Goal: Information Seeking & Learning: Learn about a topic

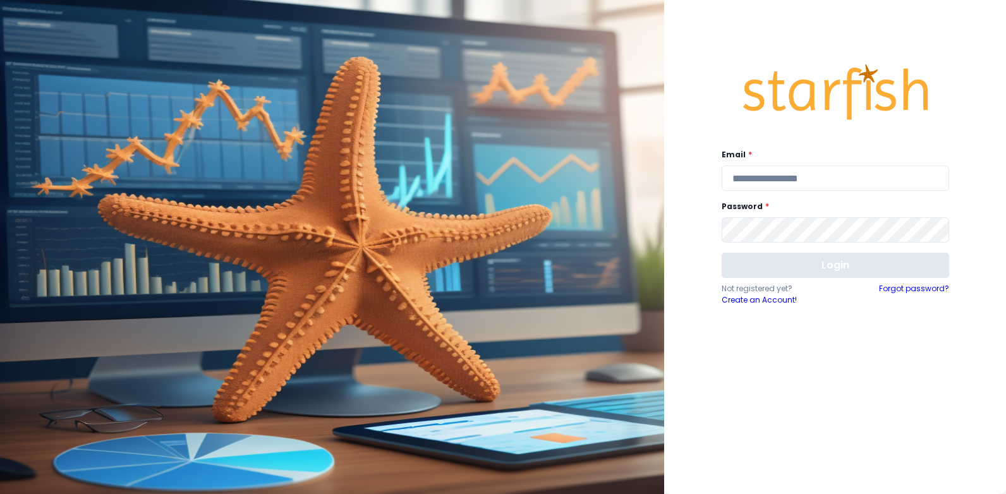
type input "**********"
click at [790, 265] on button "Login" at bounding box center [836, 265] width 228 height 25
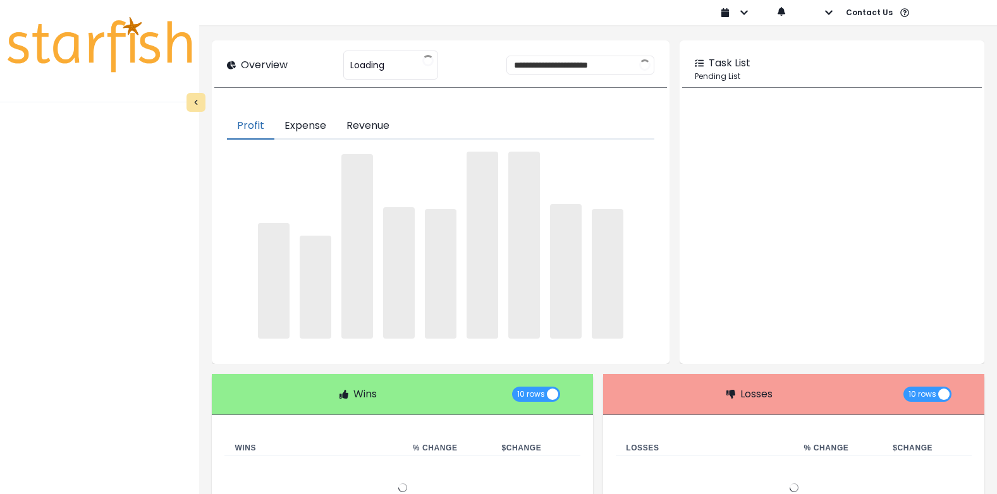
type input "**********"
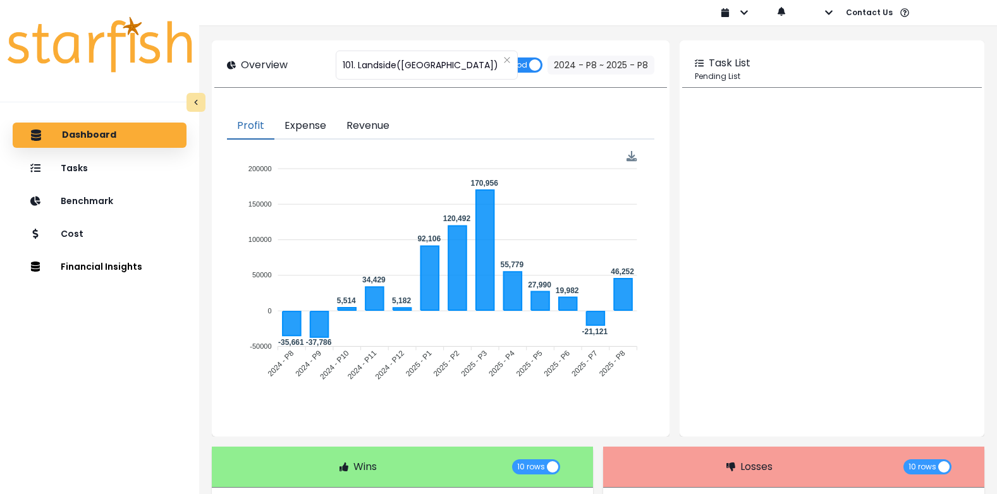
click at [535, 64] on span "Period" at bounding box center [521, 65] width 44 height 15
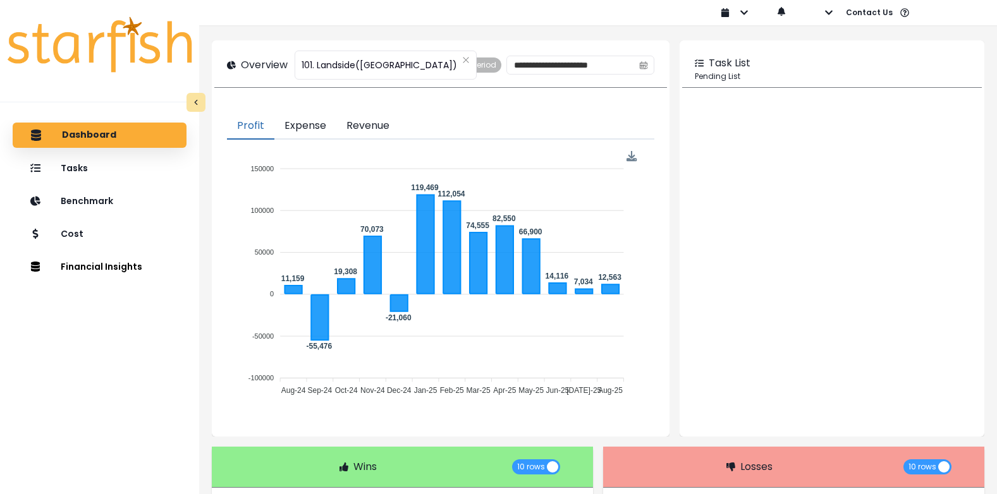
click at [317, 125] on button "Expense" at bounding box center [305, 126] width 62 height 27
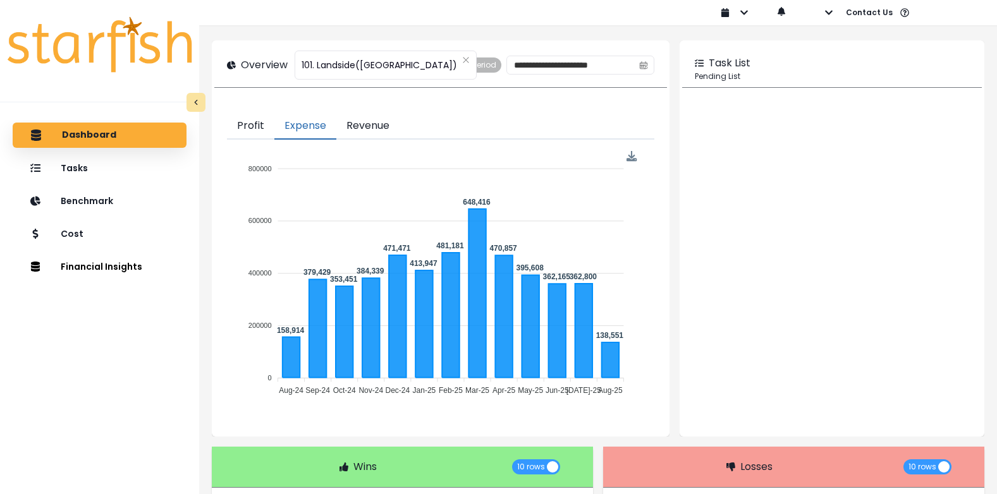
click at [372, 119] on button "Revenue" at bounding box center [367, 126] width 63 height 27
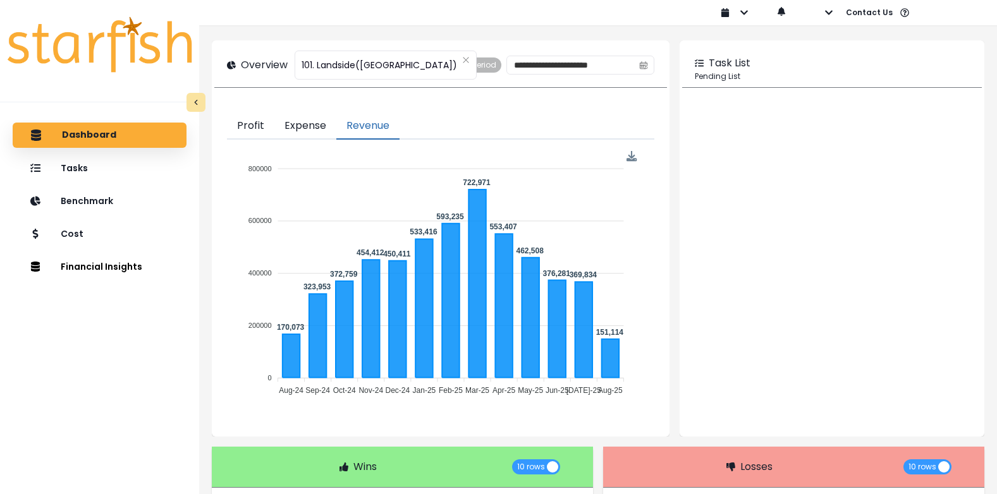
click at [244, 127] on button "Profit" at bounding box center [250, 126] width 47 height 27
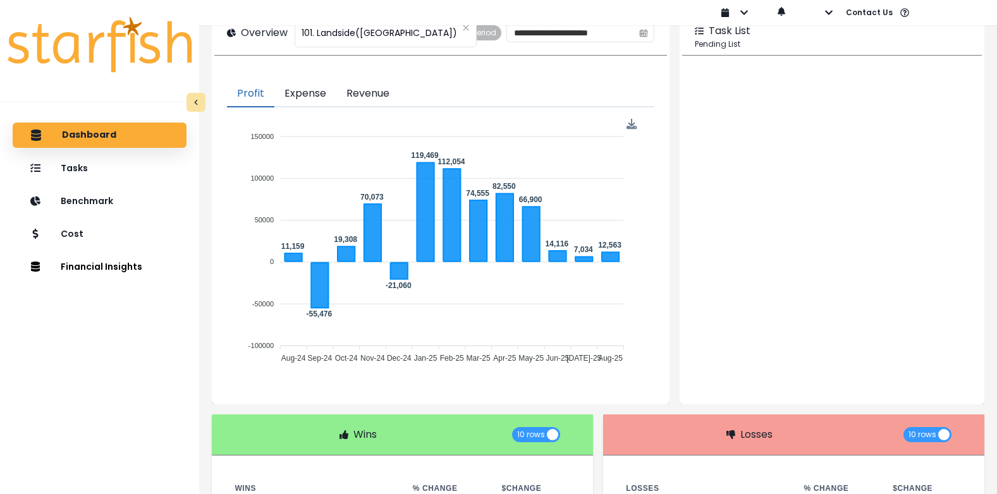
scroll to position [21, 0]
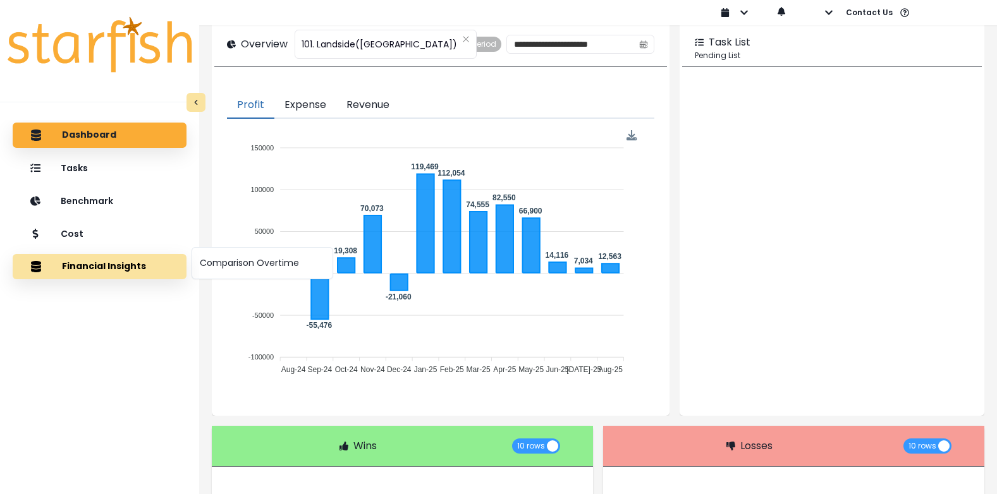
click at [98, 268] on button "Financial Insights" at bounding box center [100, 266] width 174 height 25
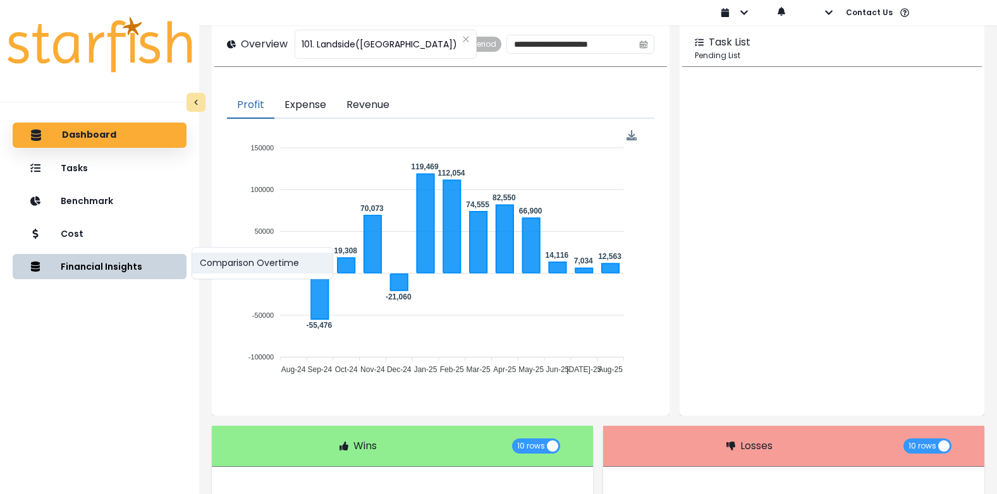
click at [231, 266] on button "Comparison Overtime" at bounding box center [262, 263] width 140 height 21
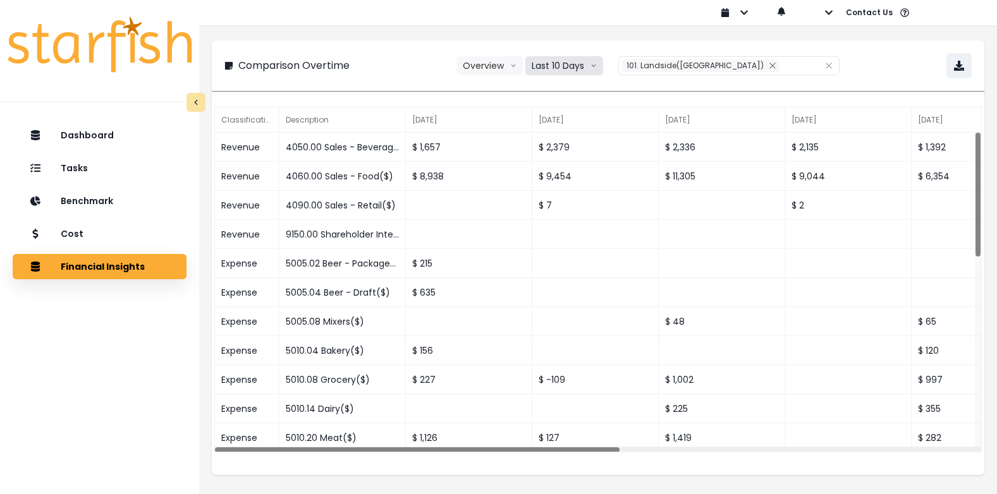
click at [584, 69] on button "Last 10 Days" at bounding box center [564, 65] width 78 height 19
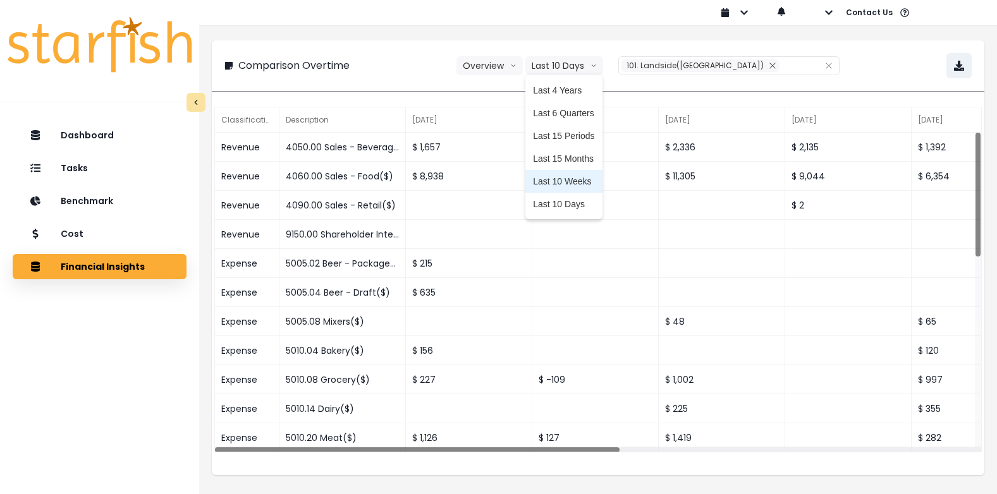
click at [575, 180] on span "Last 10 Weeks" at bounding box center [563, 181] width 61 height 13
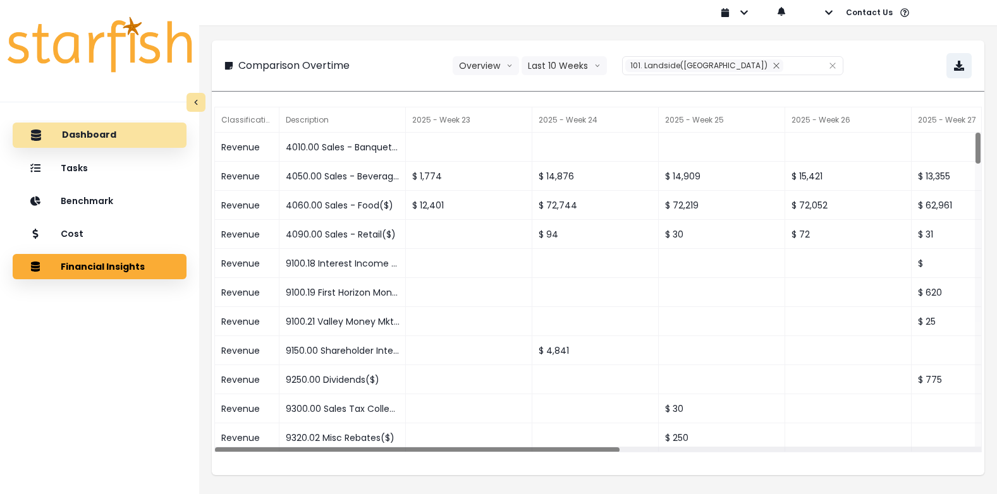
click at [85, 133] on p "Dashboard" at bounding box center [89, 135] width 54 height 11
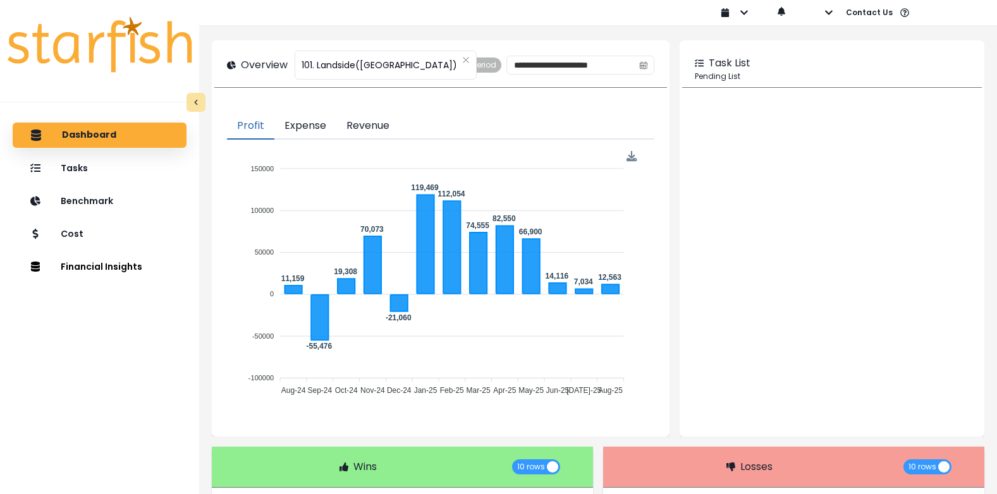
click at [695, 64] on icon at bounding box center [699, 63] width 9 height 9
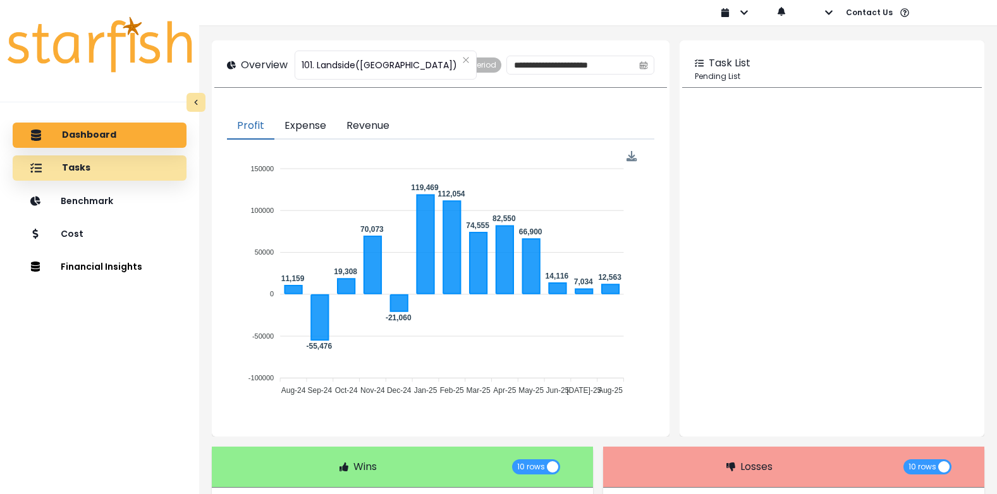
click at [68, 171] on p "Tasks" at bounding box center [76, 167] width 28 height 11
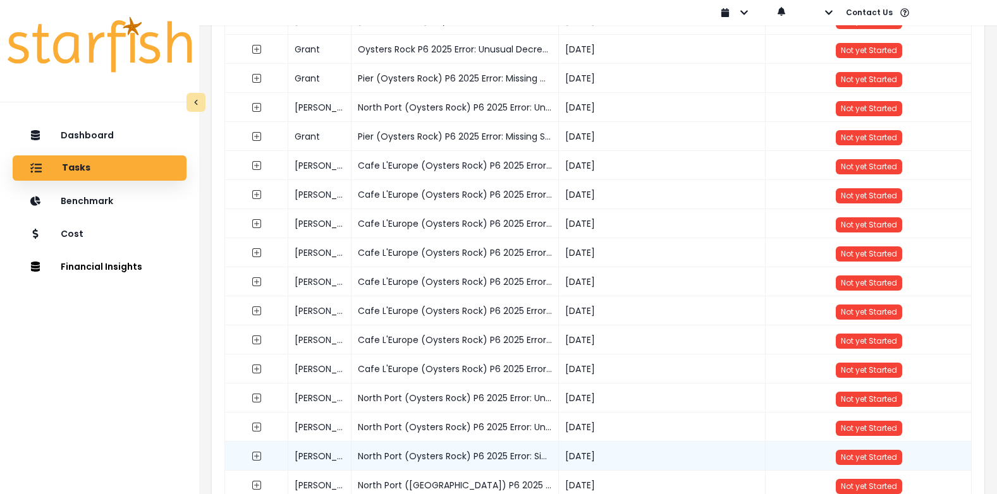
scroll to position [632, 0]
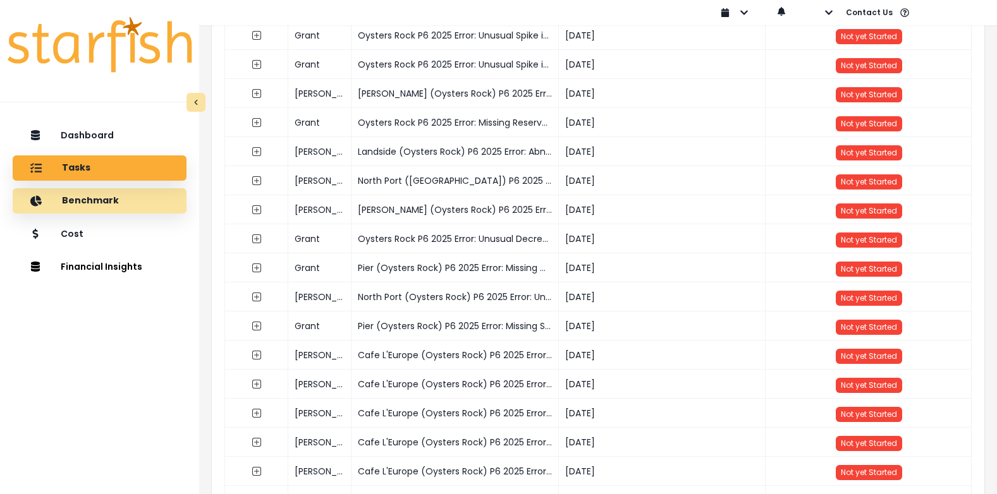
click at [116, 202] on div "Benchmark" at bounding box center [100, 201] width 154 height 27
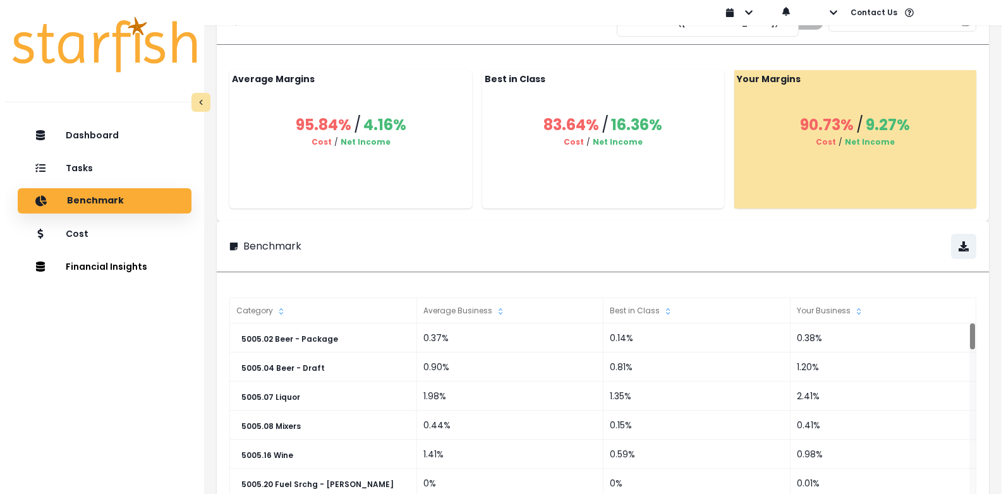
scroll to position [0, 0]
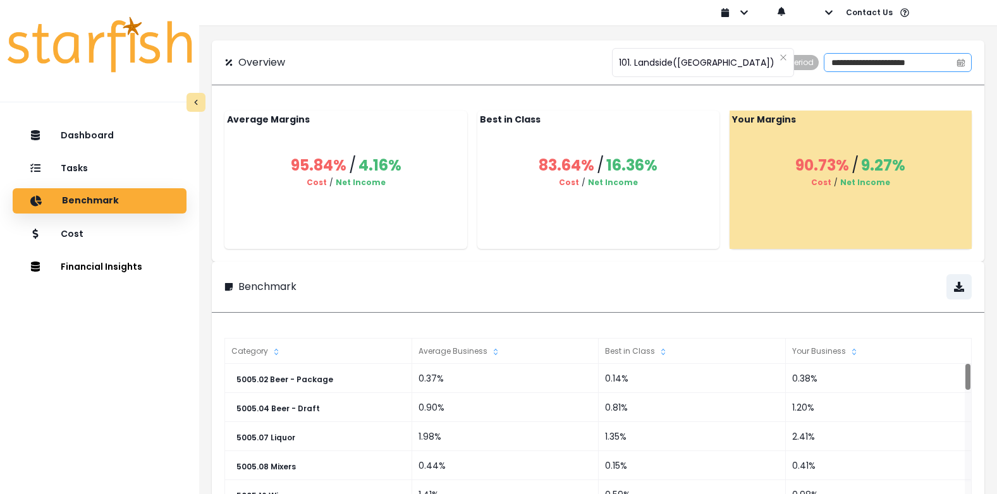
click at [955, 63] on span at bounding box center [961, 63] width 20 height 18
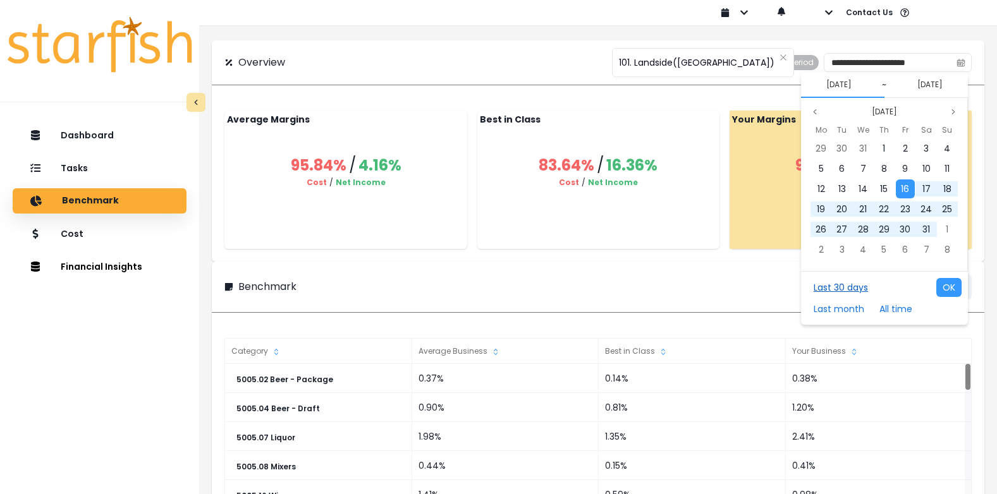
click at [862, 288] on button "Last 30 days" at bounding box center [840, 287] width 67 height 19
click at [939, 283] on button "OK" at bounding box center [948, 287] width 25 height 19
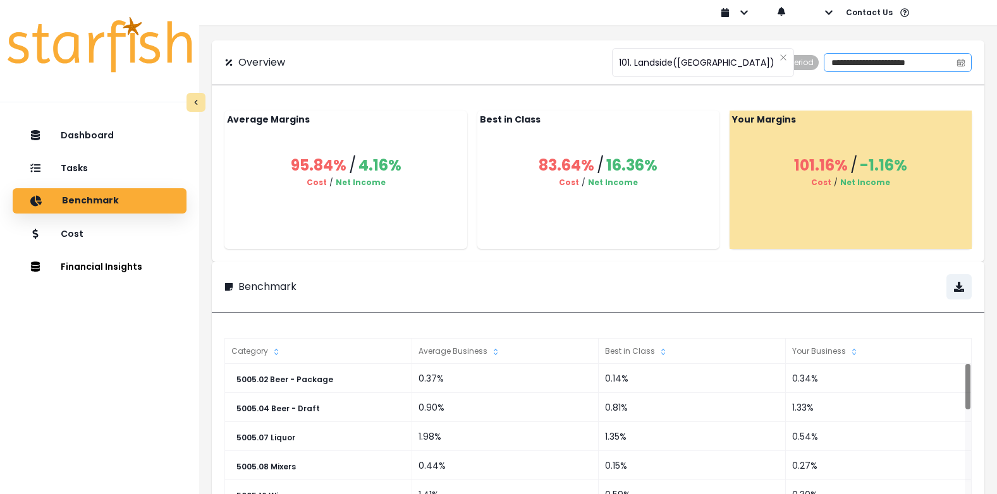
click at [956, 65] on icon "calendar" at bounding box center [960, 62] width 9 height 9
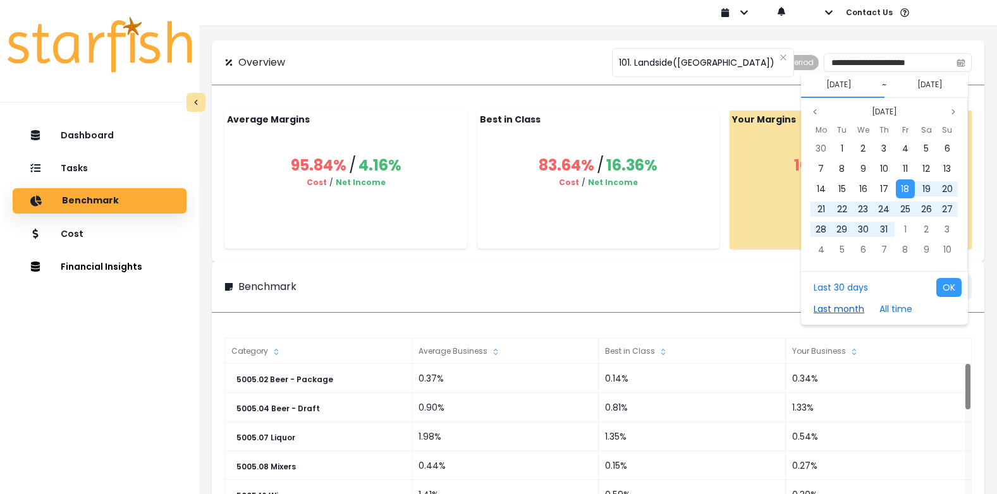
click at [845, 303] on button "Last month" at bounding box center [838, 309] width 63 height 19
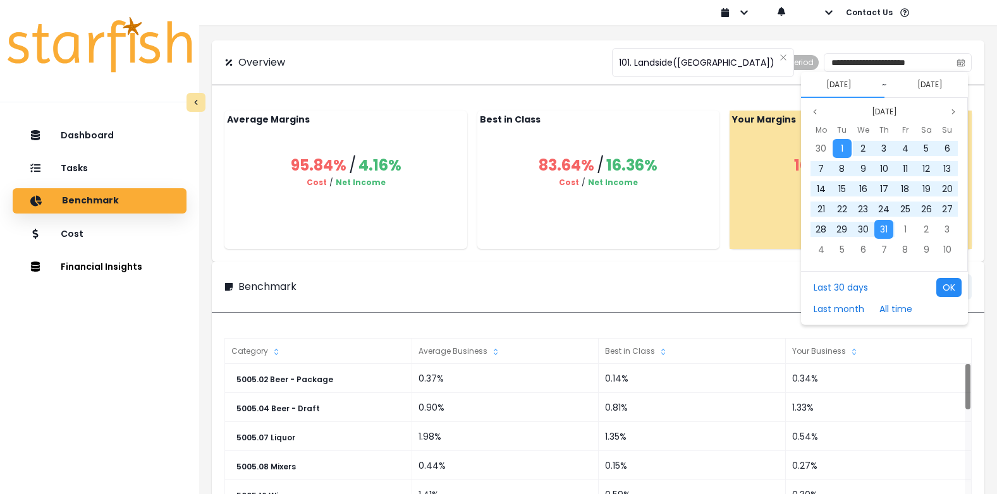
click at [953, 288] on button "OK" at bounding box center [948, 287] width 25 height 19
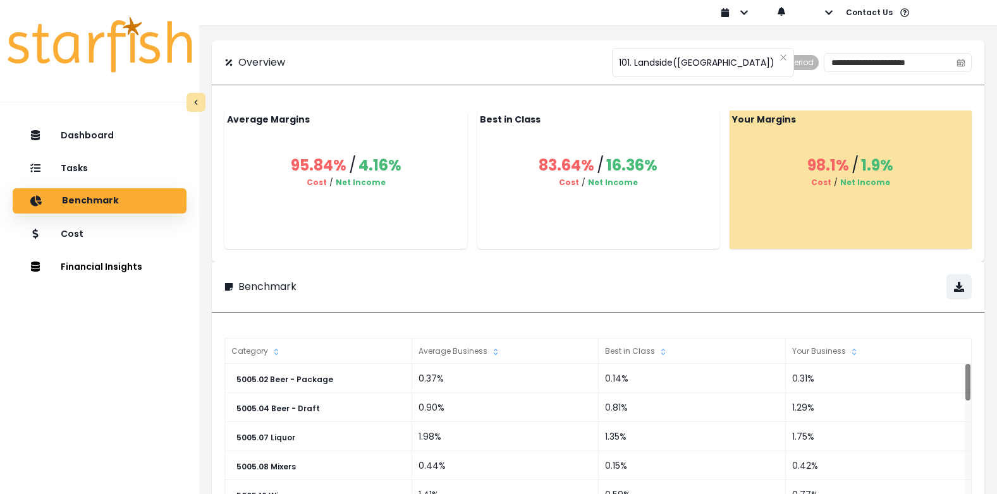
click at [896, 182] on div "Cost / Net Income" at bounding box center [851, 182] width 192 height 11
click at [958, 59] on icon "calendar" at bounding box center [960, 62] width 9 height 9
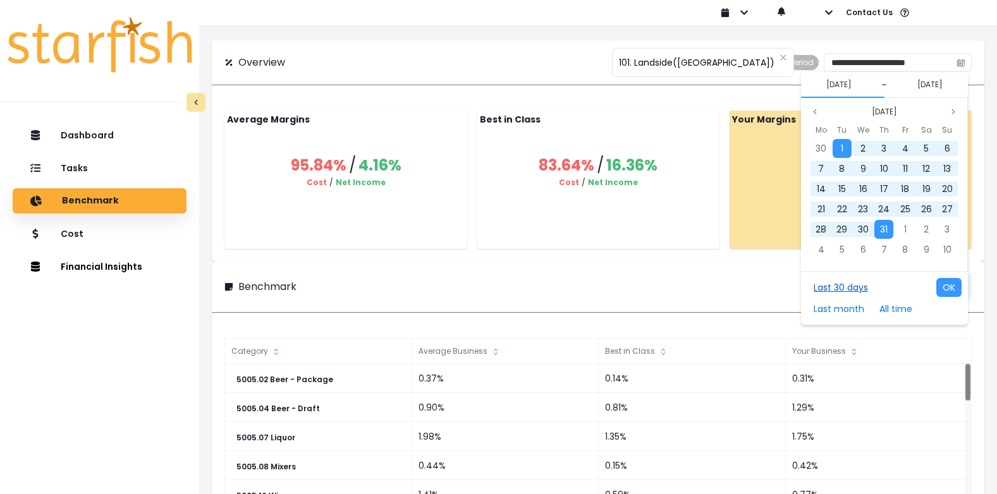
click at [849, 283] on button "Last 30 days" at bounding box center [840, 287] width 67 height 19
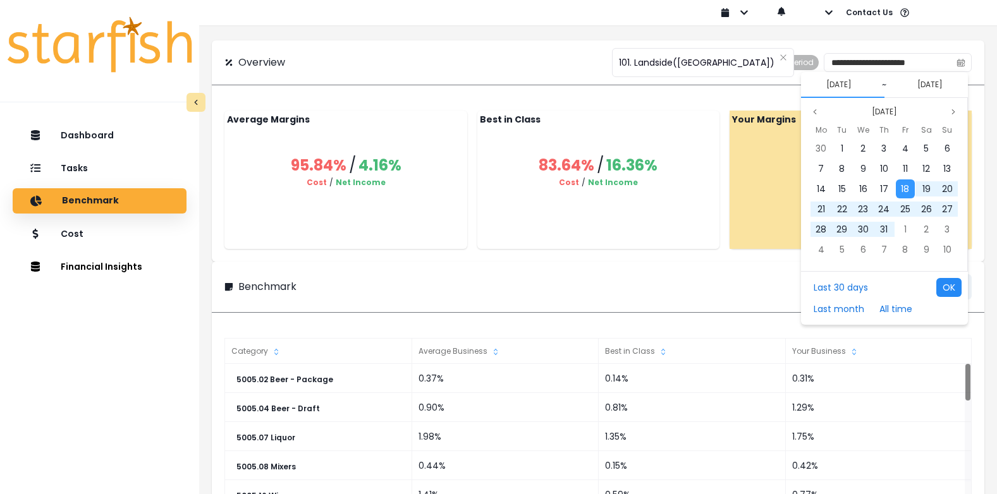
click at [945, 286] on button "OK" at bounding box center [948, 287] width 25 height 19
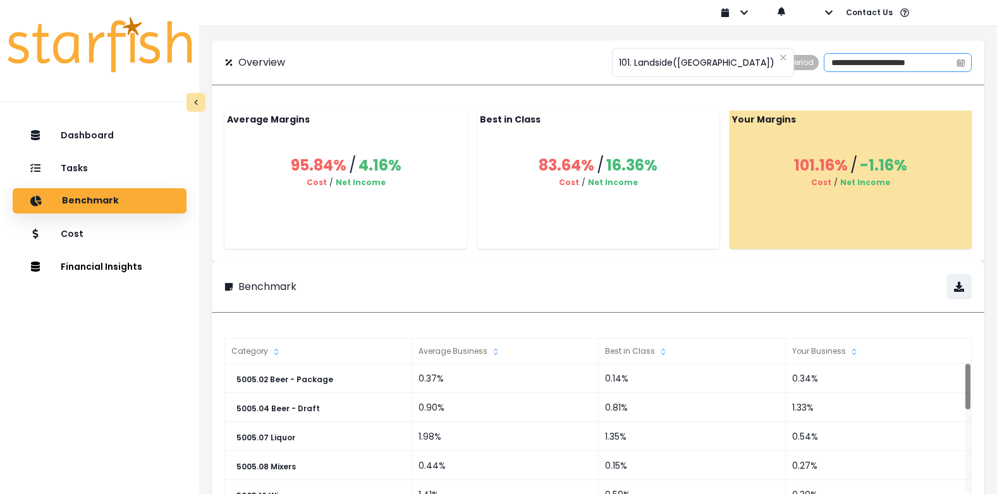
click at [956, 68] on span at bounding box center [961, 63] width 20 height 18
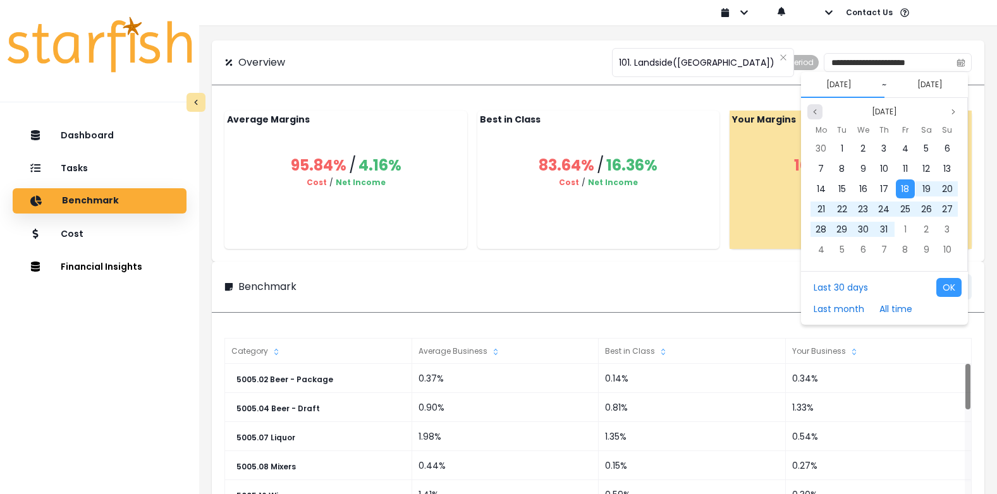
click at [813, 111] on icon "page previous" at bounding box center [815, 112] width 8 height 8
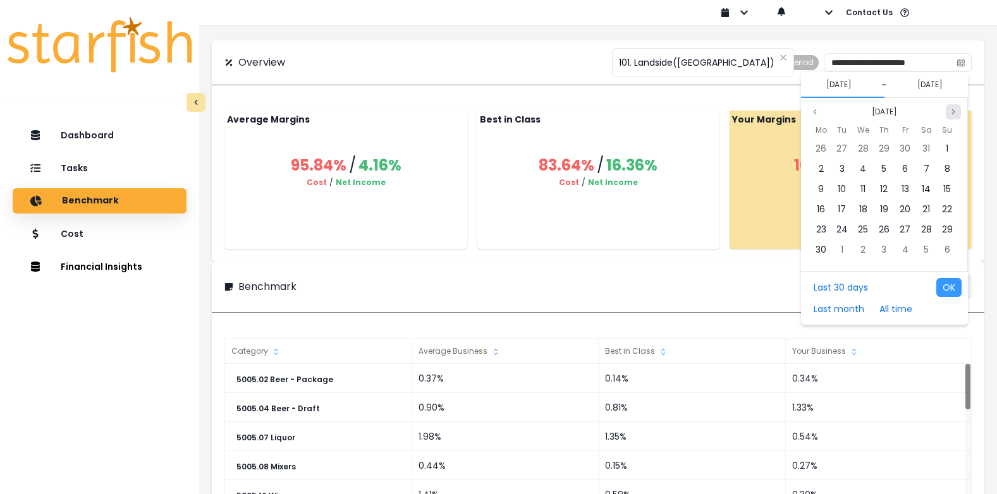
click at [953, 111] on icon "page next" at bounding box center [954, 112] width 8 height 8
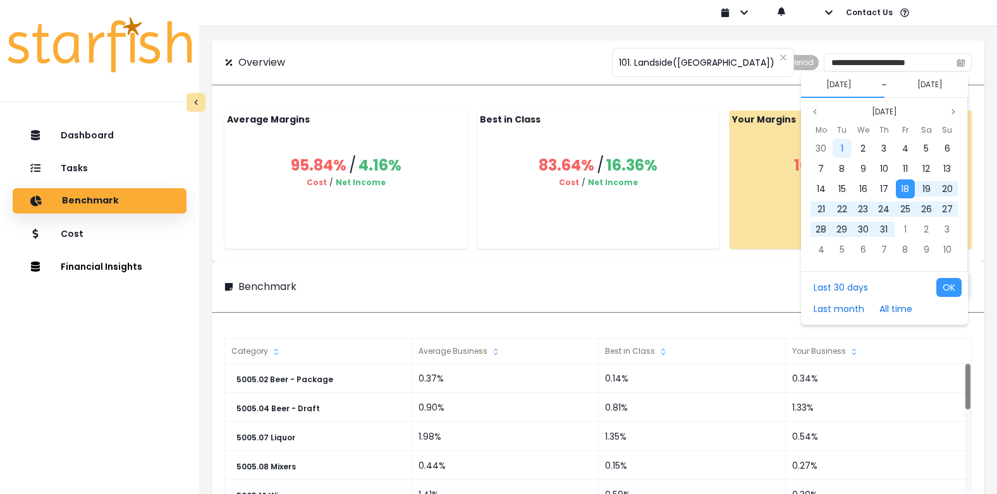
click at [841, 149] on span "1" at bounding box center [842, 148] width 3 height 13
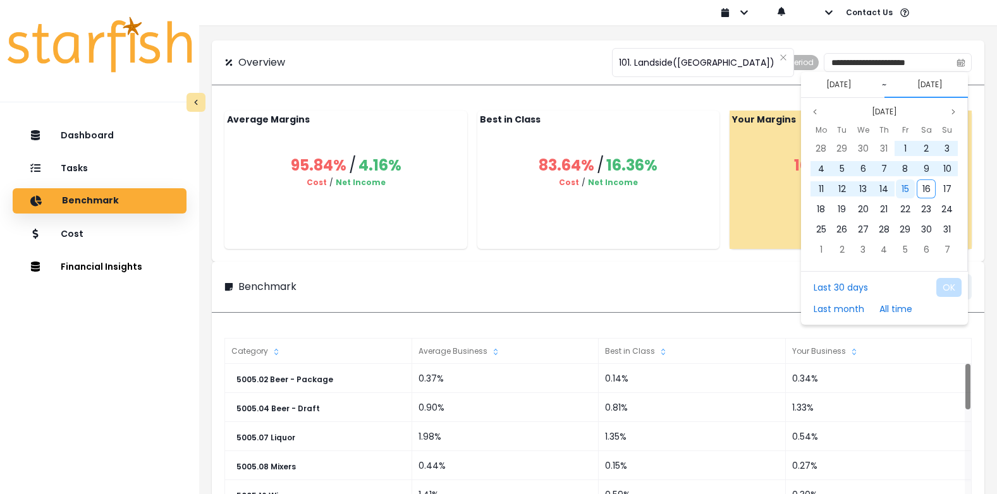
click at [906, 186] on span "15" at bounding box center [905, 189] width 8 height 13
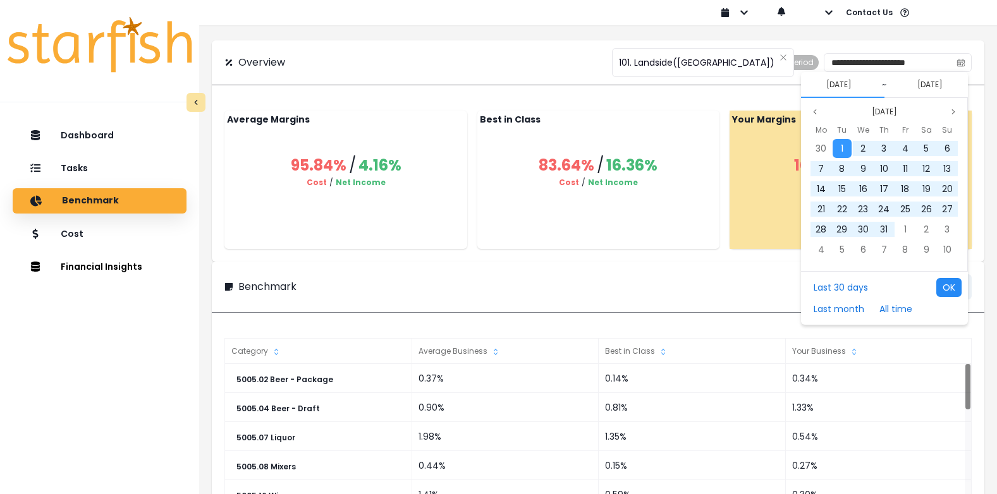
click at [950, 286] on button "OK" at bounding box center [948, 287] width 25 height 19
type input "**********"
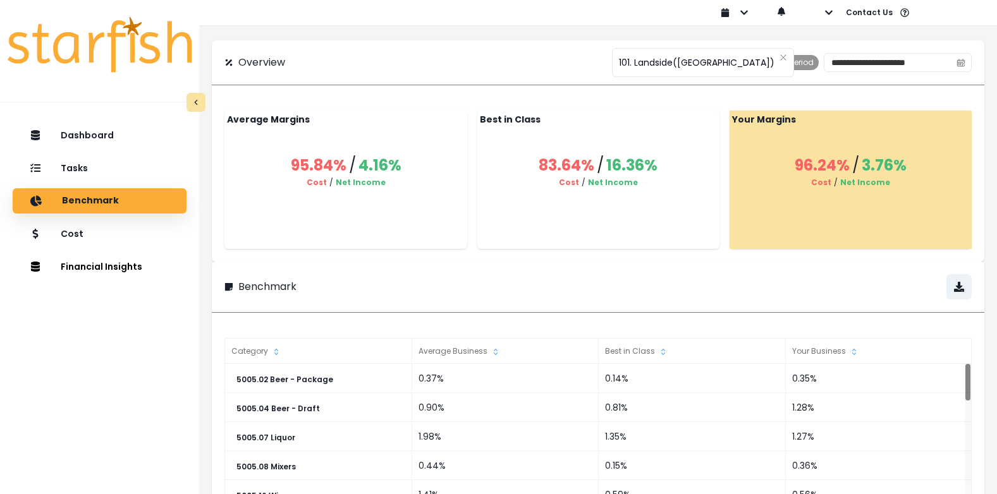
click at [790, 68] on span "Period" at bounding box center [801, 62] width 23 height 15
click at [938, 65] on button "2024 - P8 ~ 2025 - P8" at bounding box center [918, 62] width 107 height 19
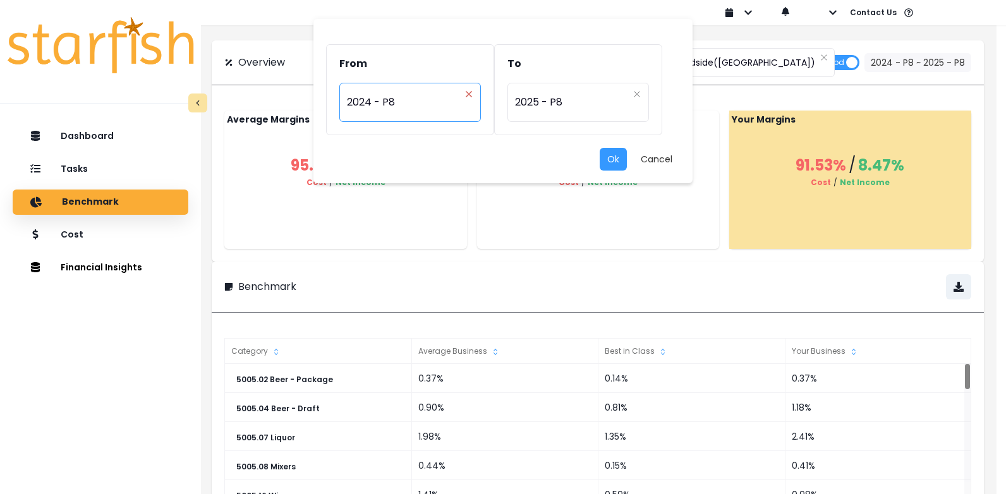
click at [470, 92] on icon "close" at bounding box center [469, 94] width 8 height 8
click at [436, 93] on div "Period" at bounding box center [403, 94] width 113 height 13
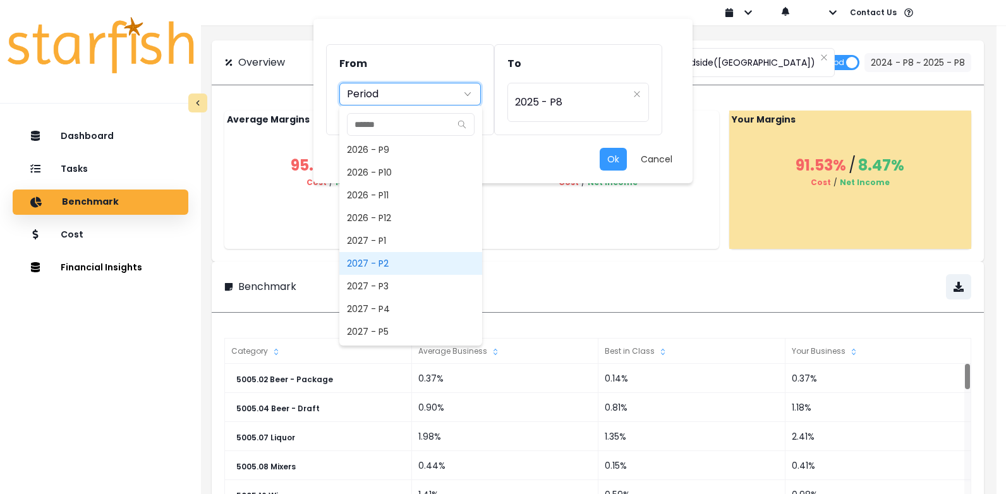
scroll to position [1345, 0]
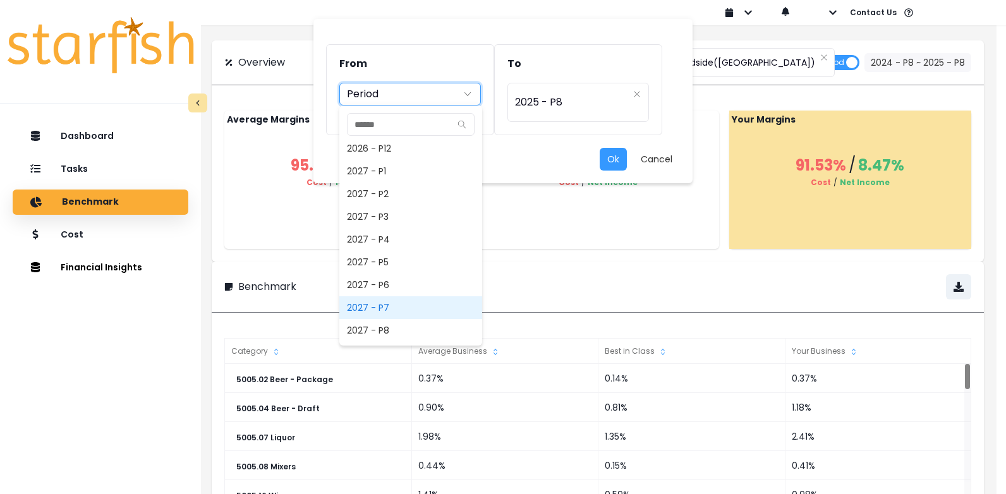
click at [393, 303] on span "2027 - P7" at bounding box center [410, 307] width 143 height 23
type input "*********"
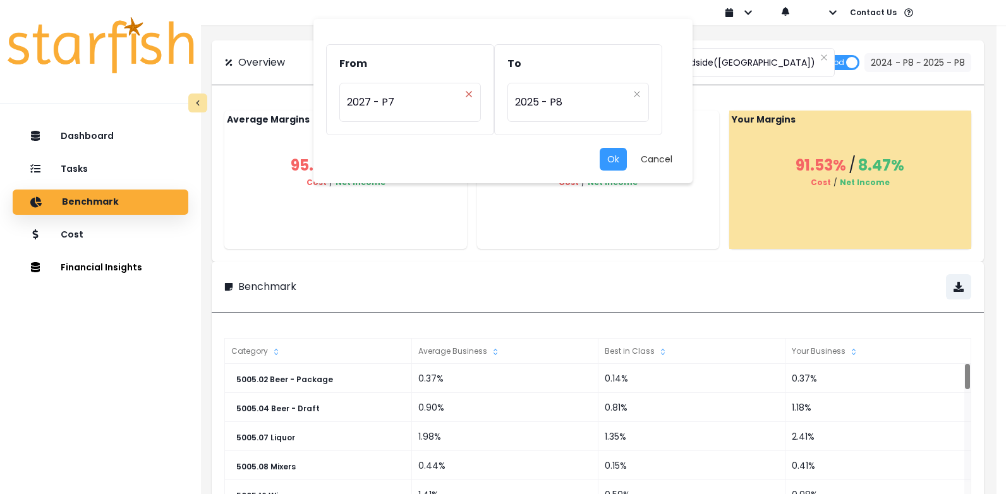
click at [467, 93] on icon "close" at bounding box center [469, 94] width 8 height 8
click at [468, 96] on icon "arrow down line" at bounding box center [468, 94] width 10 height 13
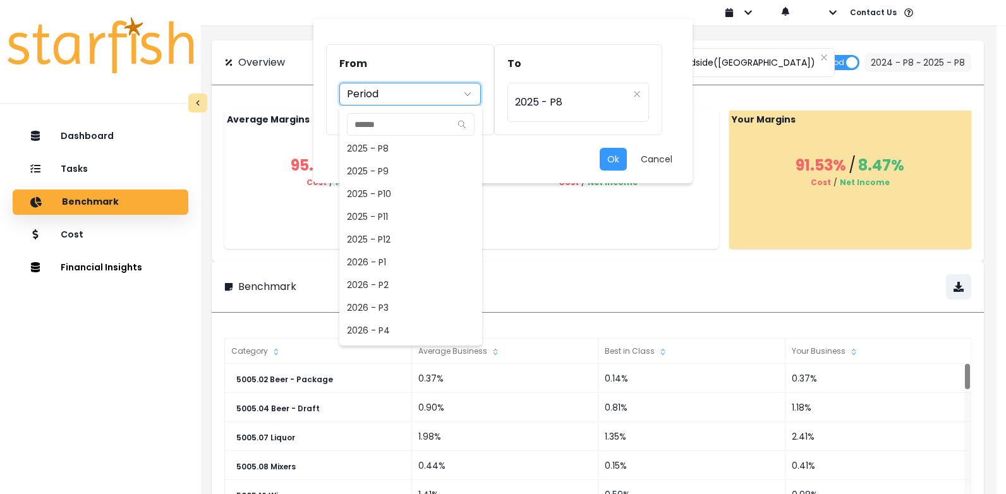
scroll to position [941, 0]
click at [376, 168] on span "2025 - P7" at bounding box center [410, 166] width 143 height 23
type input "*********"
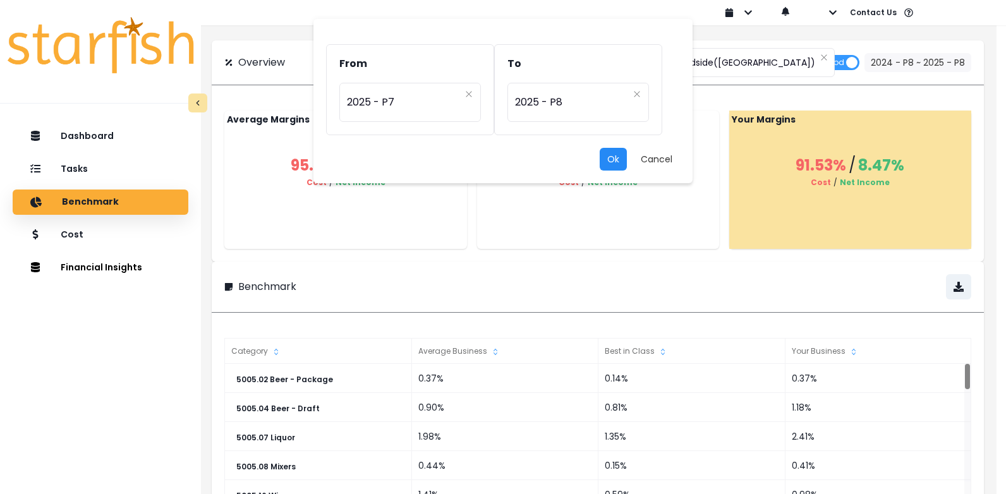
click at [614, 157] on button "Ok" at bounding box center [613, 159] width 27 height 23
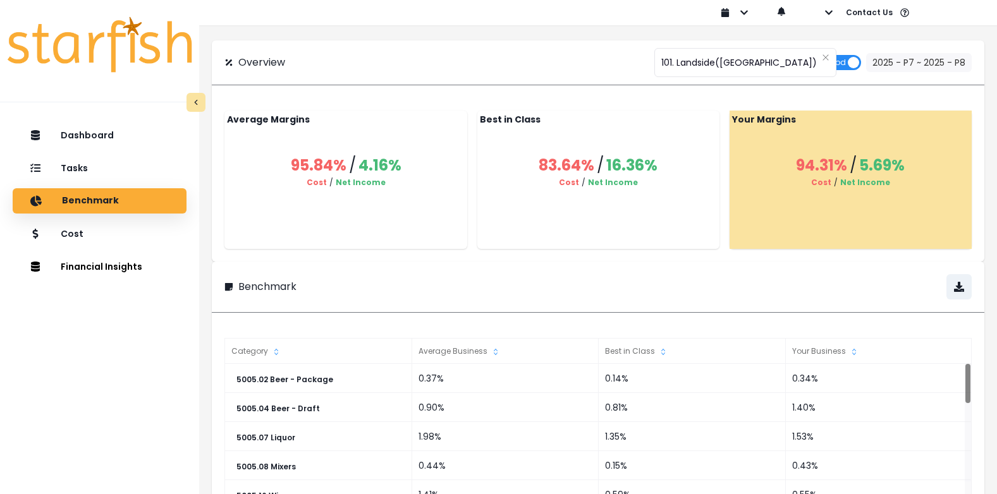
click at [857, 64] on span "Period" at bounding box center [839, 62] width 44 height 15
click at [790, 63] on span "Period" at bounding box center [801, 62] width 23 height 15
click at [914, 63] on button "2025 - P7 ~ 2025 - P8" at bounding box center [919, 62] width 106 height 19
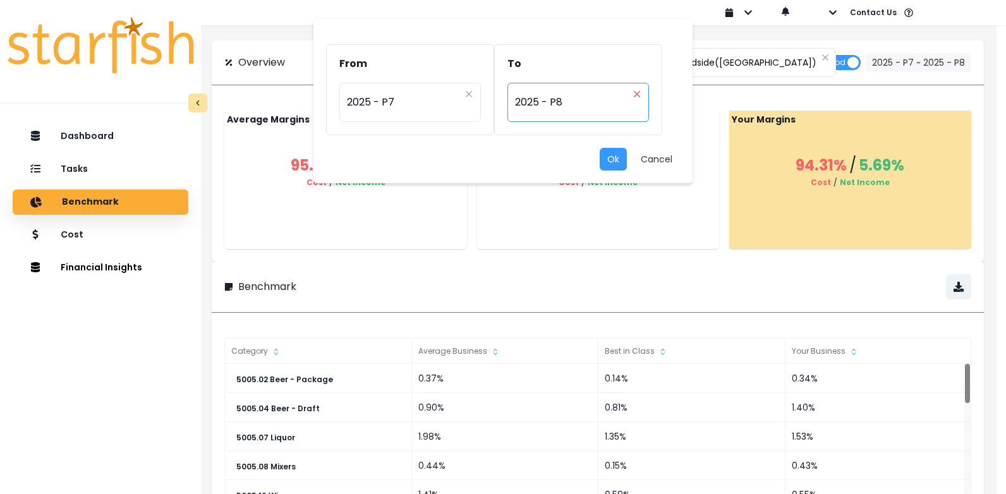
click at [640, 92] on icon "close" at bounding box center [637, 94] width 6 height 6
click at [637, 93] on icon "arrow down line" at bounding box center [636, 94] width 10 height 13
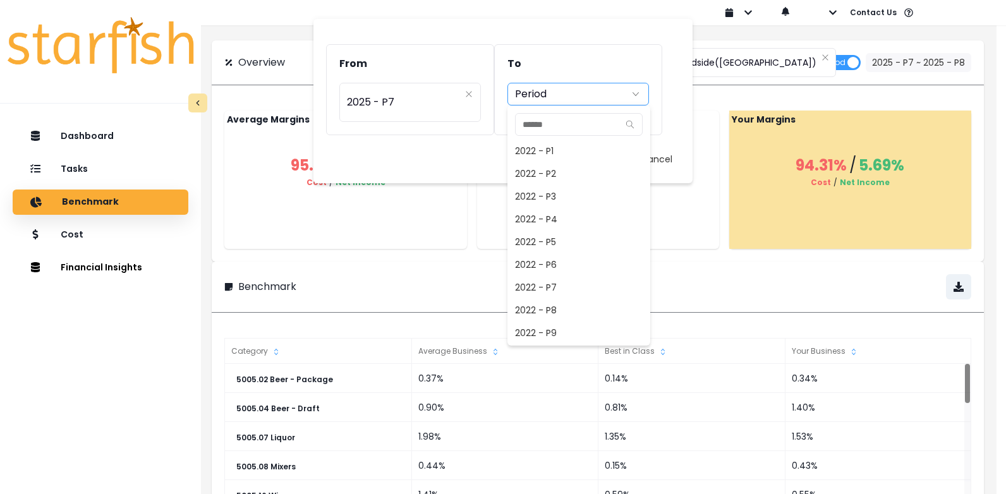
scroll to position [797, 0]
click at [551, 311] on span "2025 - P7" at bounding box center [579, 310] width 143 height 23
type input "*********"
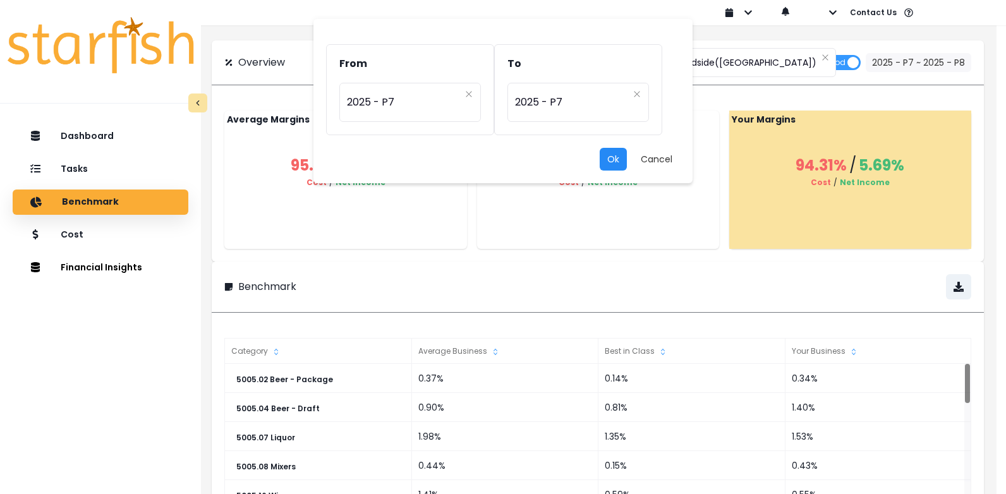
click at [612, 159] on button "Ok" at bounding box center [613, 159] width 27 height 23
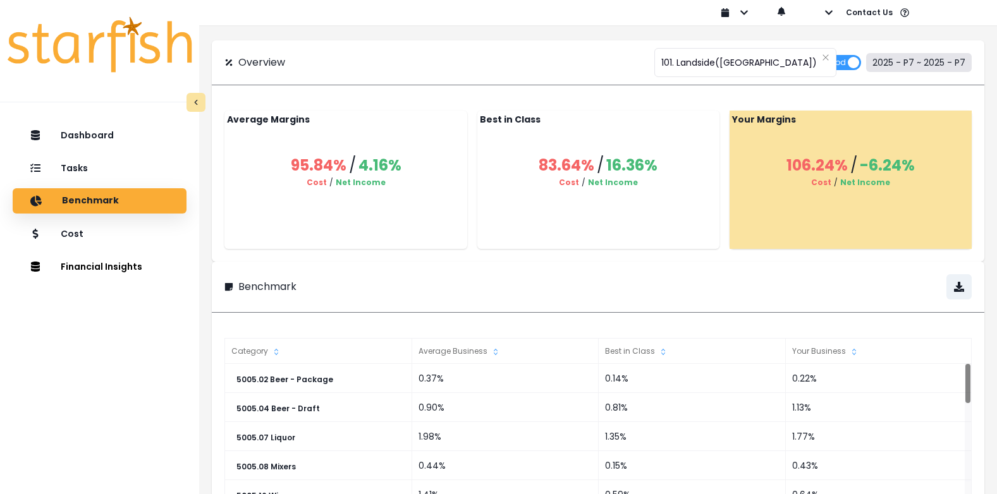
click at [955, 68] on button "2025 - P7 ~ 2025 - P7" at bounding box center [919, 62] width 106 height 19
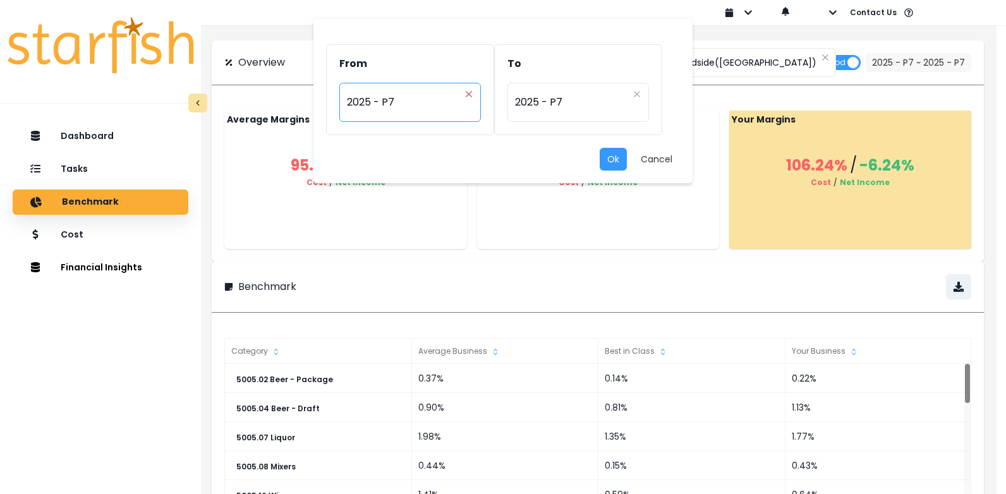
click at [467, 89] on button "Clear" at bounding box center [469, 94] width 8 height 13
click at [627, 90] on span "2025 - P7" at bounding box center [571, 102] width 113 height 29
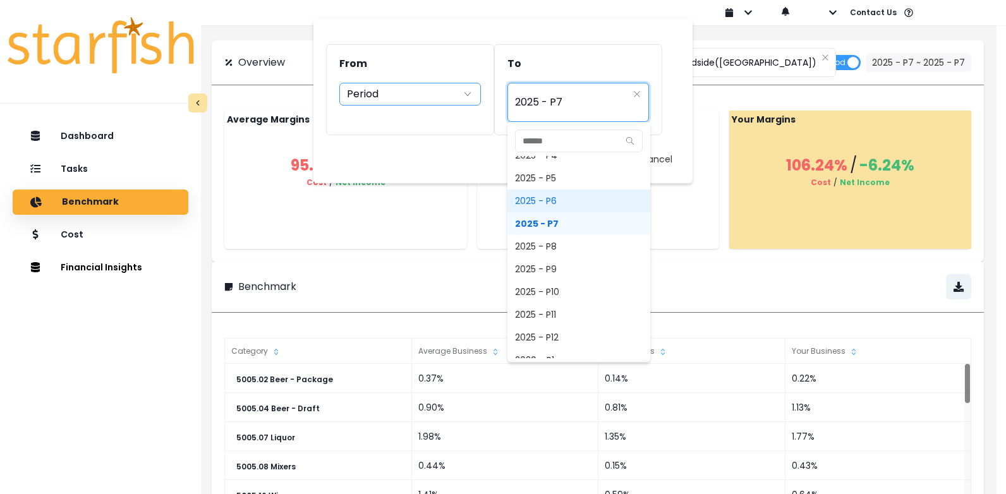
scroll to position [900, 0]
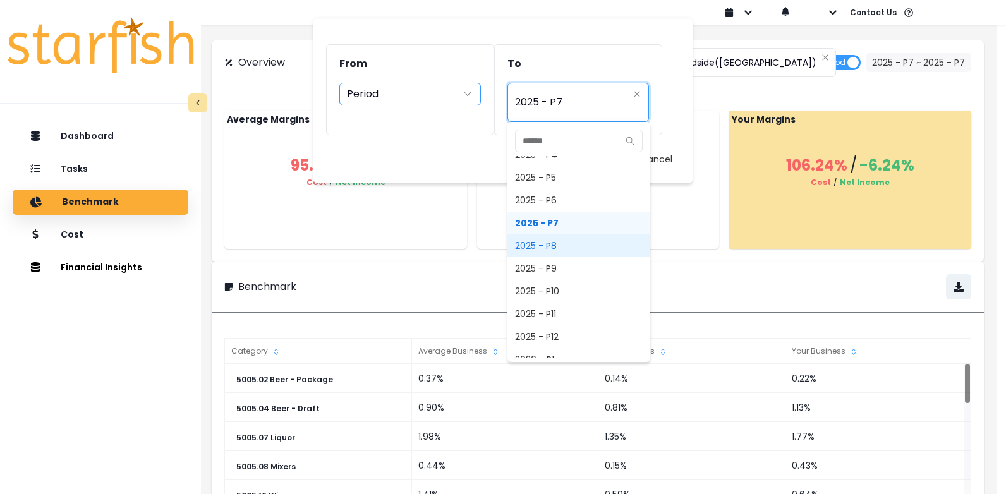
click at [560, 239] on span "2025 - P8" at bounding box center [579, 246] width 143 height 23
type input "*********"
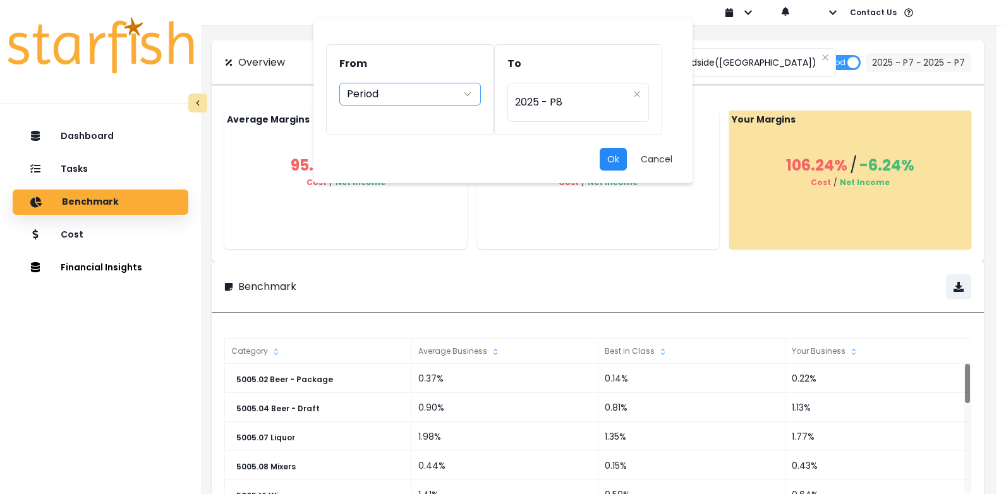
click at [607, 158] on button "Ok" at bounding box center [613, 159] width 27 height 23
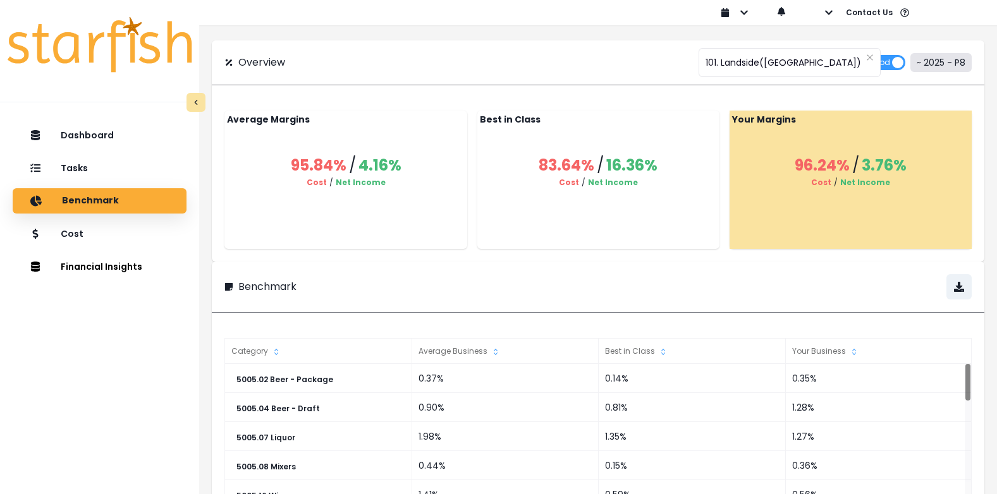
click at [962, 58] on button "~ 2025 - P8" at bounding box center [940, 62] width 61 height 19
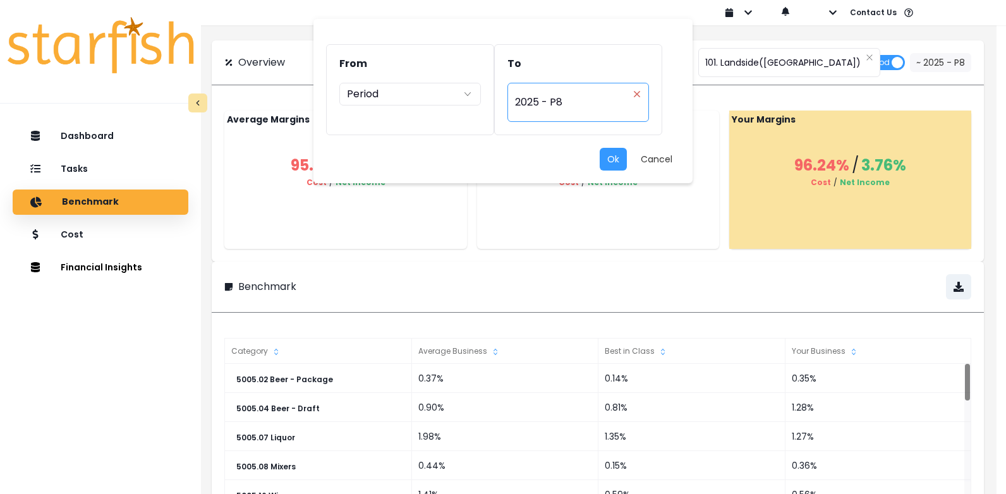
click at [636, 92] on icon "close" at bounding box center [637, 94] width 8 height 8
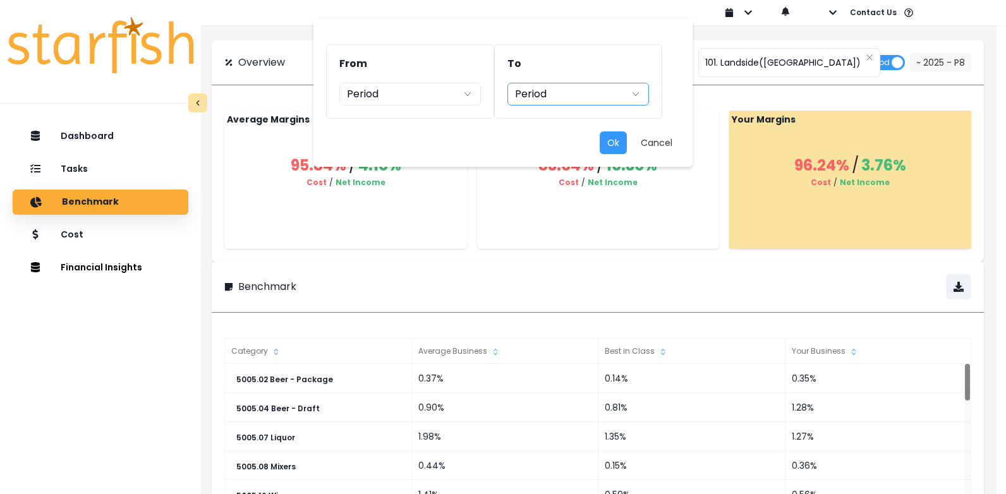
click at [637, 94] on icon "arrow down line" at bounding box center [636, 94] width 10 height 13
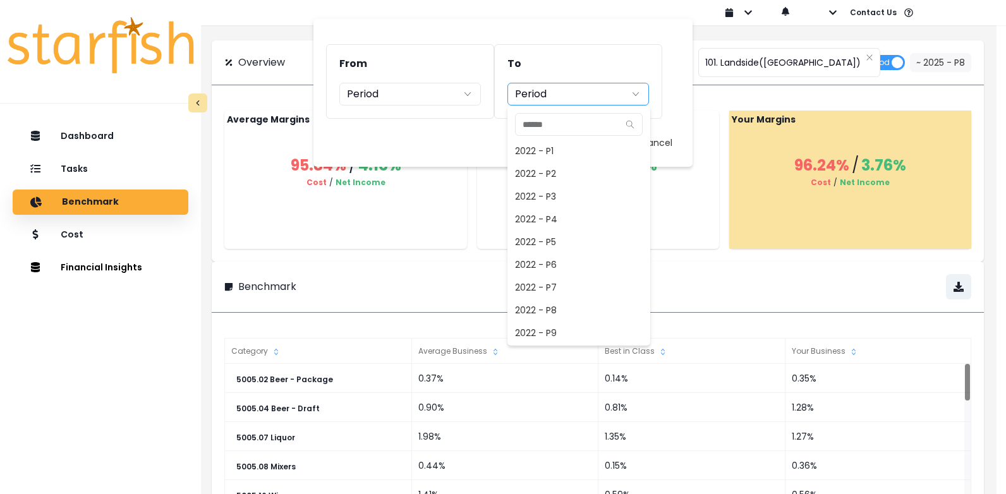
scroll to position [797, 0]
click at [585, 311] on span "2025 - P7" at bounding box center [579, 310] width 143 height 23
type input "*********"
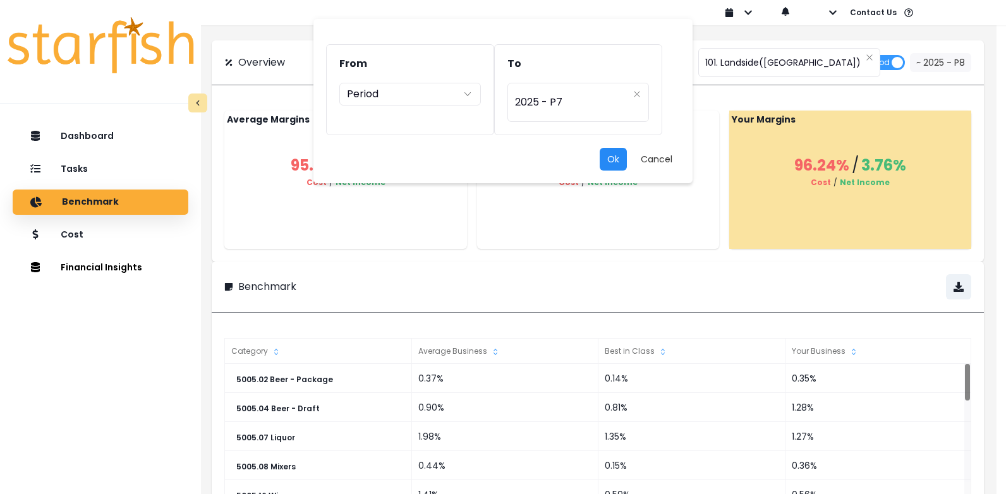
click at [606, 161] on button "Ok" at bounding box center [613, 159] width 27 height 23
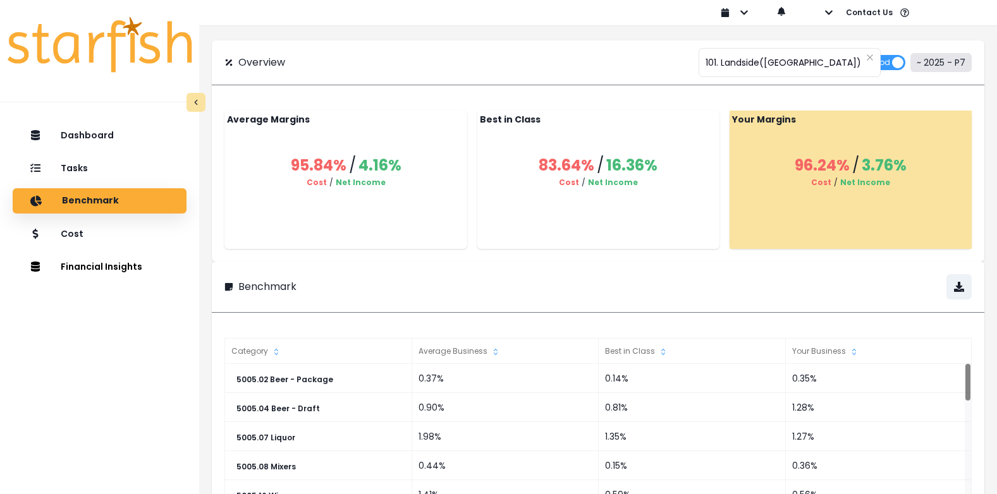
click at [937, 61] on button "~ 2025 - P7" at bounding box center [940, 62] width 61 height 19
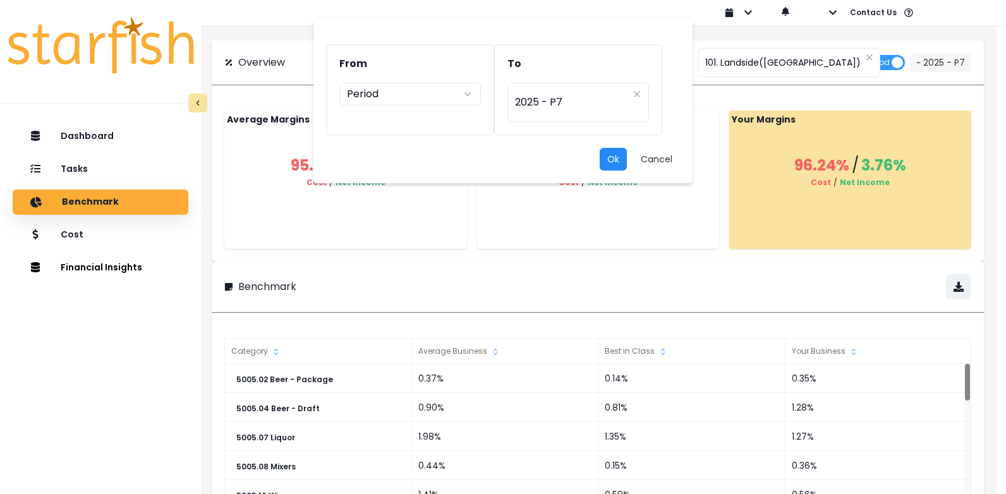
click at [611, 162] on button "Ok" at bounding box center [613, 159] width 27 height 23
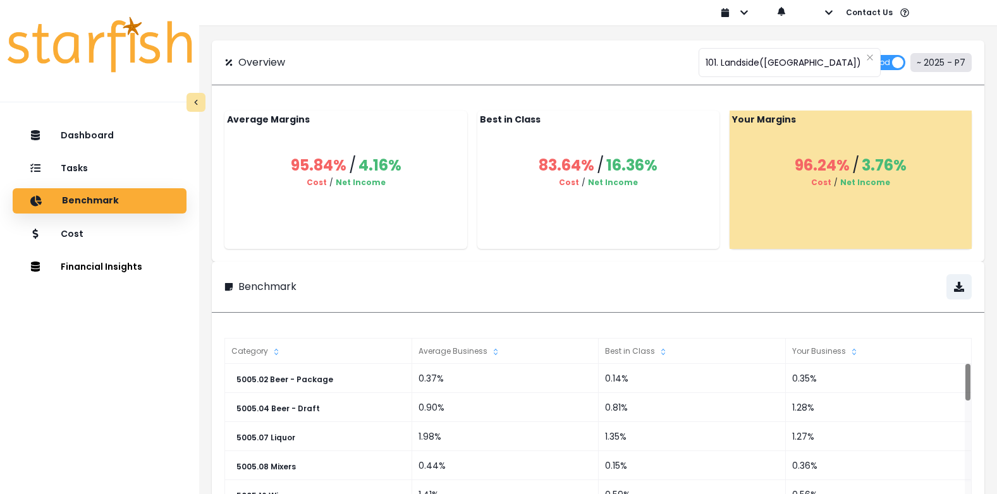
click at [941, 64] on button "~ 2025 - P7" at bounding box center [940, 62] width 61 height 19
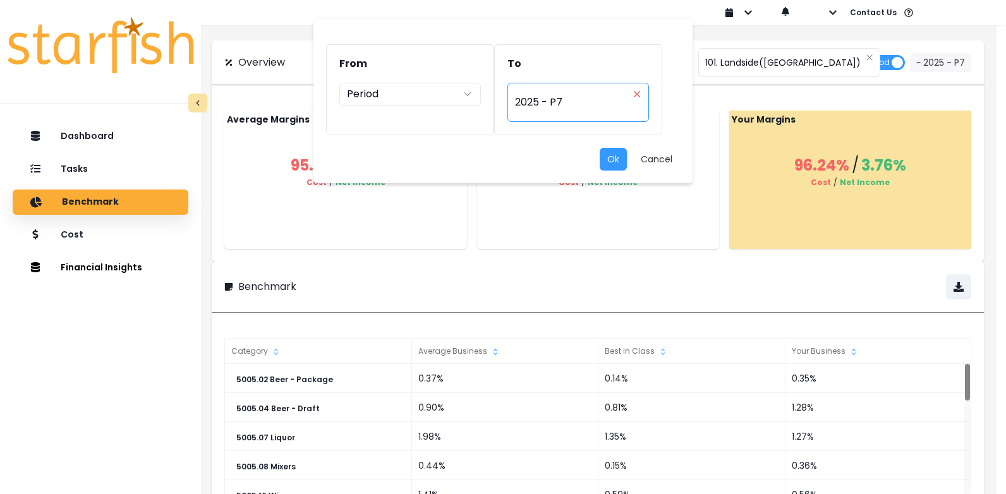
click at [637, 97] on icon "close" at bounding box center [637, 94] width 8 height 8
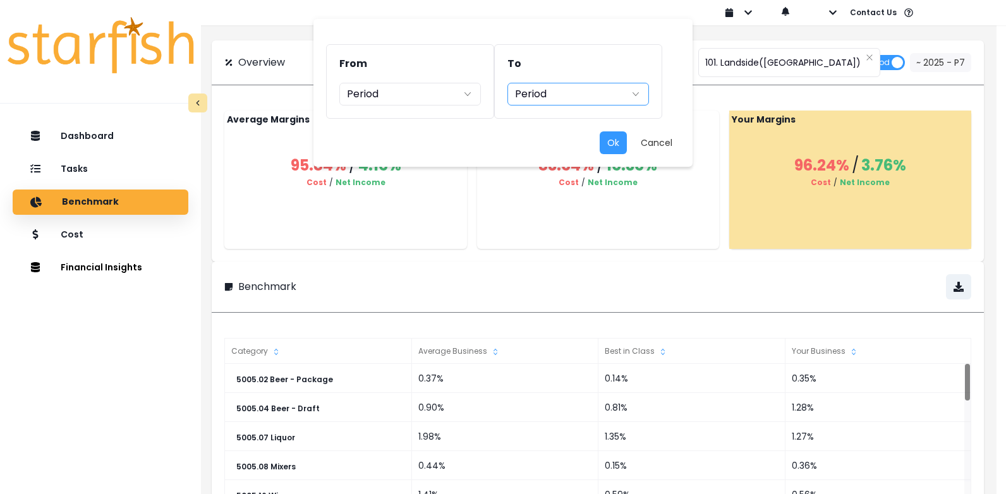
click at [637, 97] on icon "arrow down line" at bounding box center [636, 94] width 10 height 13
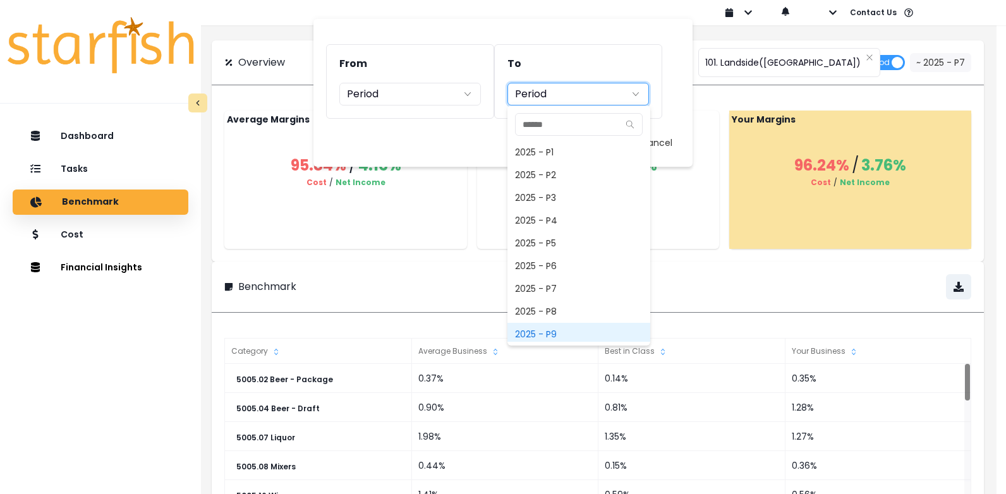
scroll to position [837, 0]
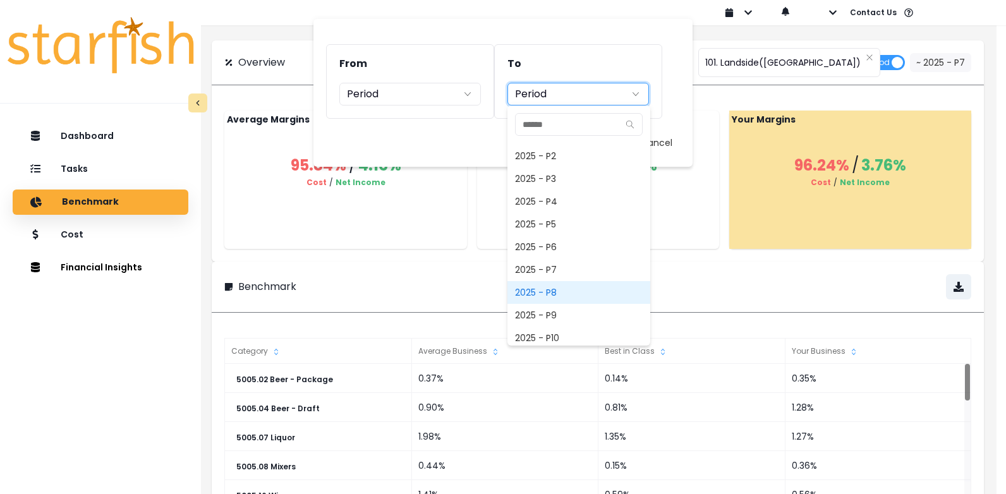
click at [537, 290] on span "2025 - P8" at bounding box center [579, 292] width 143 height 23
type input "*********"
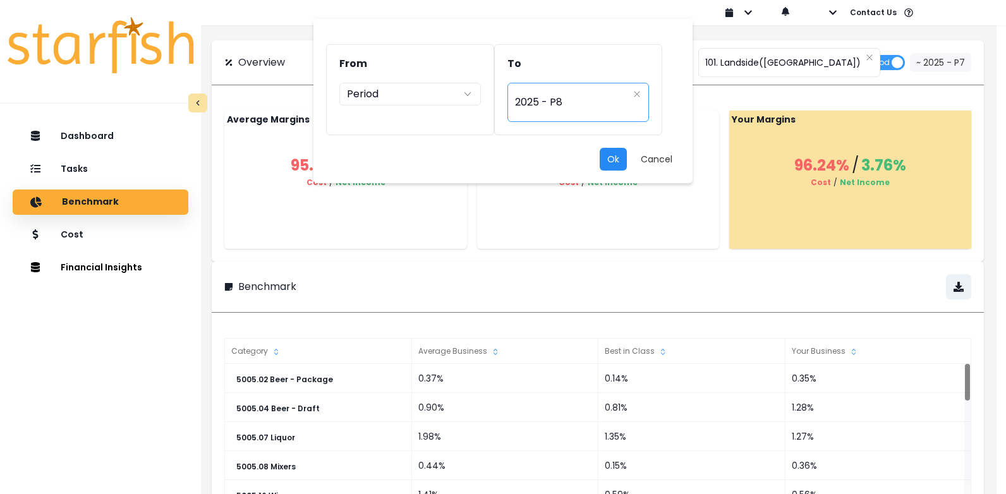
click at [616, 158] on button "Ok" at bounding box center [613, 159] width 27 height 23
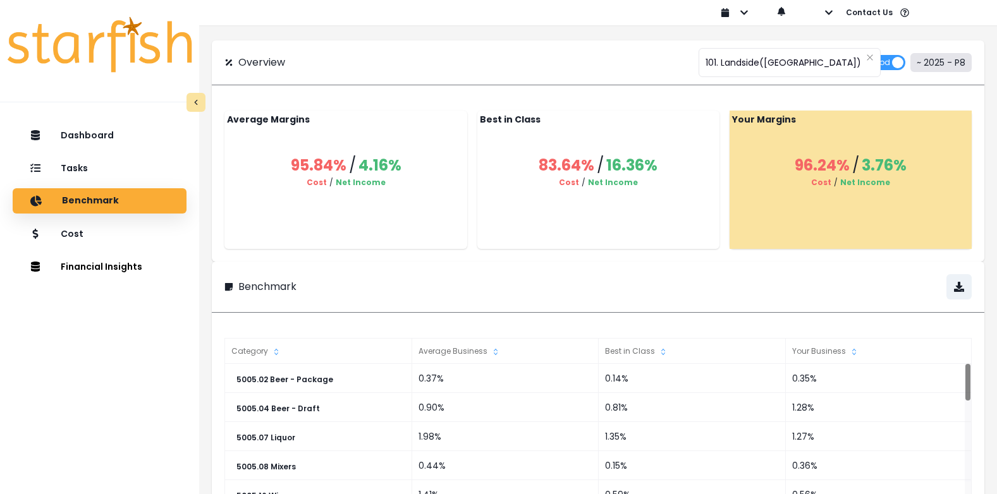
click at [944, 66] on button "~ 2025 - P8" at bounding box center [940, 62] width 61 height 19
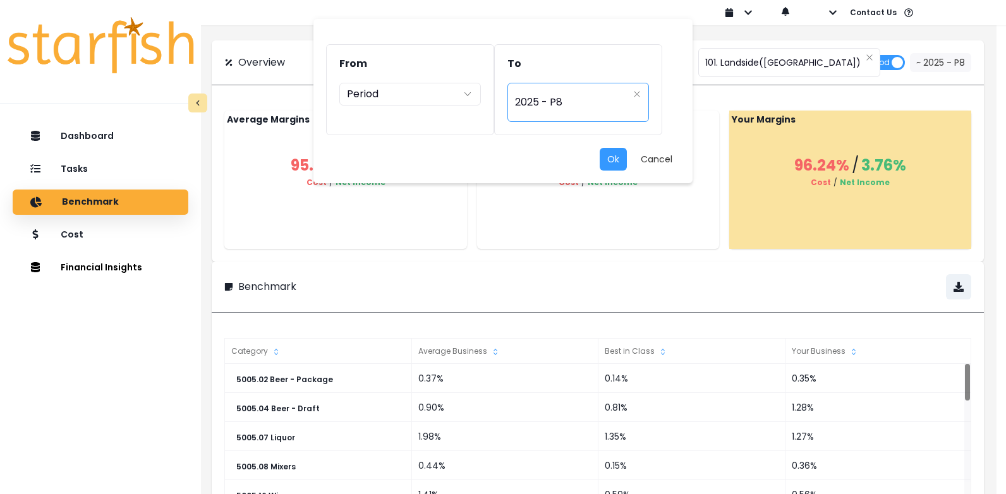
click at [632, 95] on div "********* 2025 - P8" at bounding box center [579, 102] width 142 height 39
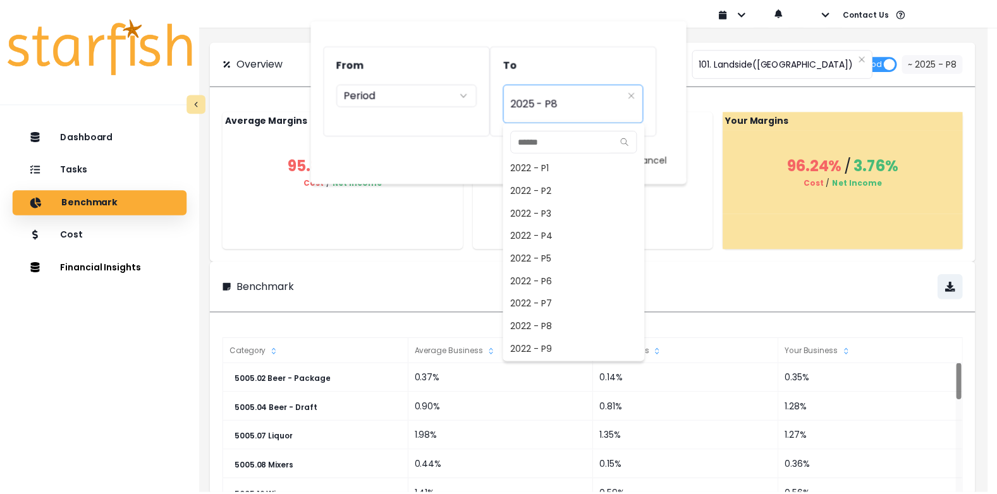
scroll to position [797, 0]
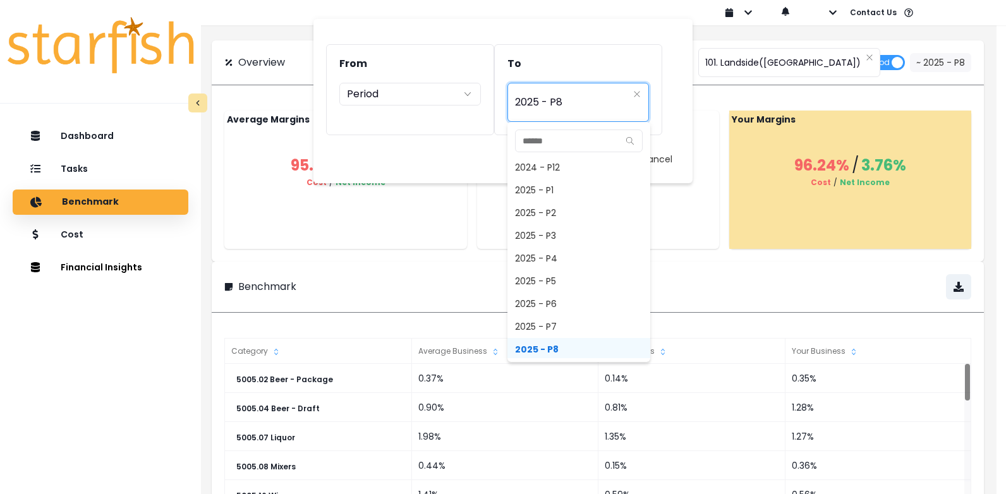
click at [570, 323] on span "2025 - P7" at bounding box center [579, 326] width 143 height 23
type input "*********"
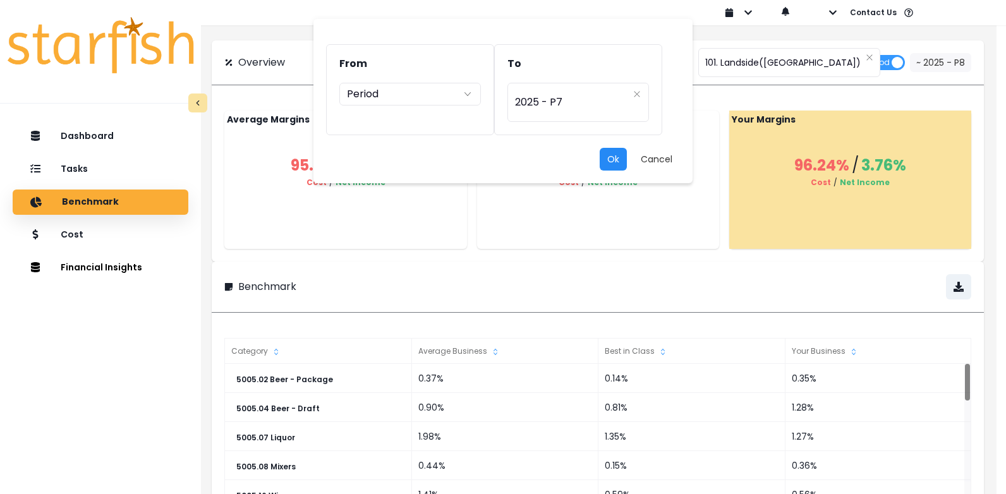
click at [609, 159] on button "Ok" at bounding box center [613, 159] width 27 height 23
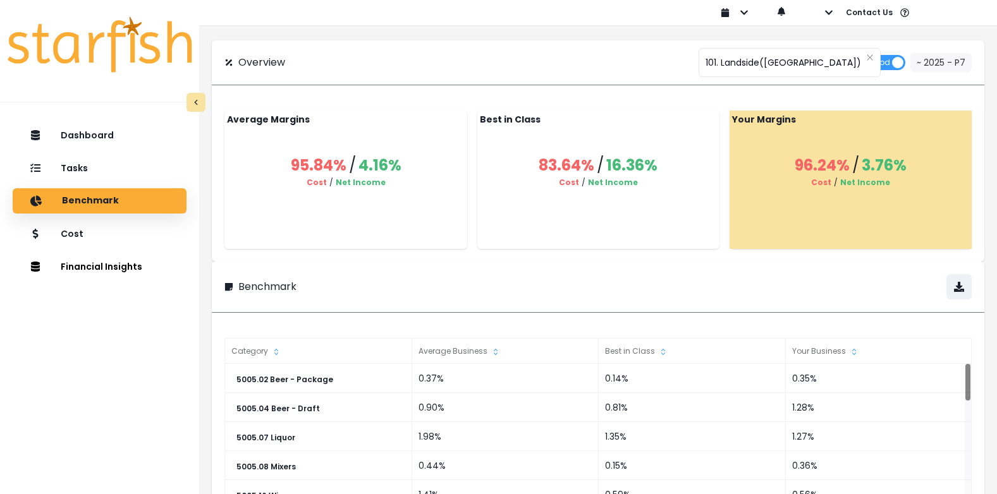
click at [606, 199] on div "83.64% / 16.36% Cost / Net Income" at bounding box center [598, 171] width 242 height 85
click at [895, 59] on span "Period" at bounding box center [884, 62] width 44 height 15
click at [775, 63] on span "Period" at bounding box center [797, 62] width 44 height 15
click at [766, 63] on span "101. Landside([GEOGRAPHIC_DATA])" at bounding box center [783, 62] width 156 height 27
click at [889, 59] on span "Period" at bounding box center [878, 62] width 23 height 15
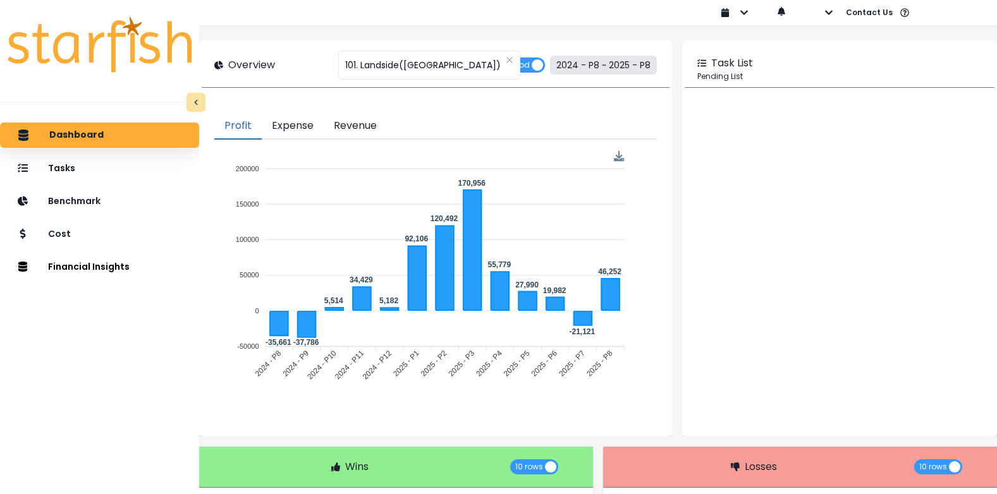
click at [593, 61] on button "2024 - P8 ~ 2025 - P8" at bounding box center [603, 65] width 107 height 19
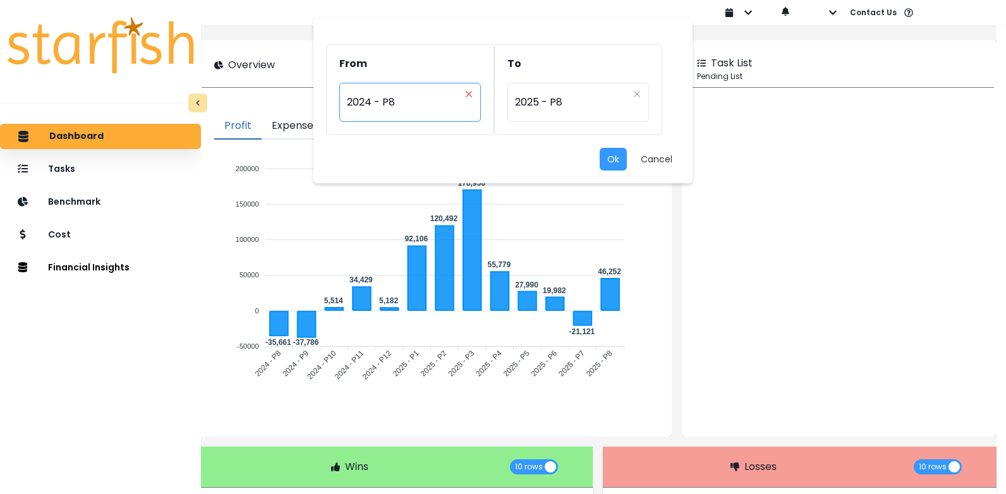
click at [471, 92] on icon "close" at bounding box center [469, 94] width 6 height 6
click at [471, 92] on icon "arrow down line" at bounding box center [468, 94] width 10 height 13
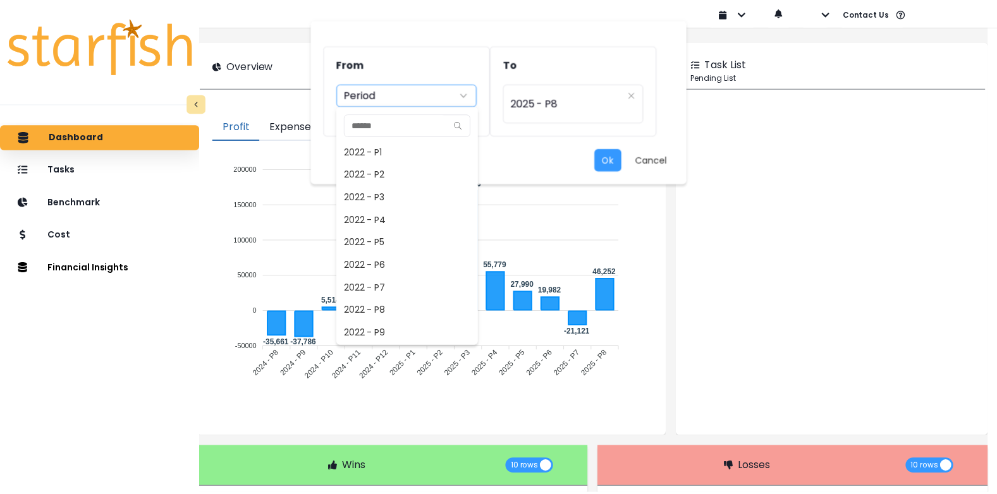
scroll to position [523, 0]
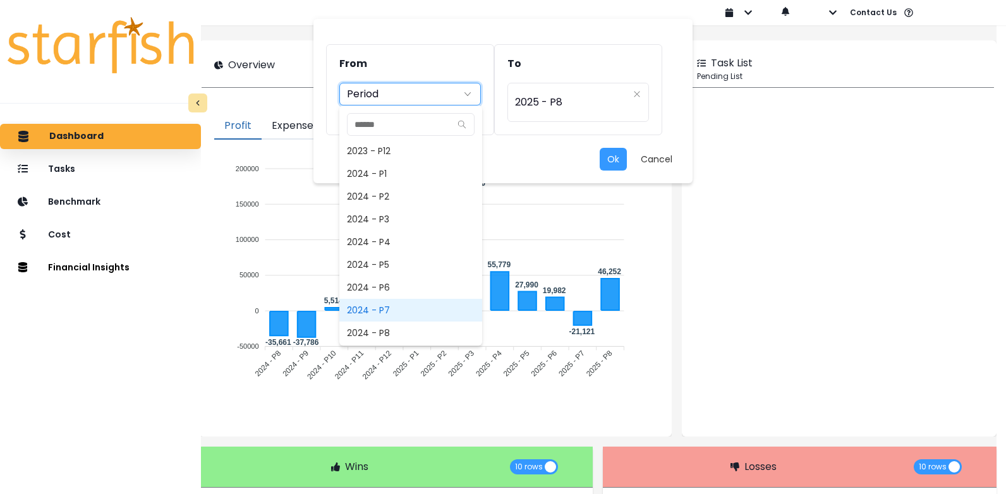
click at [396, 307] on span "2024 - P7" at bounding box center [410, 310] width 143 height 23
type input "*********"
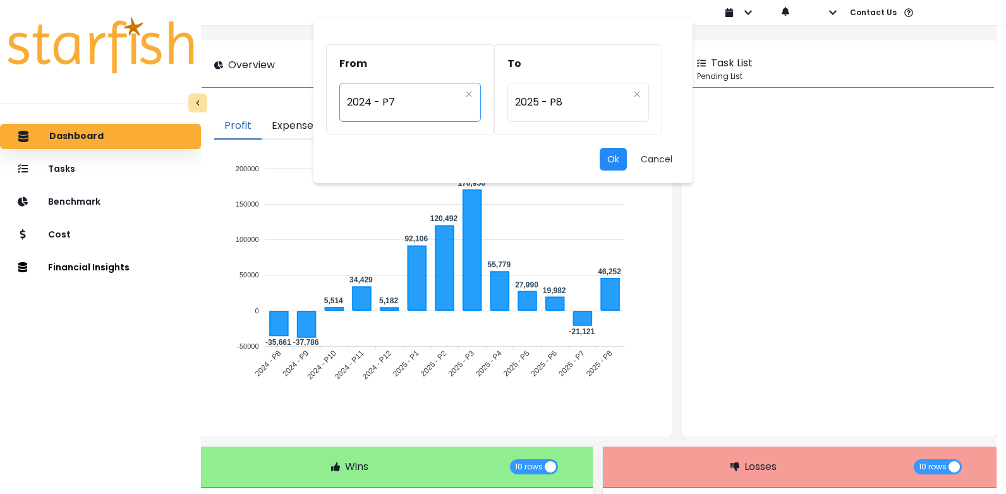
click at [604, 160] on button "Ok" at bounding box center [613, 159] width 27 height 23
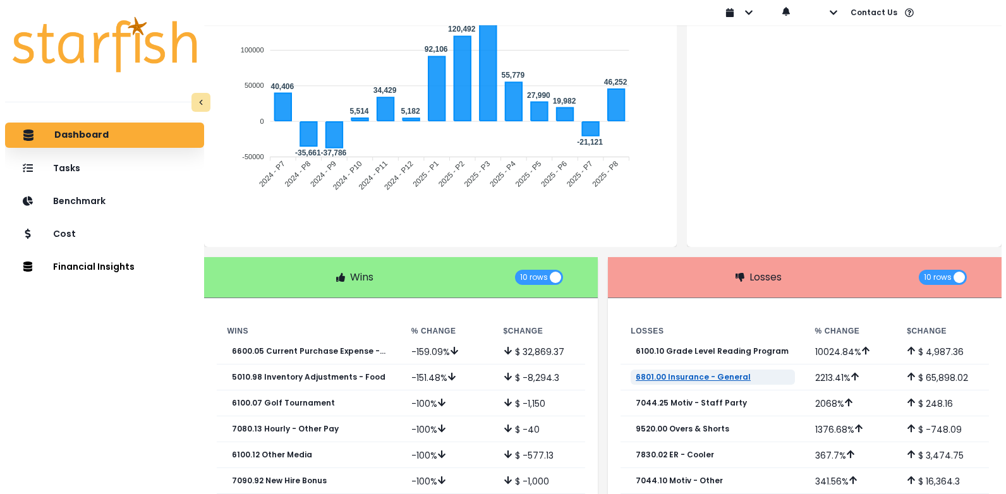
scroll to position [0, 0]
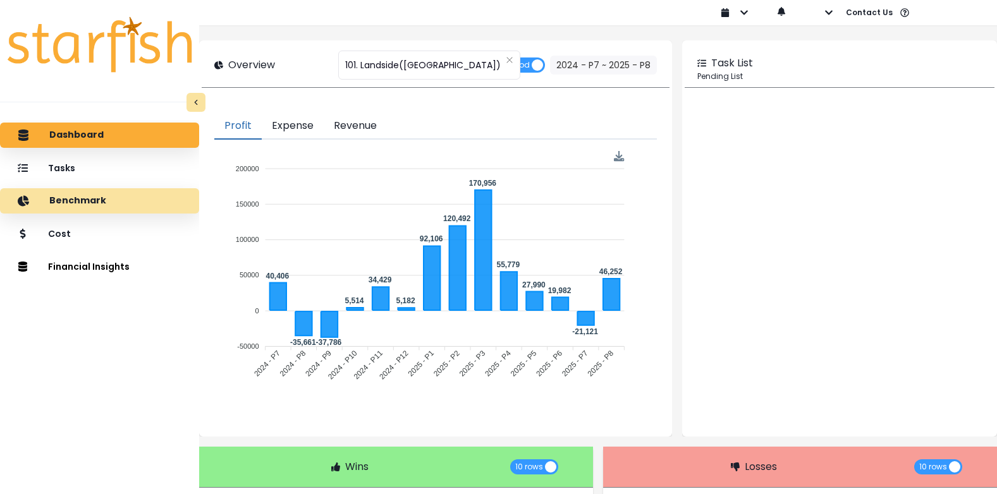
click at [106, 195] on p "Benchmark" at bounding box center [77, 200] width 57 height 11
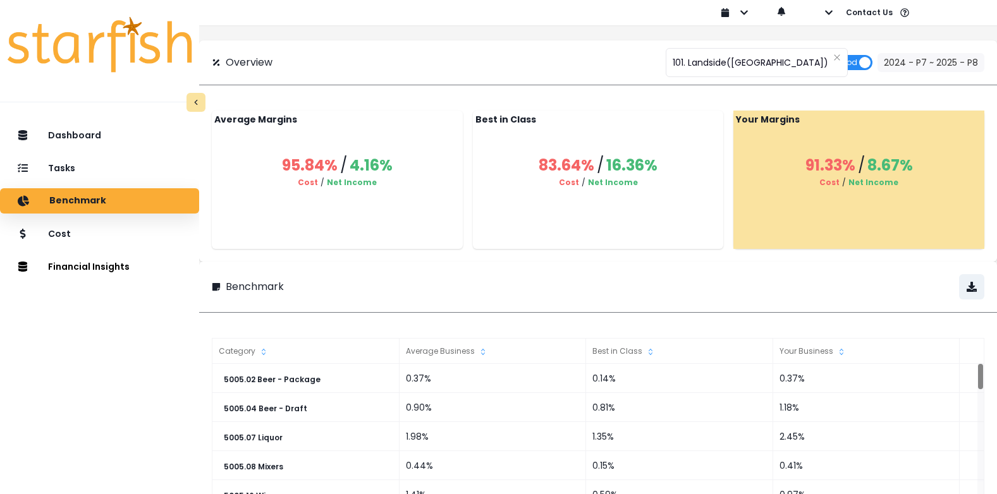
click at [855, 60] on span "Period" at bounding box center [851, 62] width 44 height 15
click at [933, 64] on input "**********" at bounding box center [900, 63] width 126 height 18
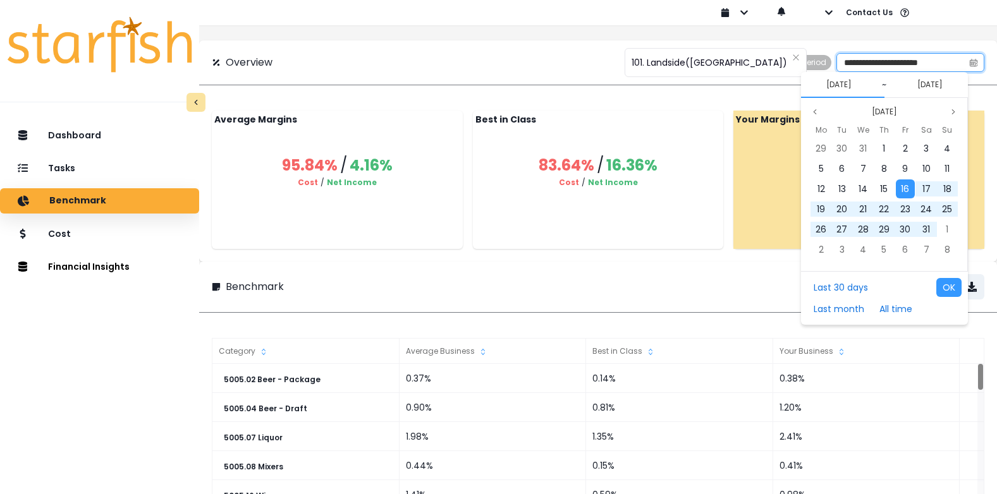
click at [925, 63] on input "**********" at bounding box center [900, 63] width 126 height 18
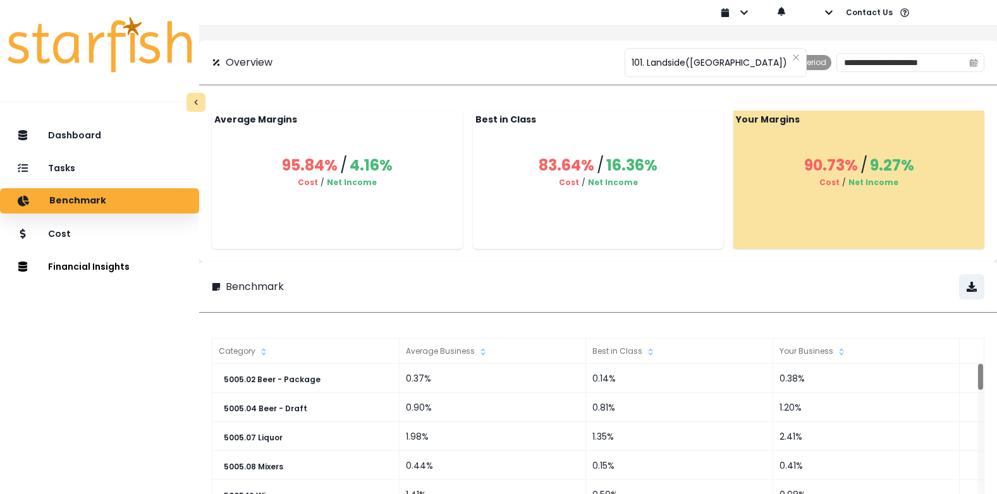
click at [803, 64] on span "Period" at bounding box center [814, 62] width 23 height 15
click at [939, 61] on button "2024 - P7 ~ 2025 - P8" at bounding box center [930, 62] width 107 height 19
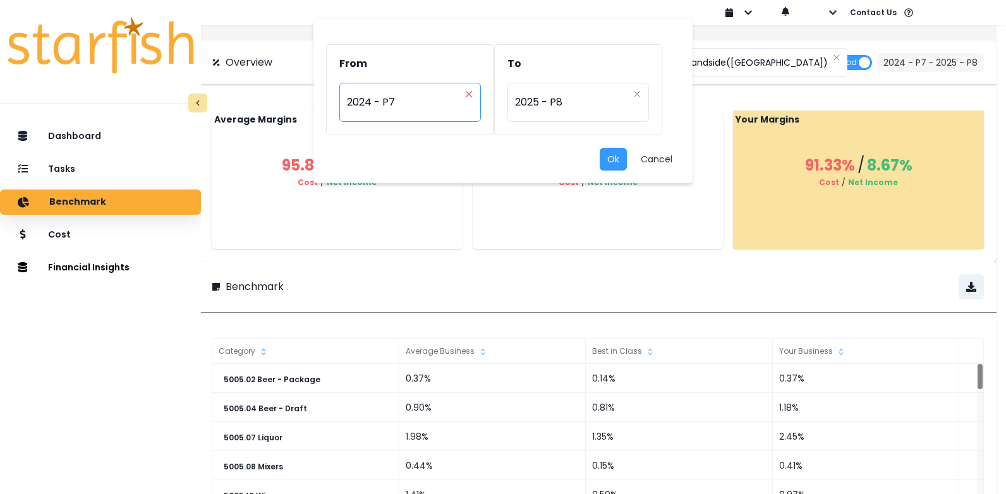
click at [471, 95] on icon "close" at bounding box center [469, 94] width 8 height 8
click at [642, 92] on div "********* 2025 - P8" at bounding box center [579, 102] width 142 height 39
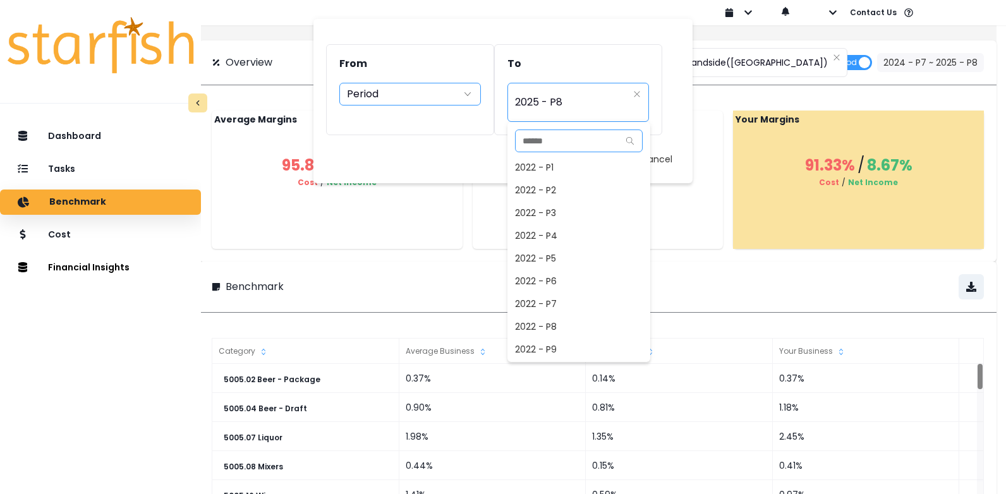
scroll to position [797, 0]
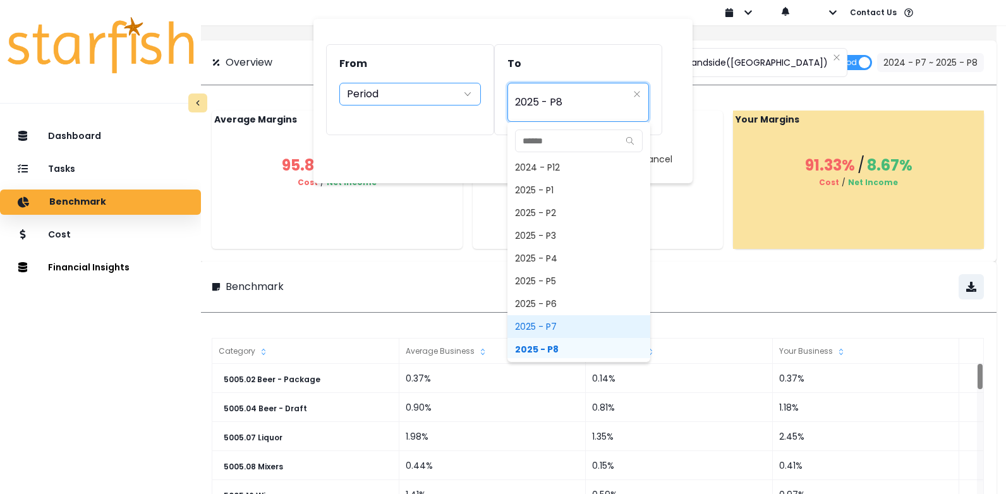
click at [542, 326] on span "2025 - P7" at bounding box center [579, 326] width 143 height 23
type input "*********"
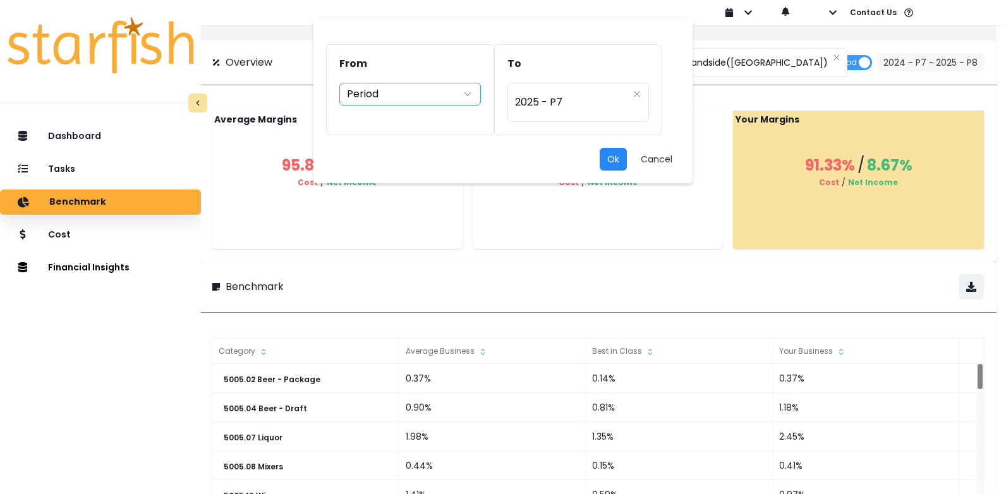
click at [613, 158] on button "Ok" at bounding box center [613, 159] width 27 height 23
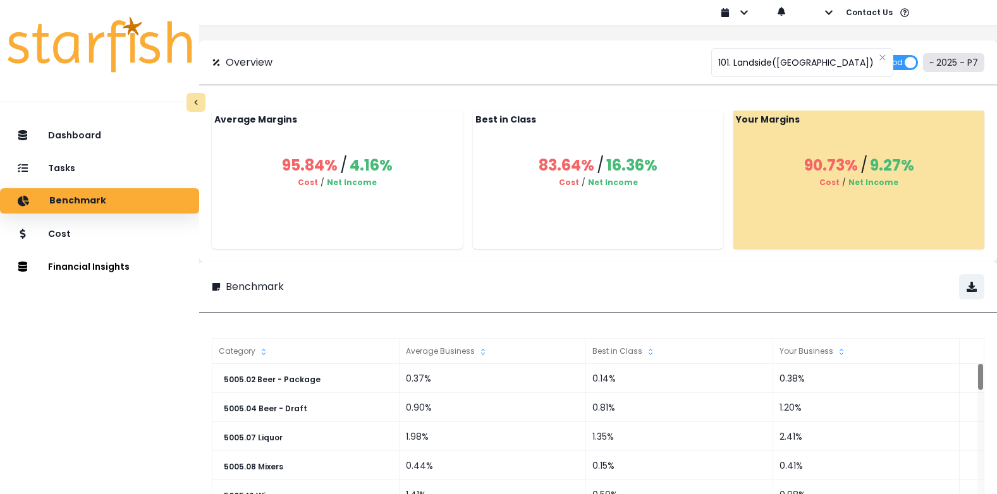
click at [936, 67] on button "~ 2025 - P7" at bounding box center [953, 62] width 61 height 19
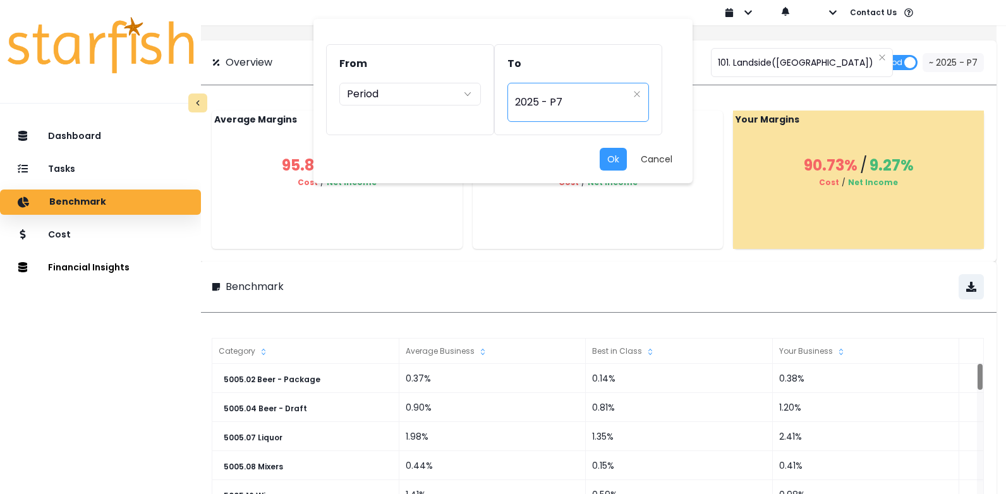
click at [641, 93] on div "********* 2025 - P7" at bounding box center [579, 102] width 142 height 39
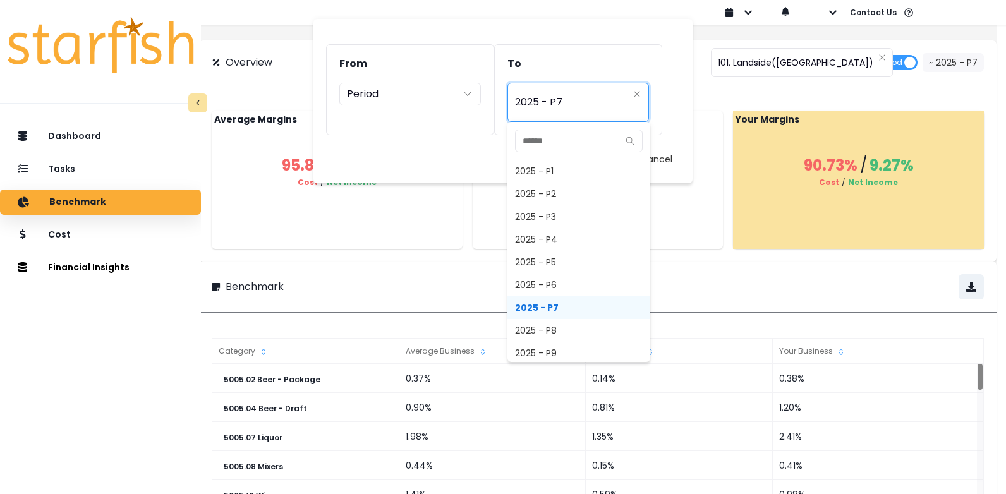
scroll to position [837, 0]
click at [555, 308] on span "2025 - P8" at bounding box center [579, 309] width 143 height 23
type input "*********"
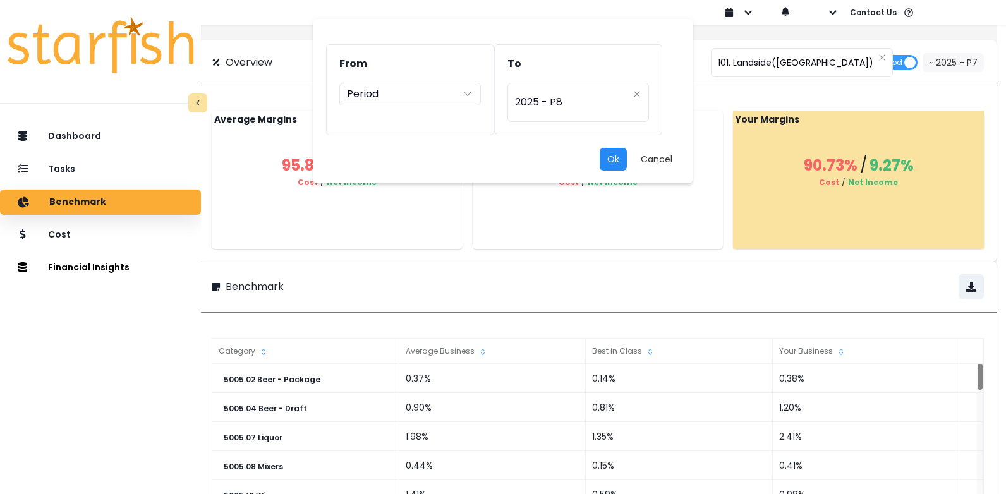
click at [603, 157] on button "Ok" at bounding box center [613, 159] width 27 height 23
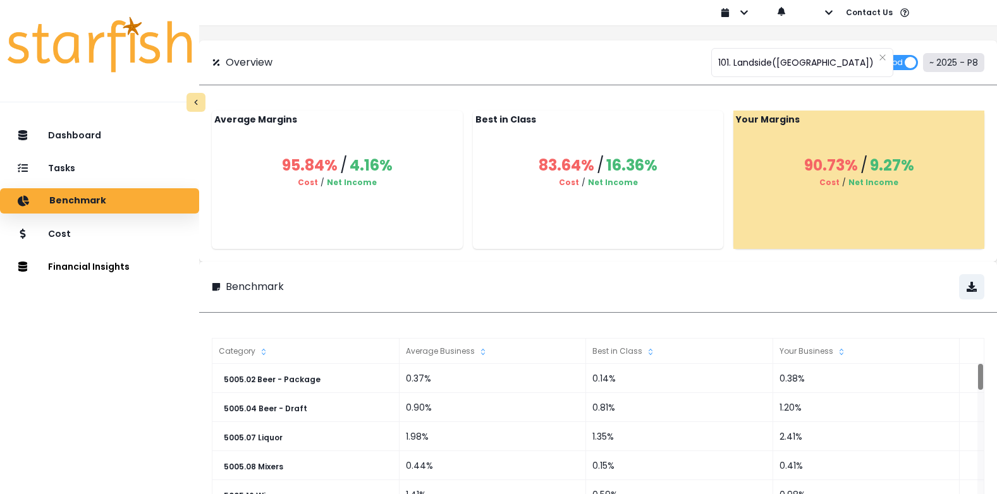
click at [923, 66] on button "~ 2025 - P8" at bounding box center [953, 62] width 61 height 19
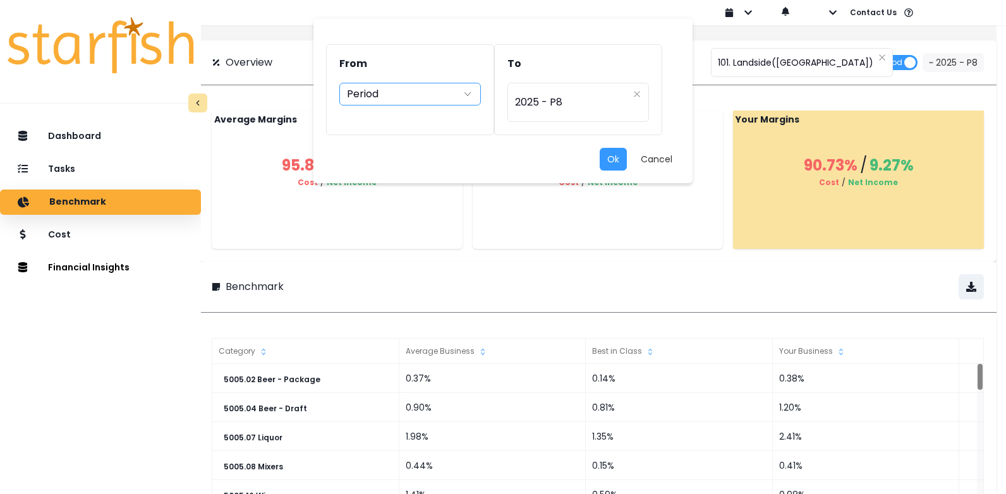
click at [473, 94] on div "Period" at bounding box center [410, 94] width 142 height 23
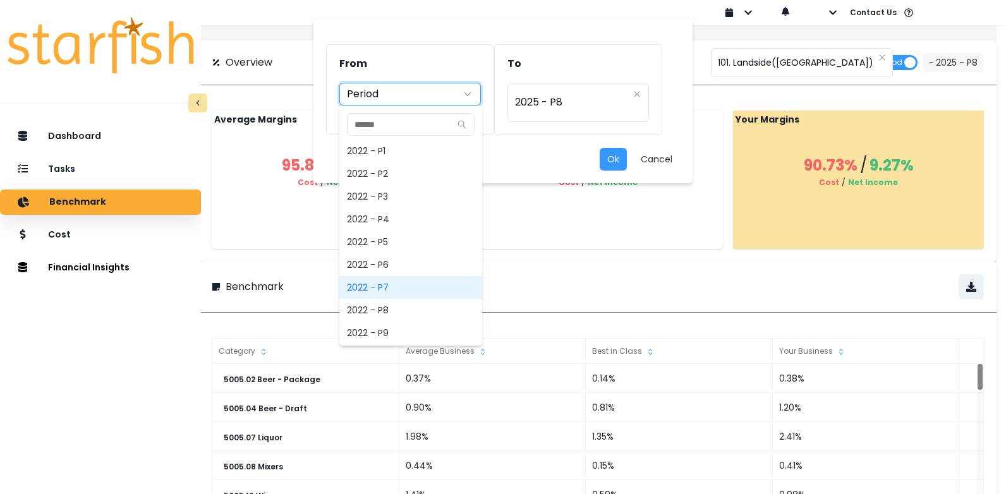
click at [414, 280] on span "2022 - P7" at bounding box center [410, 287] width 143 height 23
type input "*********"
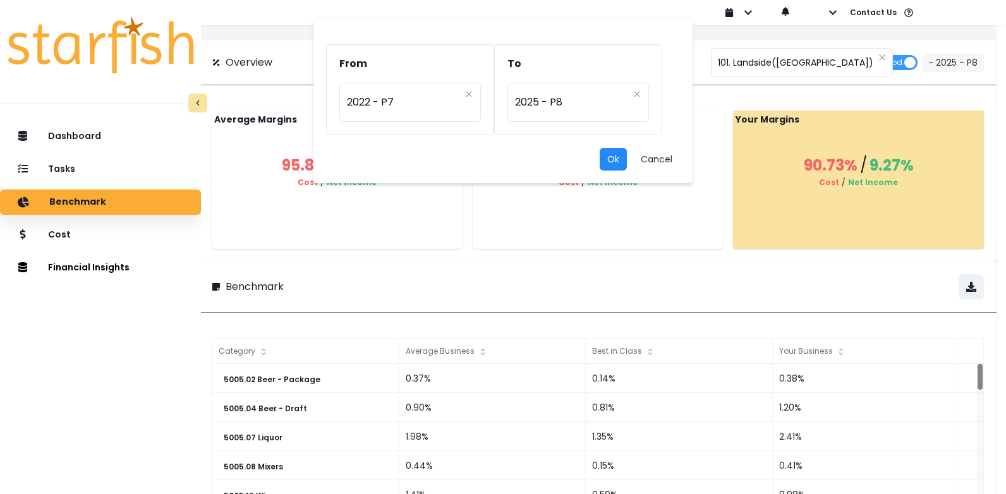
click at [608, 160] on button "Ok" at bounding box center [613, 159] width 27 height 23
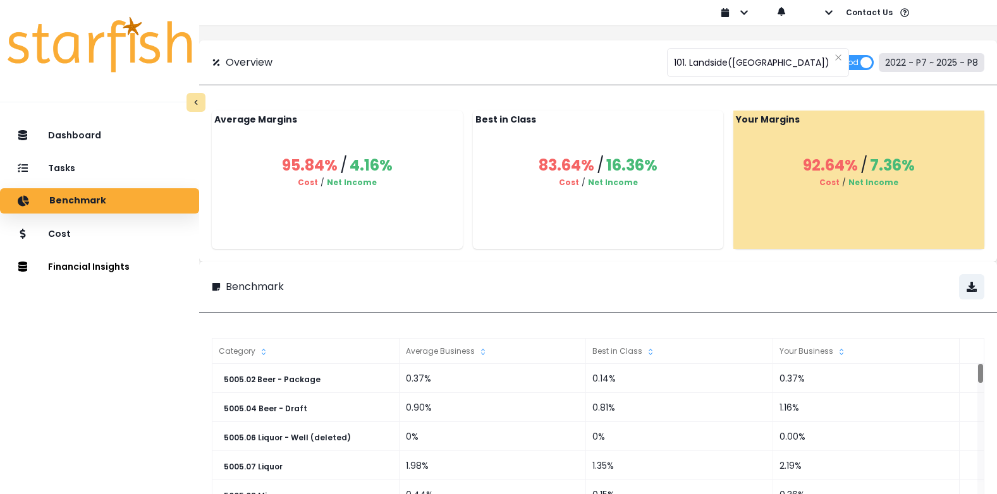
click at [917, 63] on button "2022 - P7 ~ 2025 - P8" at bounding box center [932, 62] width 106 height 19
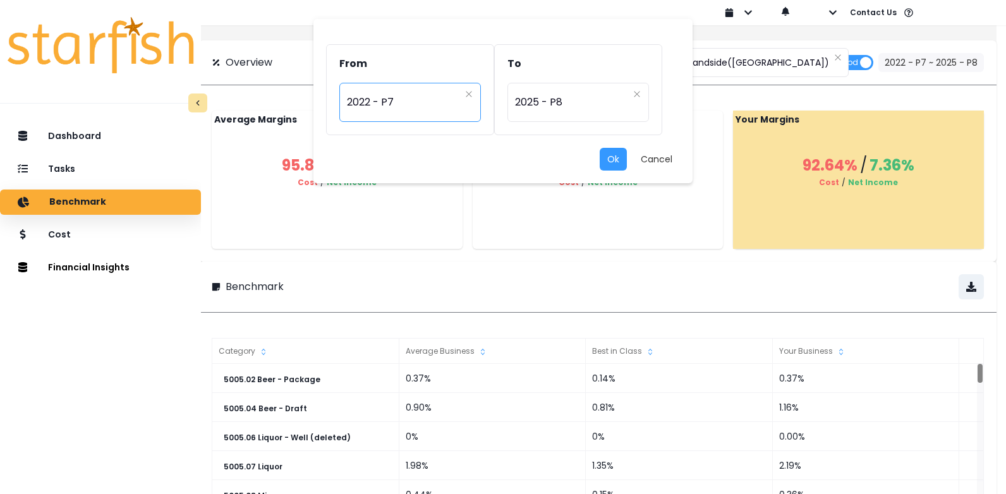
click at [434, 105] on span "2022 - P7" at bounding box center [403, 102] width 113 height 29
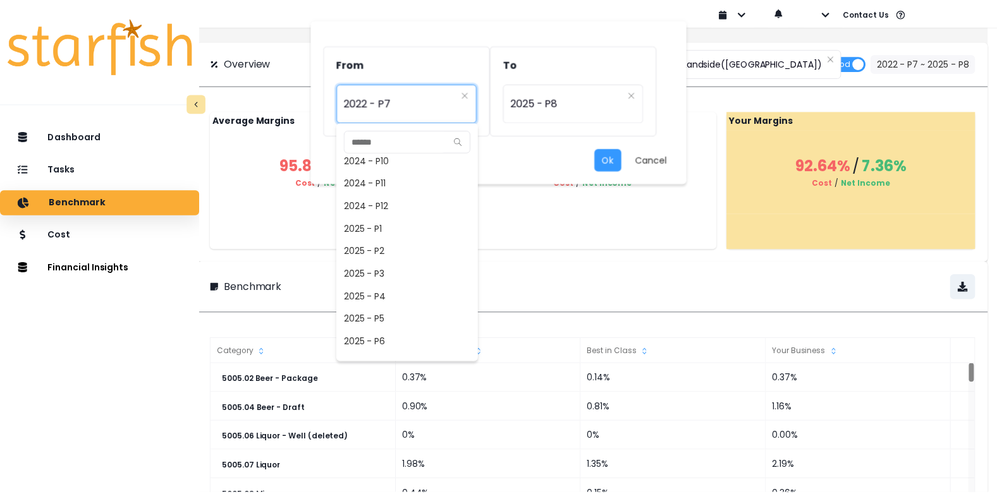
scroll to position [822, 0]
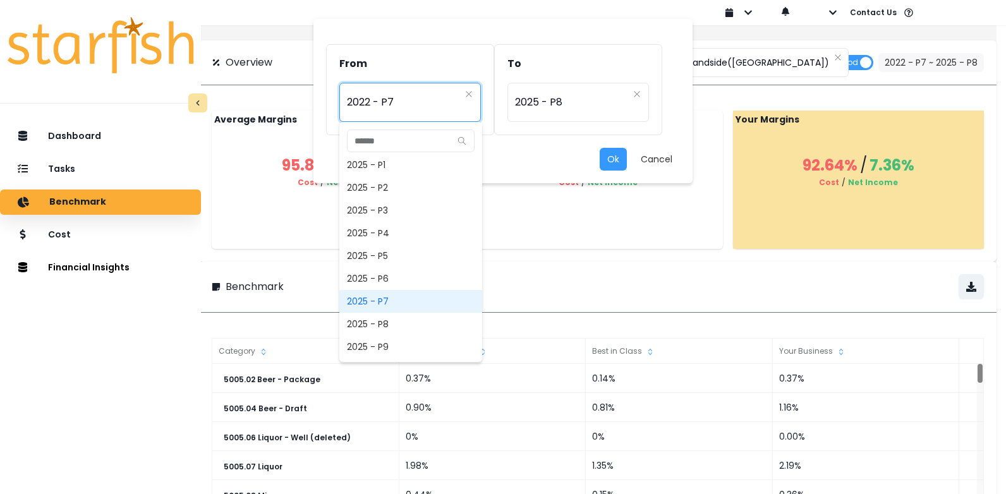
click at [392, 300] on span "2025 - P7" at bounding box center [410, 301] width 143 height 23
type input "*********"
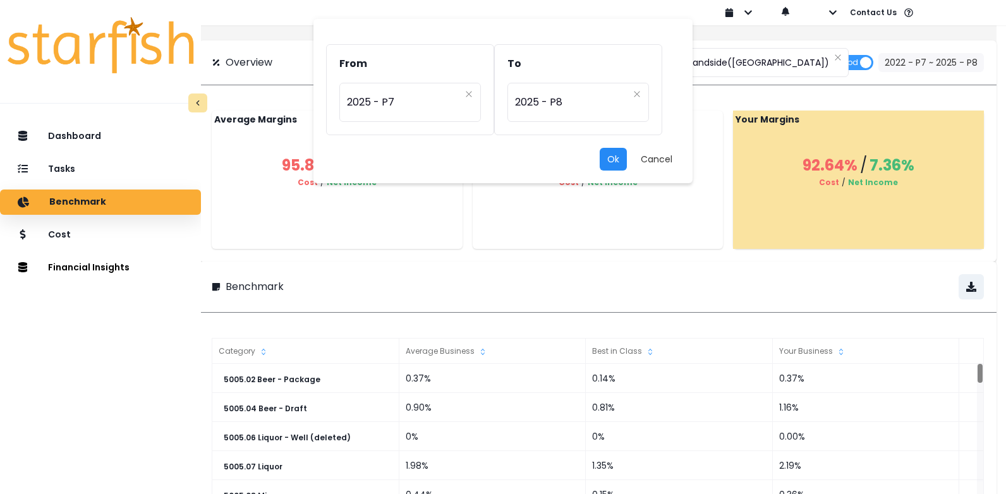
click at [617, 161] on button "Ok" at bounding box center [613, 159] width 27 height 23
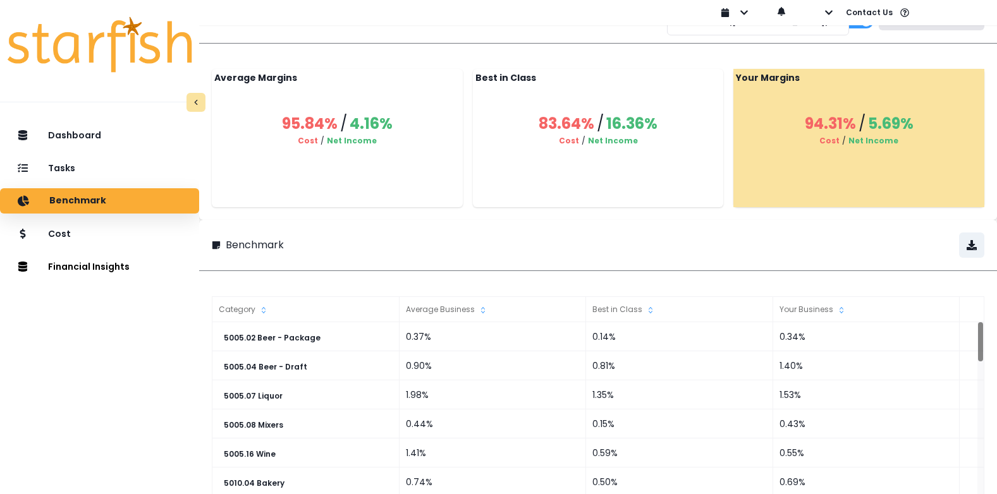
scroll to position [63, 0]
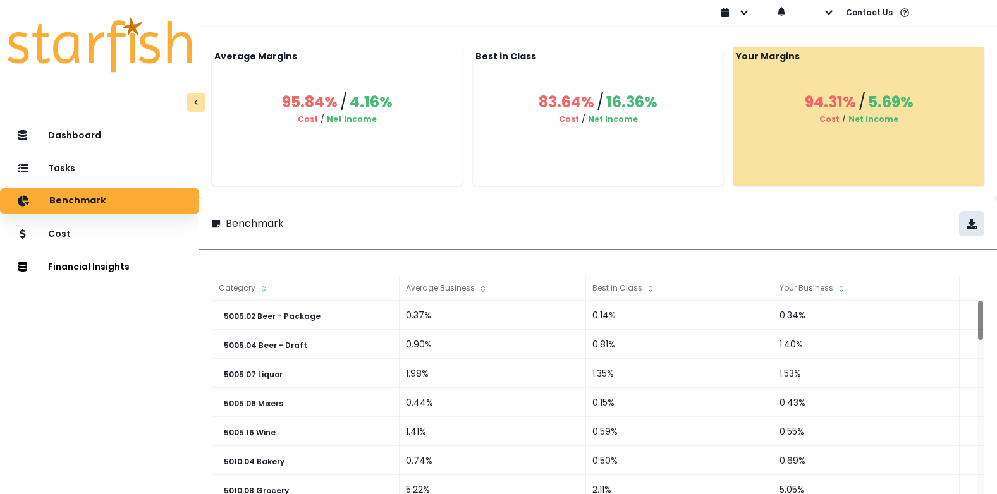
click at [967, 221] on icon "button" at bounding box center [972, 224] width 10 height 10
click at [675, 219] on div at bounding box center [791, 223] width 386 height 25
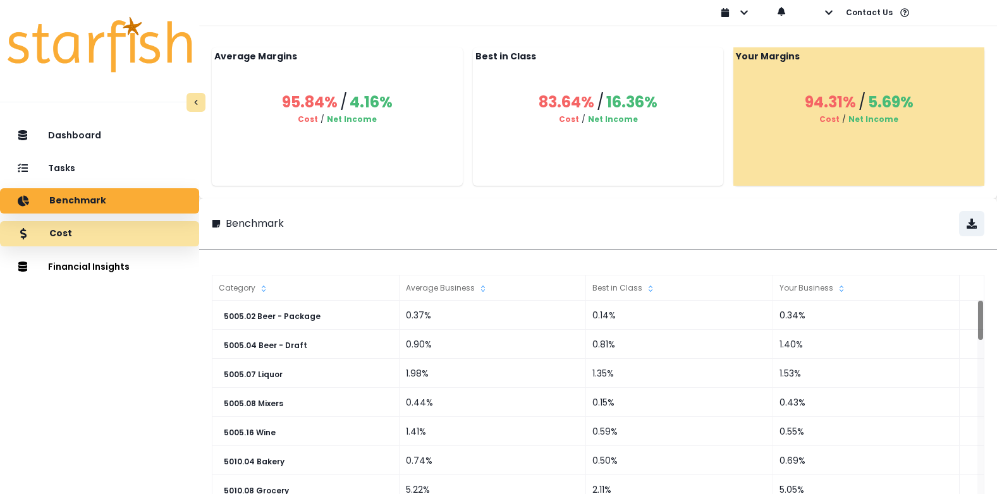
click at [72, 228] on p "Cost" at bounding box center [60, 233] width 23 height 11
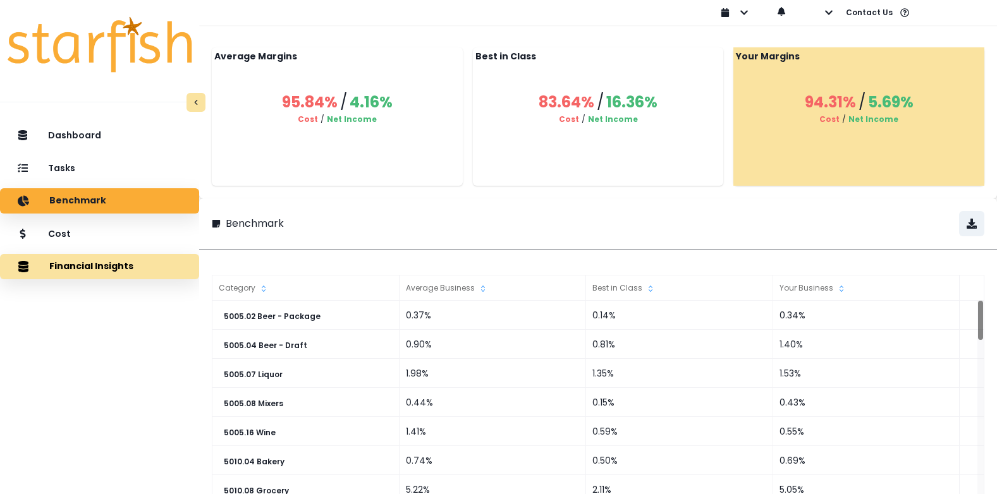
click at [83, 235] on div "Cost" at bounding box center [99, 234] width 179 height 26
click at [83, 261] on button "Financial Insights" at bounding box center [99, 266] width 199 height 25
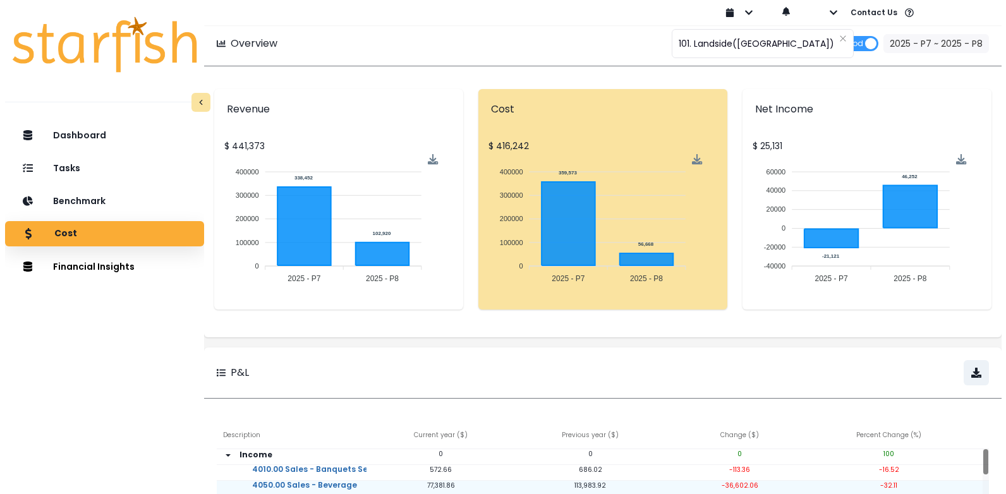
scroll to position [0, 0]
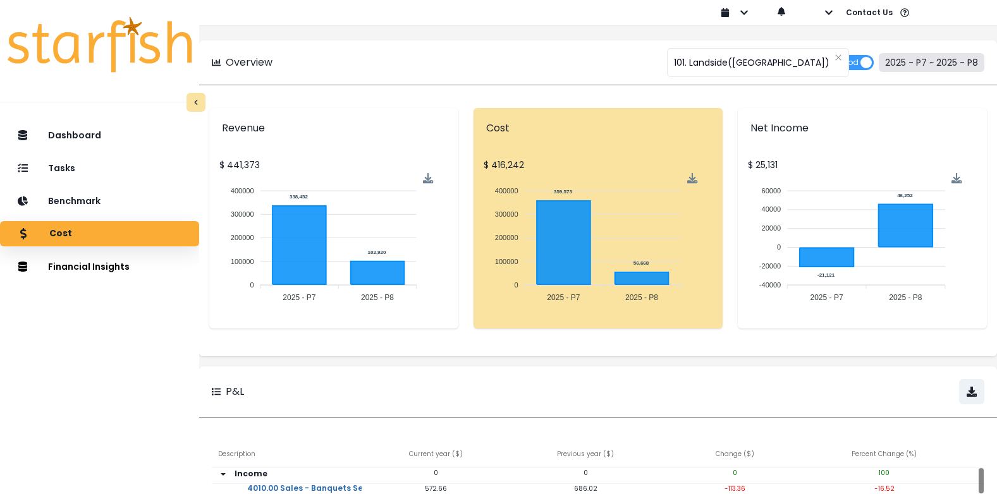
click at [921, 66] on button "2025 - P7 ~ 2025 - P8" at bounding box center [932, 62] width 106 height 19
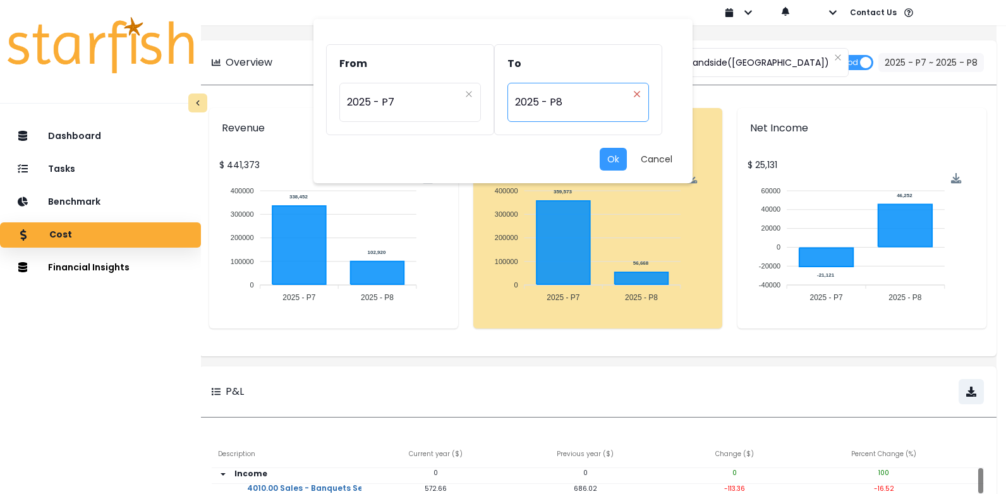
click at [640, 95] on icon "close" at bounding box center [637, 94] width 8 height 8
click at [616, 96] on div "Period" at bounding box center [571, 94] width 113 height 13
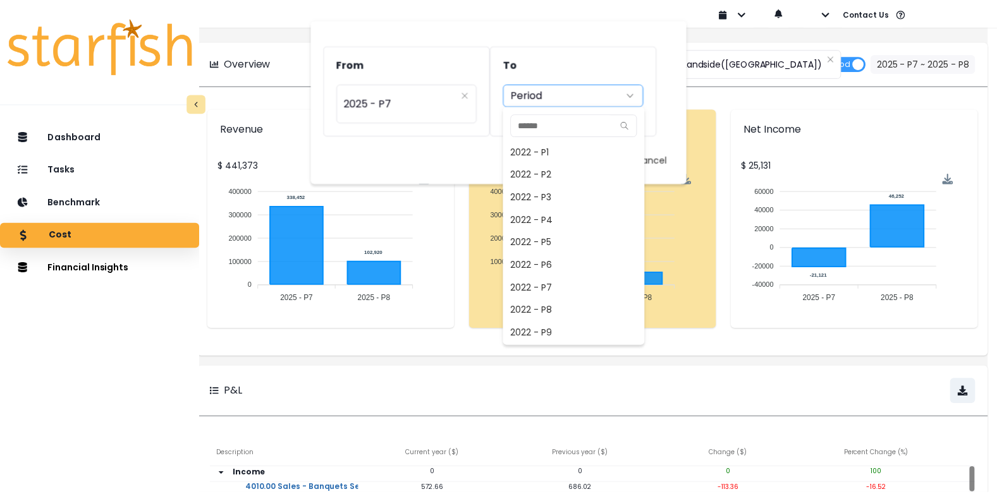
scroll to position [797, 0]
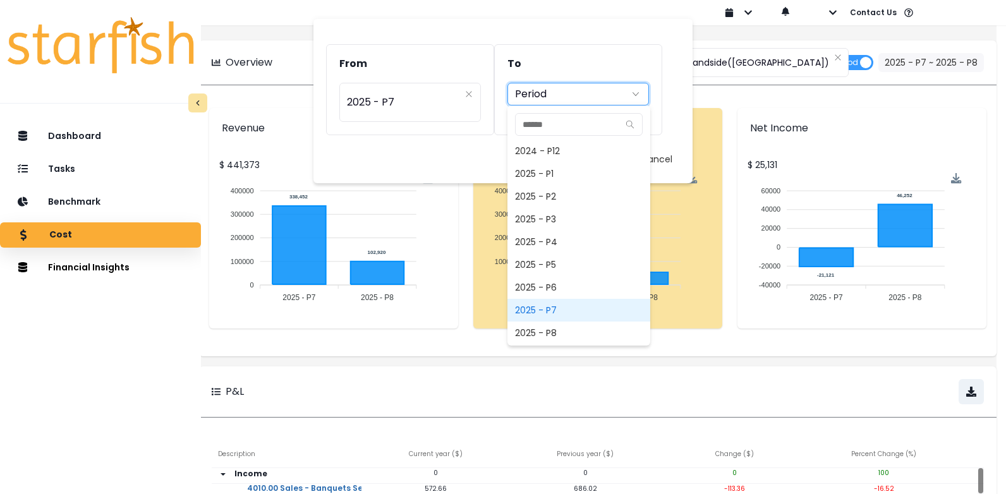
click at [550, 308] on span "2025 - P7" at bounding box center [579, 310] width 143 height 23
type input "*********"
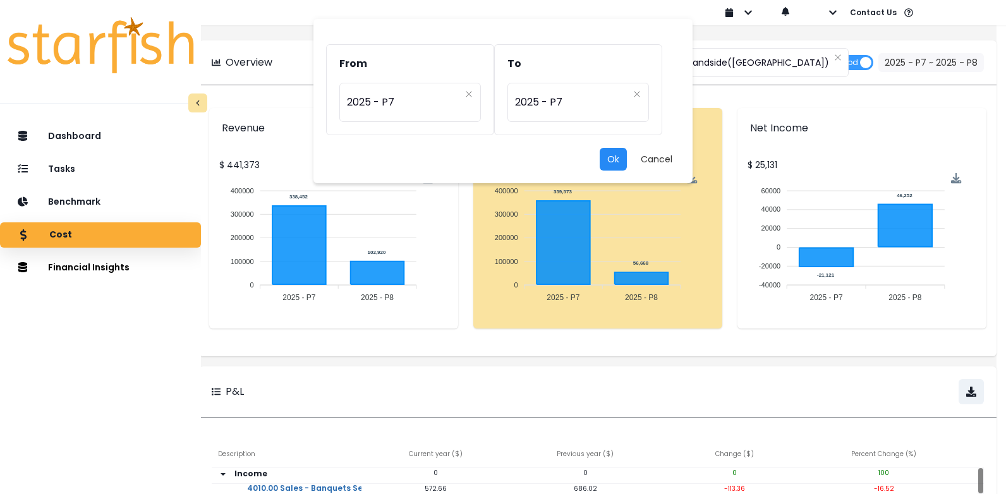
click at [618, 161] on button "Ok" at bounding box center [613, 159] width 27 height 23
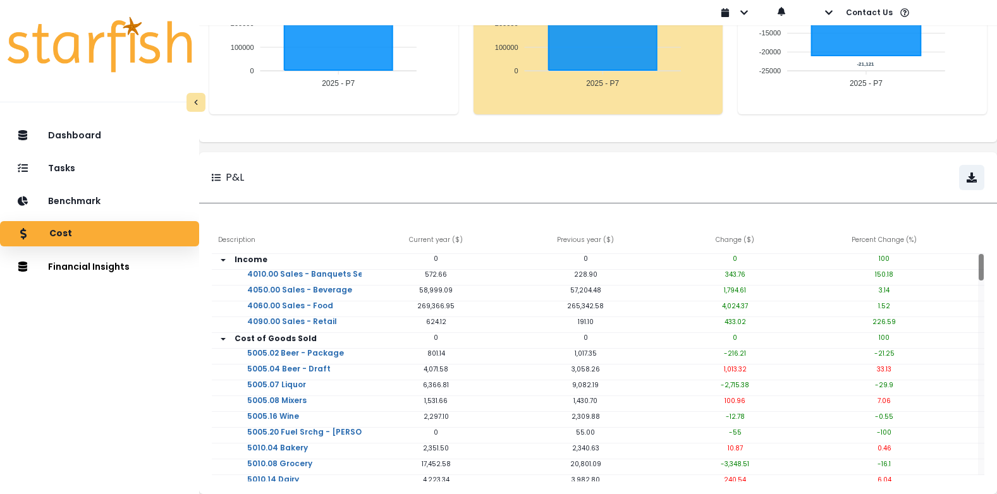
scroll to position [236, 0]
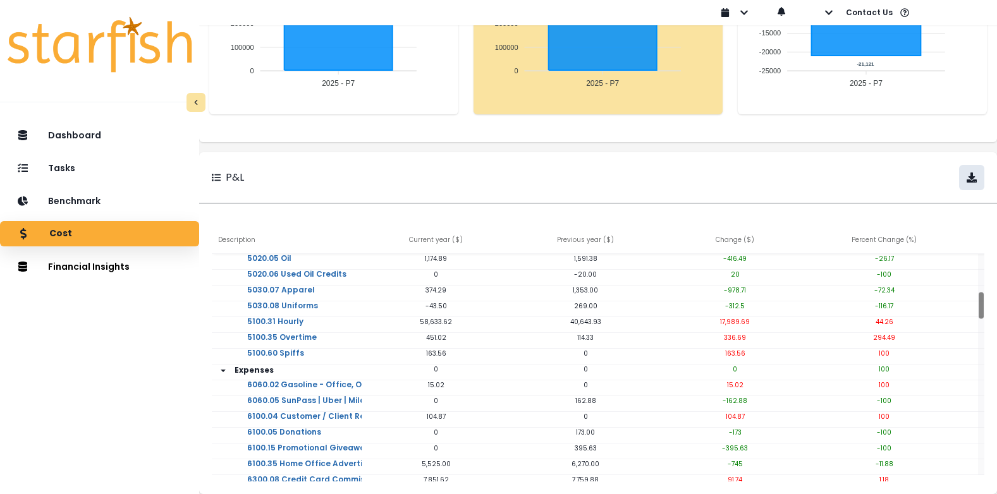
click at [959, 165] on button "button" at bounding box center [971, 177] width 25 height 25
click at [89, 348] on div "Dashboard Tasks Benchmark Cost Financial Insights Comparison Overtime" at bounding box center [99, 320] width 199 height 400
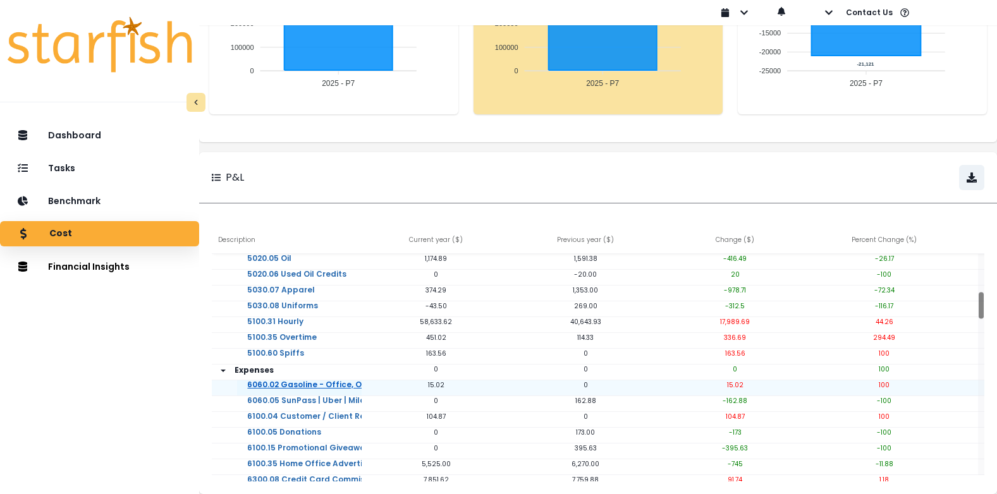
click at [300, 381] on link "6060.02 Gasoline - Office, Others" at bounding box center [315, 393] width 156 height 25
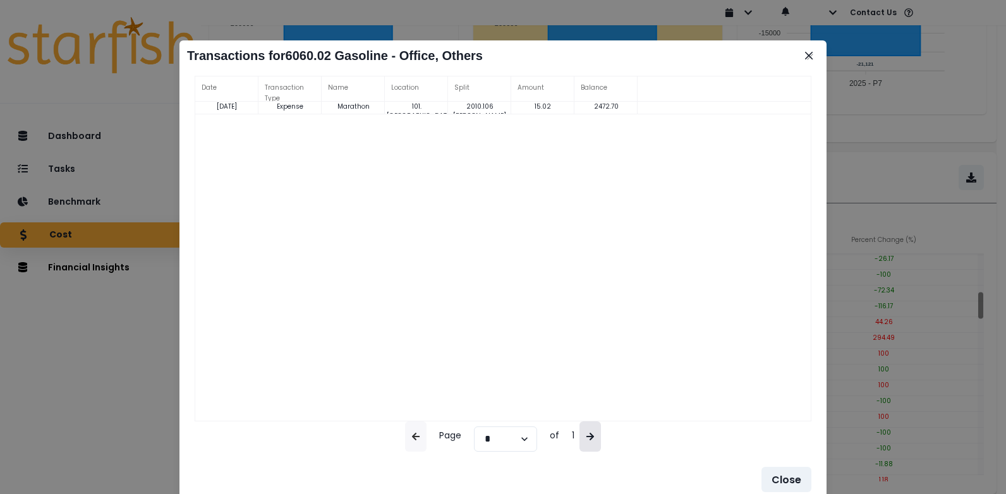
click at [594, 436] on icon "button" at bounding box center [590, 436] width 9 height 9
click at [530, 444] on select "*" at bounding box center [505, 439] width 63 height 25
click at [784, 471] on button "Close" at bounding box center [787, 479] width 50 height 25
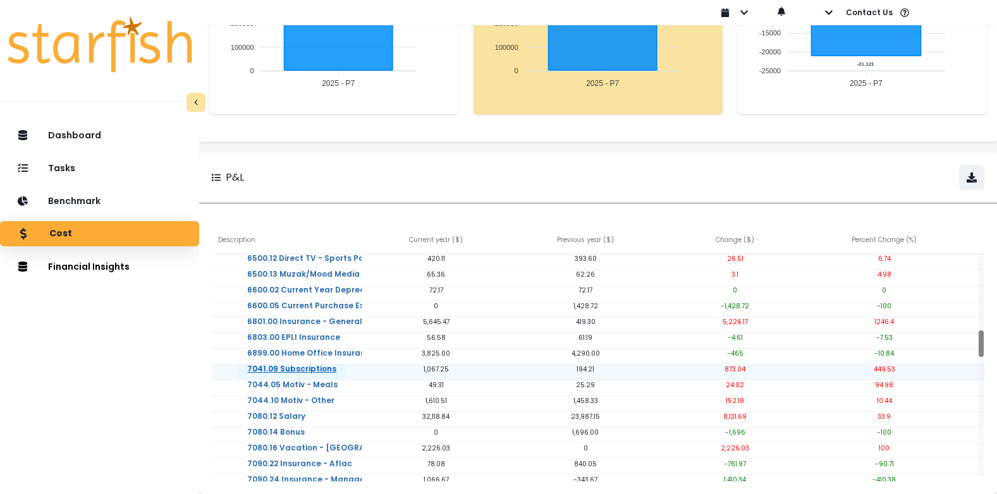
click at [316, 365] on link "7041.09 Subscriptions" at bounding box center [291, 377] width 109 height 25
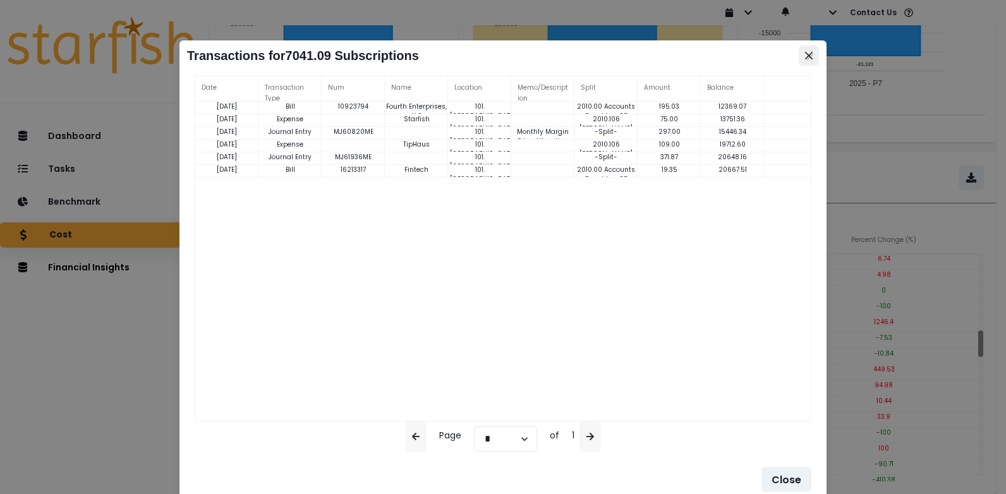
click at [805, 56] on icon "Close" at bounding box center [809, 56] width 8 height 8
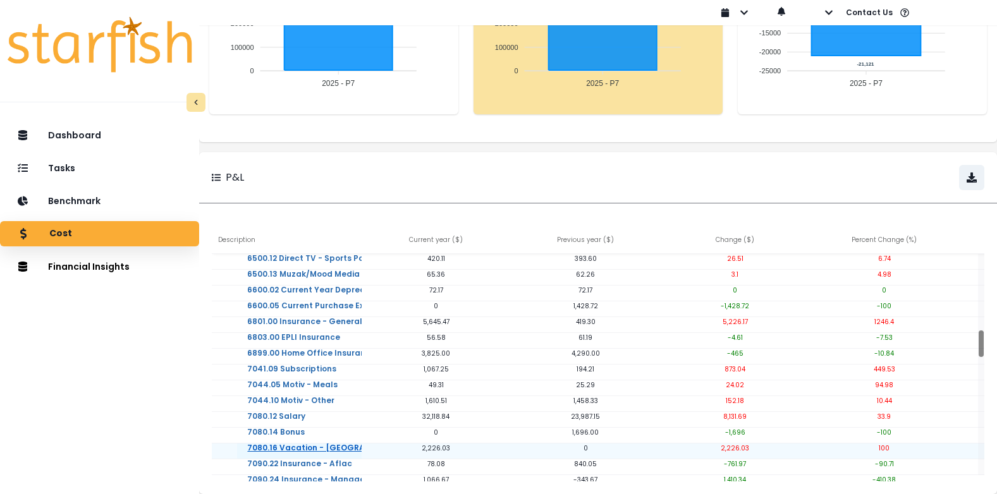
click at [310, 444] on link "7080.16 Vacation - [GEOGRAPHIC_DATA]" at bounding box center [331, 456] width 189 height 25
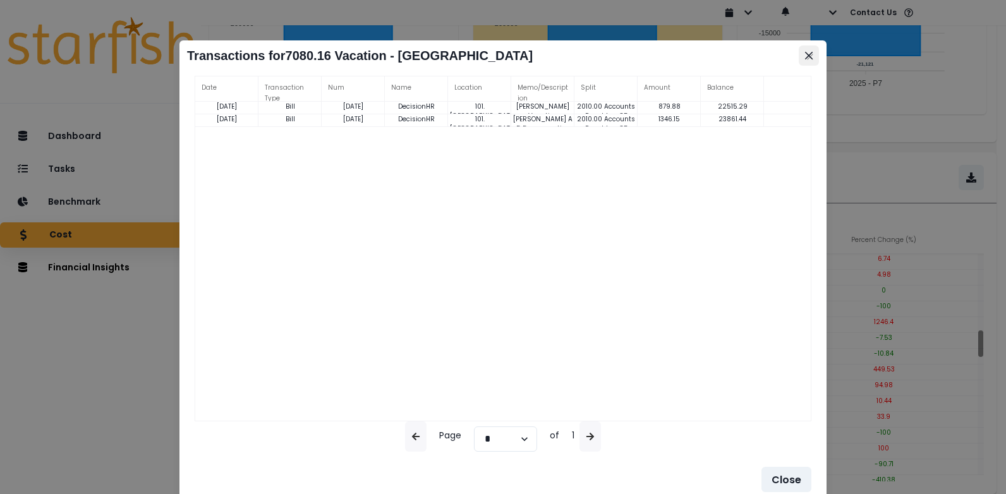
click at [807, 56] on icon "Close" at bounding box center [809, 56] width 8 height 8
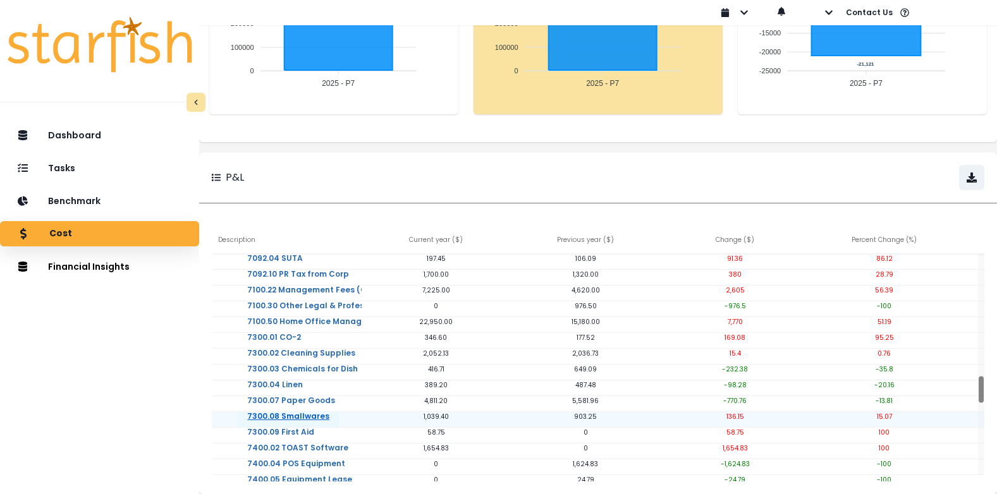
click at [317, 412] on link "7300.08 Smallwares" at bounding box center [288, 424] width 102 height 25
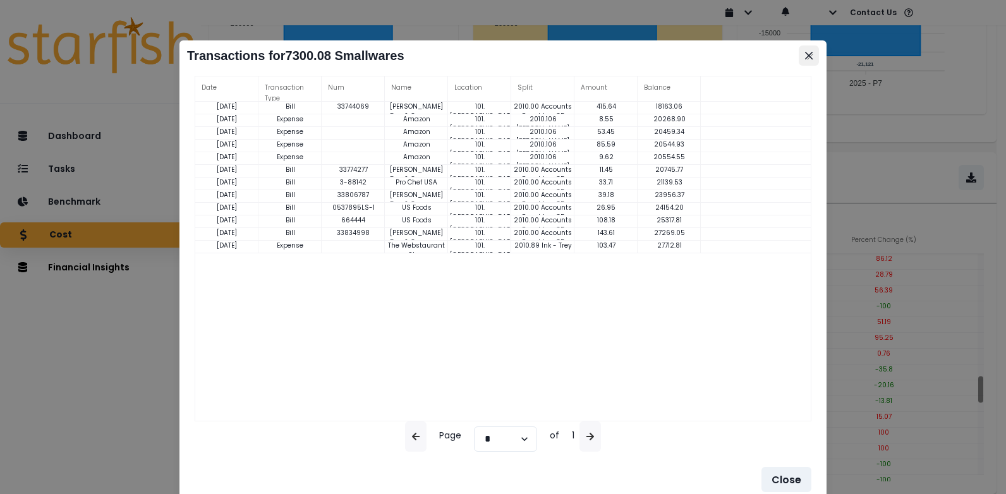
click at [807, 56] on icon "Close" at bounding box center [809, 56] width 8 height 8
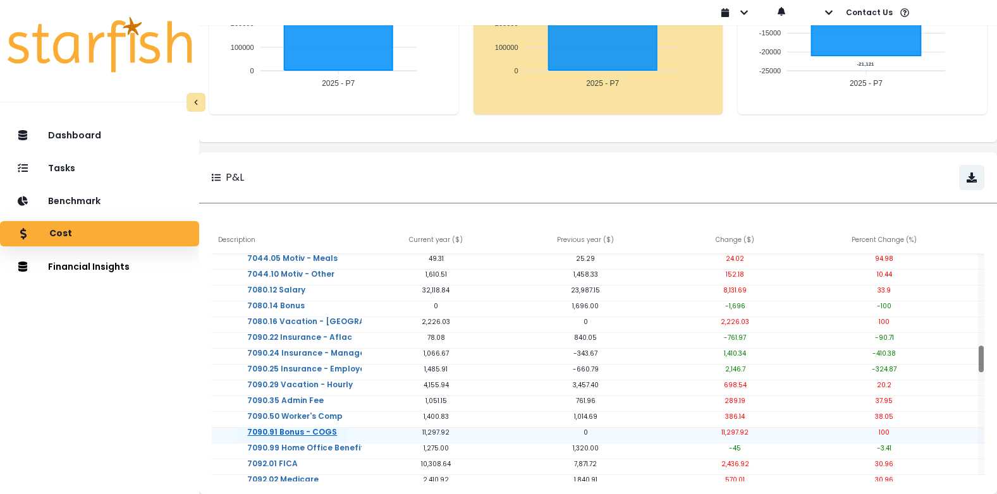
click at [337, 428] on link "7090.91 Bonus - COGS" at bounding box center [292, 440] width 110 height 25
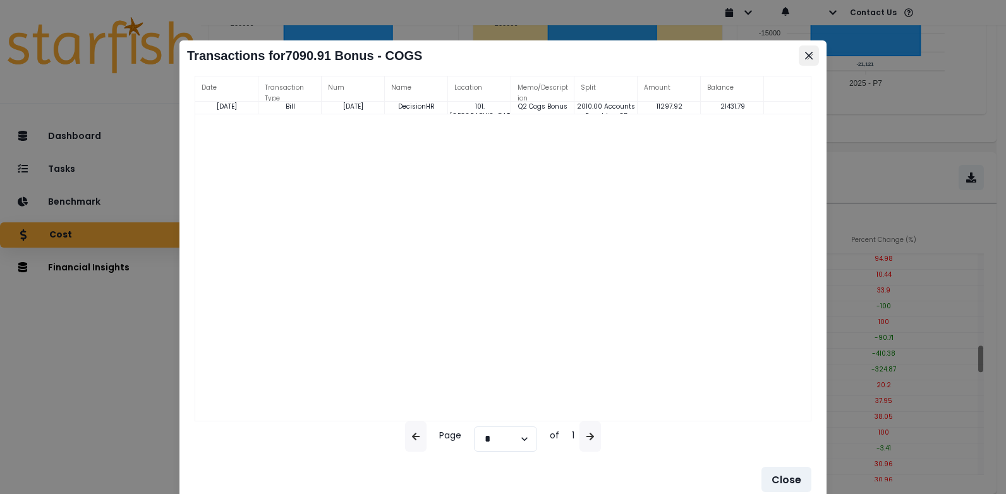
click at [811, 56] on icon "Close" at bounding box center [809, 56] width 8 height 8
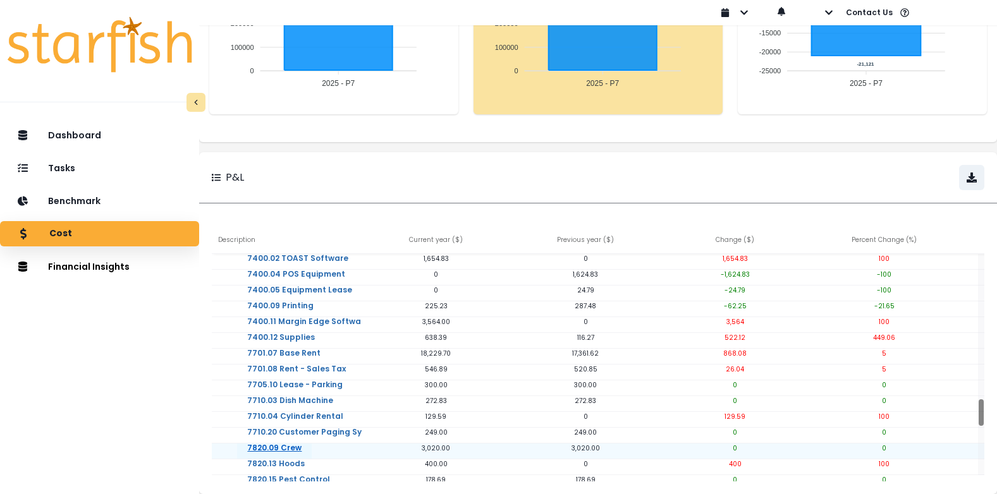
click at [312, 444] on link "7820.09 Crew" at bounding box center [274, 456] width 75 height 25
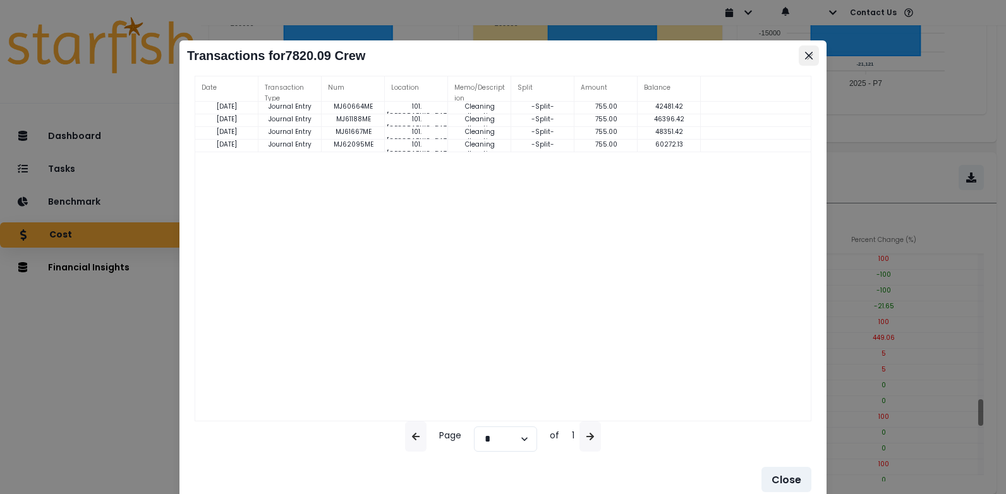
click at [810, 52] on icon "Close" at bounding box center [809, 56] width 8 height 8
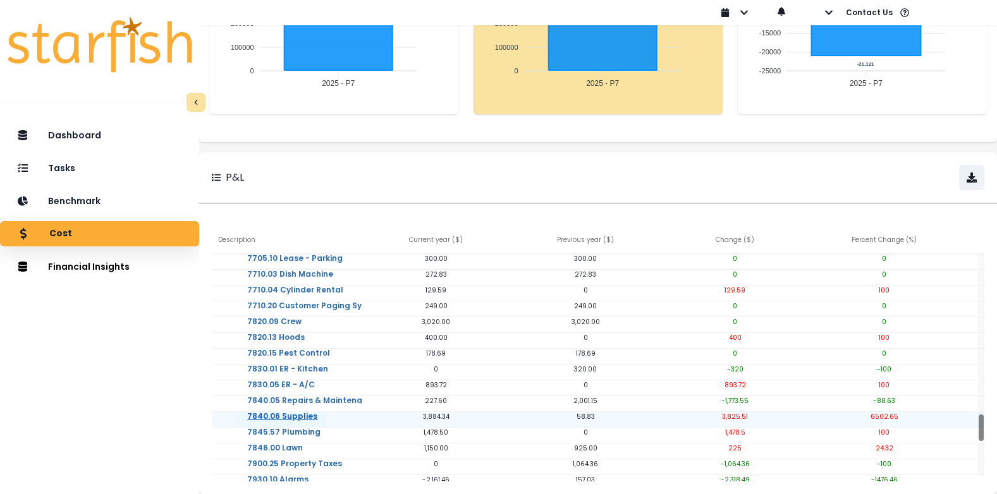
click at [307, 412] on link "7840.06 Supplies" at bounding box center [282, 424] width 90 height 25
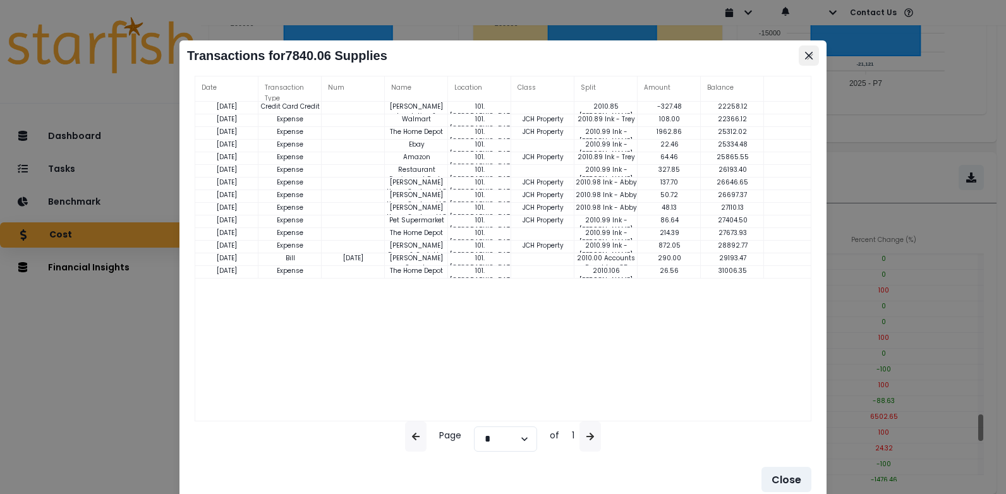
click at [807, 61] on button "Close" at bounding box center [809, 56] width 20 height 20
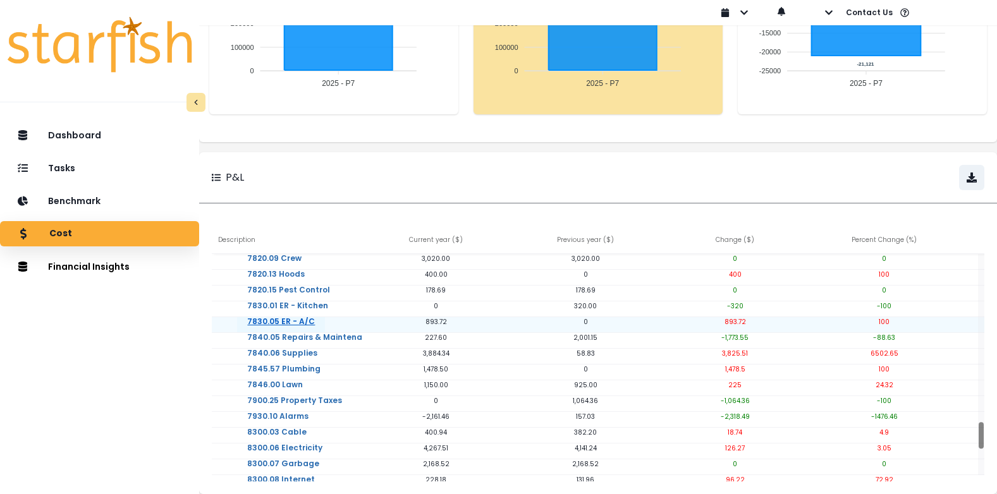
click at [295, 317] on link "7830.05 ER - A/C" at bounding box center [281, 329] width 88 height 25
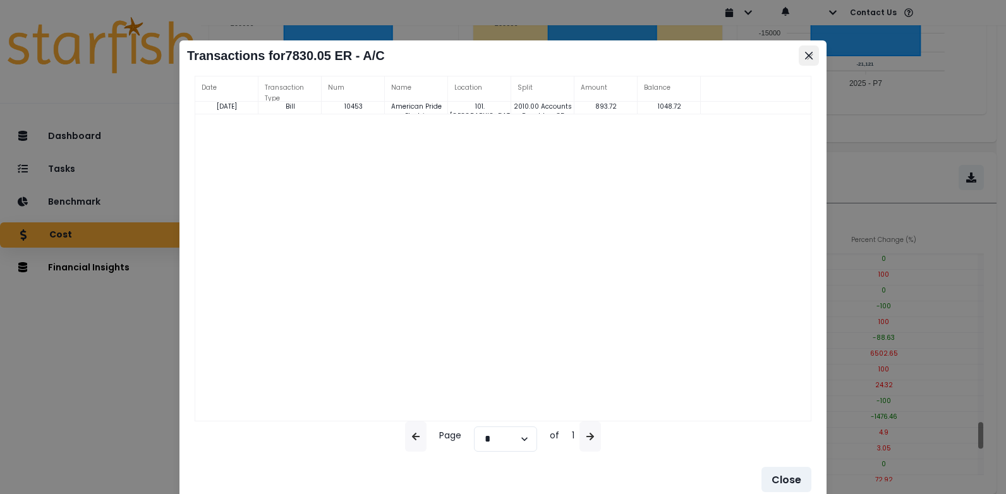
click at [805, 57] on icon "Close" at bounding box center [809, 56] width 8 height 8
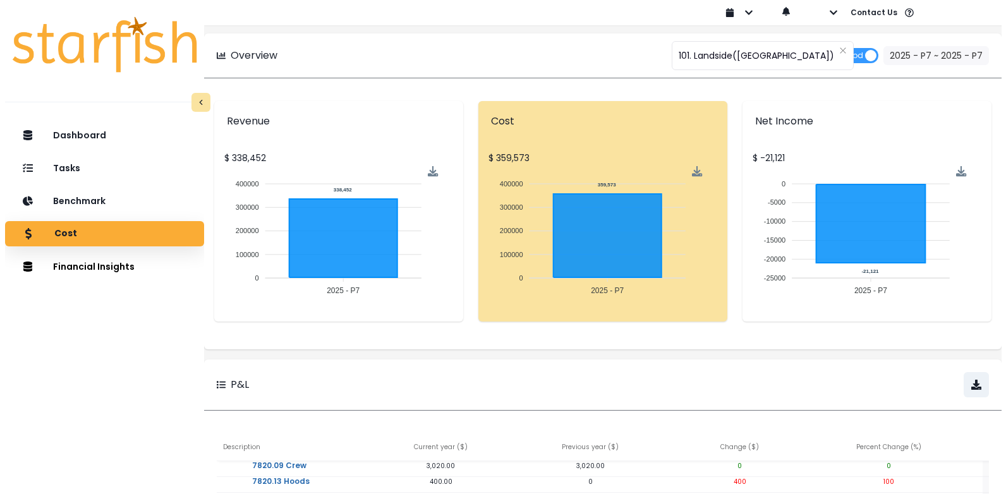
scroll to position [0, 0]
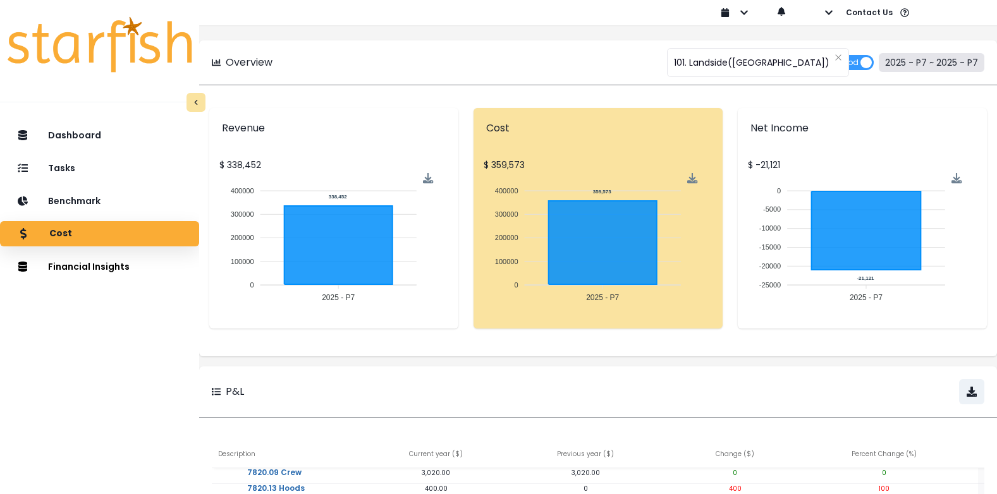
click at [942, 64] on button "2025 - P7 ~ 2025 - P7" at bounding box center [932, 62] width 106 height 19
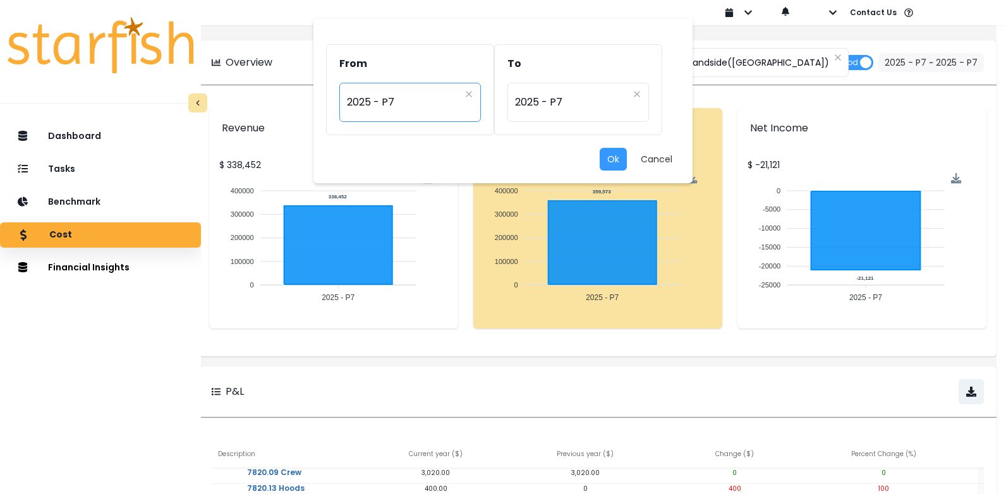
click at [471, 101] on div "********* 2025 - P7" at bounding box center [410, 102] width 142 height 39
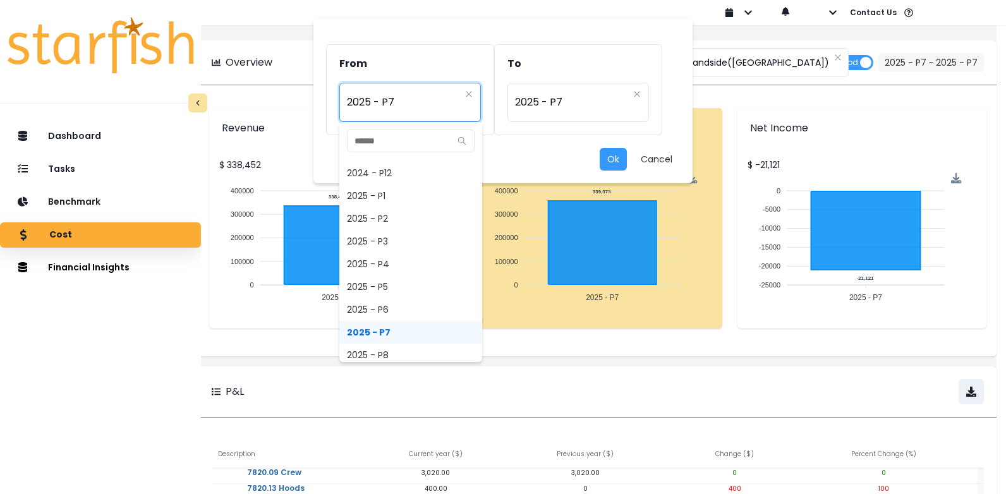
scroll to position [799, 0]
click at [449, 344] on span "2025 - P8" at bounding box center [410, 347] width 143 height 23
type input "*********"
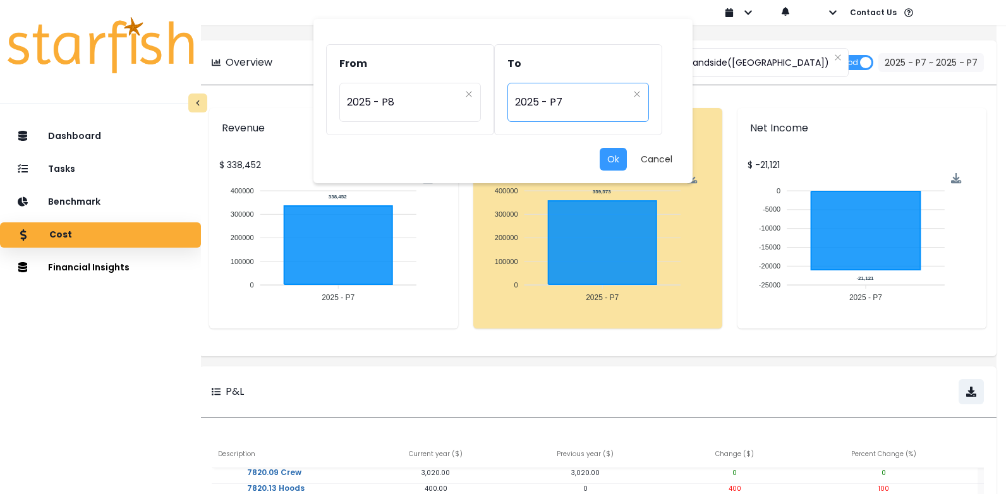
click at [646, 102] on div "********* 2025 - P7" at bounding box center [579, 102] width 142 height 39
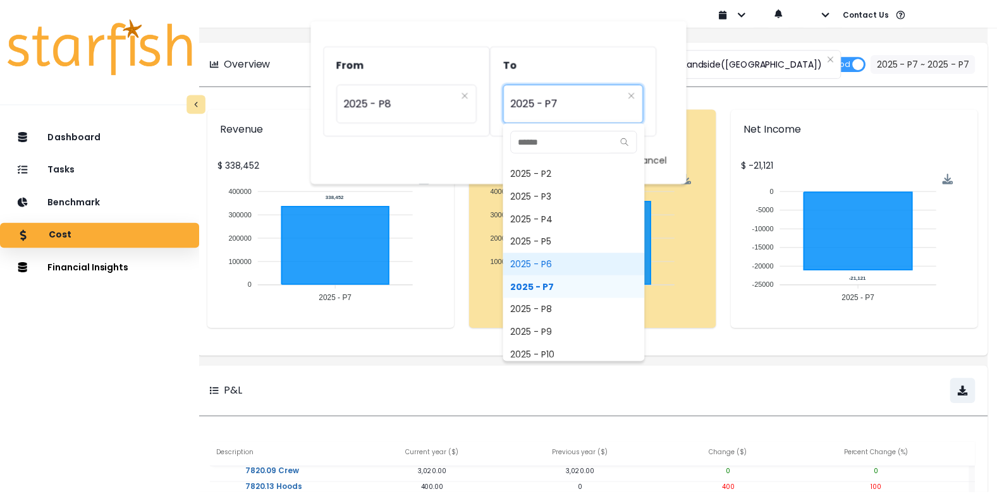
scroll to position [837, 0]
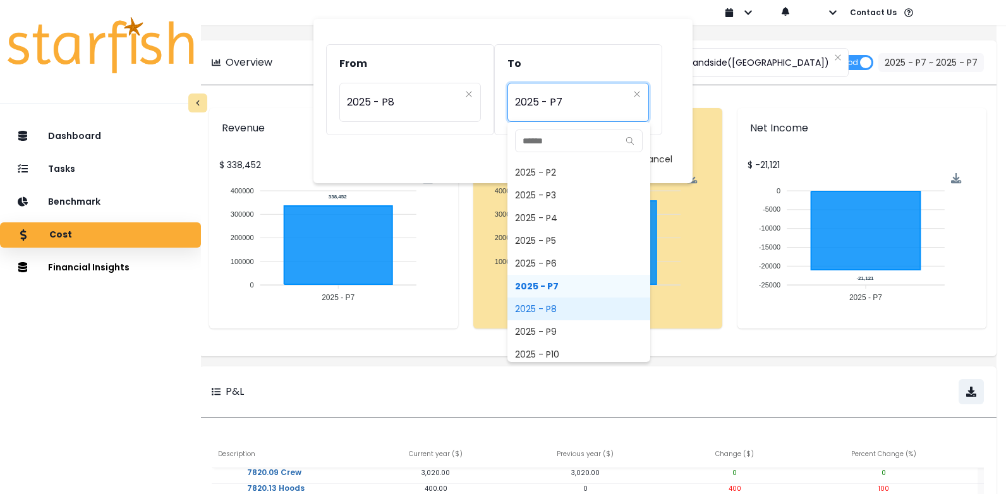
click at [572, 310] on span "2025 - P8" at bounding box center [579, 309] width 143 height 23
type input "*********"
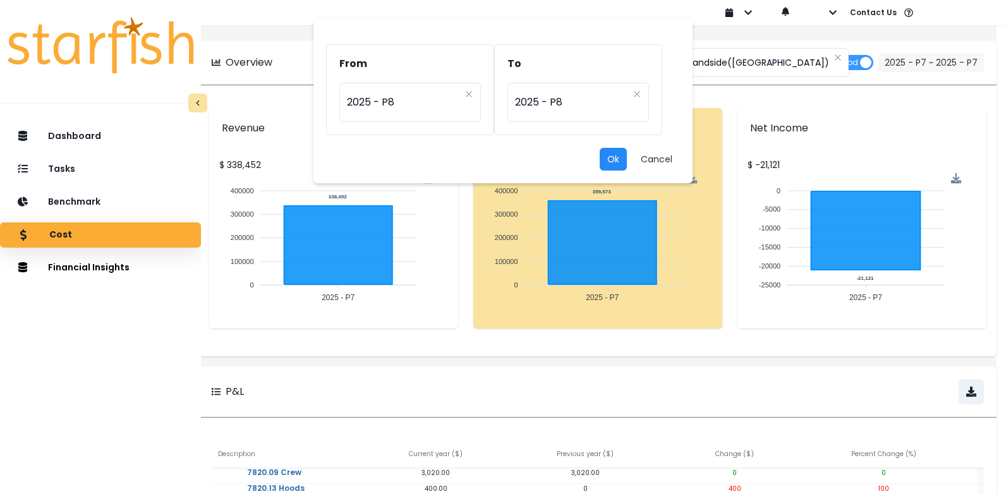
click at [615, 160] on button "Ok" at bounding box center [613, 159] width 27 height 23
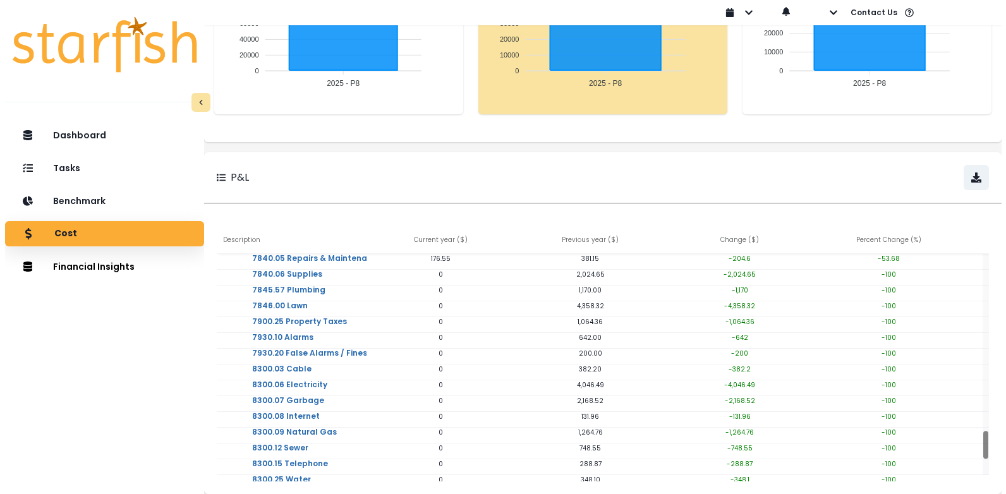
scroll to position [0, 0]
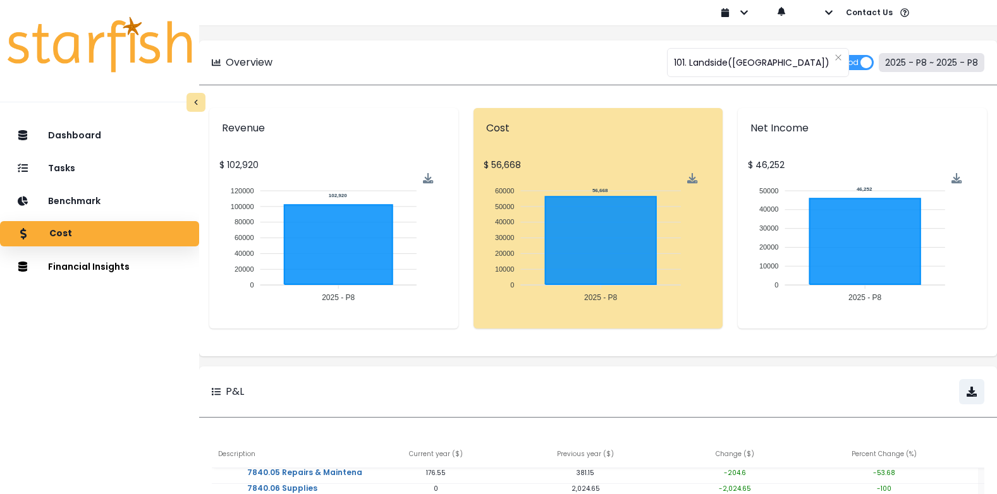
click at [956, 63] on button "2025 - P8 ~ 2025 - P8" at bounding box center [932, 62] width 106 height 19
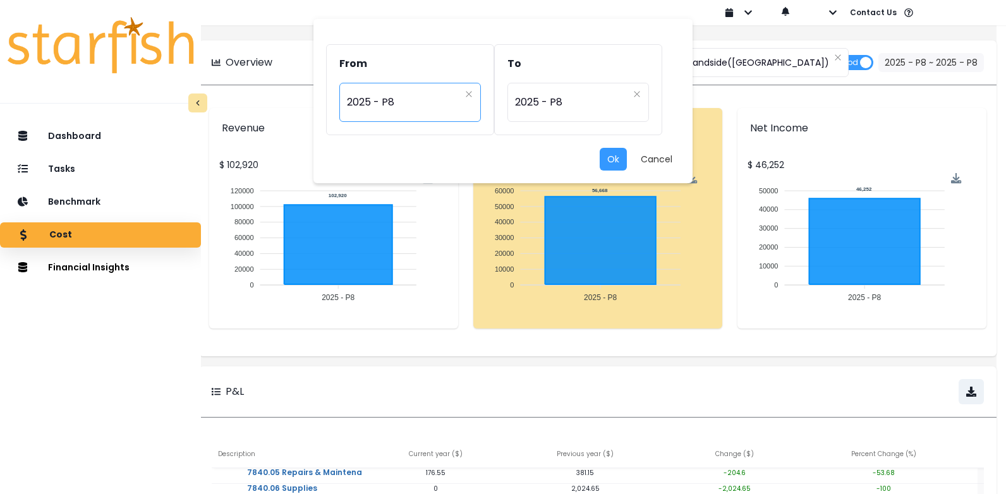
click at [464, 97] on div "********* 2025 - P8" at bounding box center [410, 102] width 142 height 39
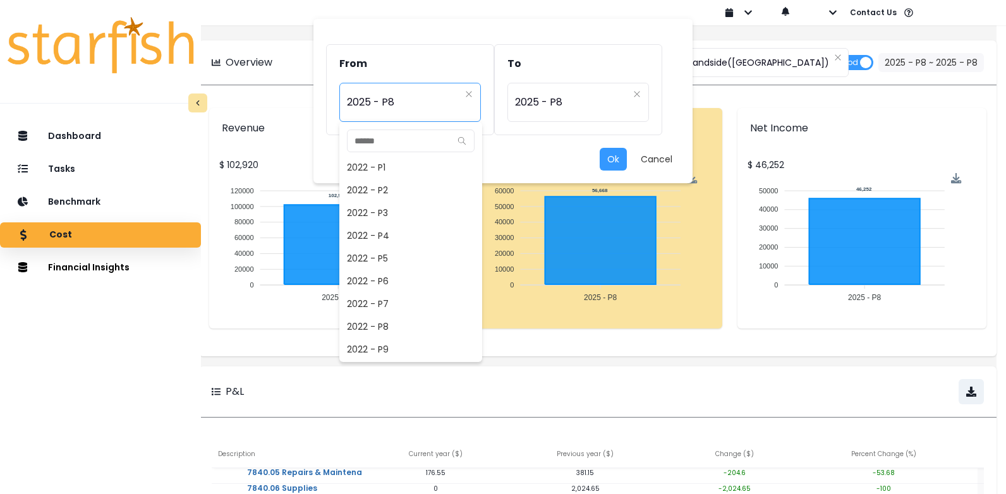
scroll to position [797, 0]
click at [397, 321] on span "2025 - P7" at bounding box center [410, 326] width 143 height 23
type input "*********"
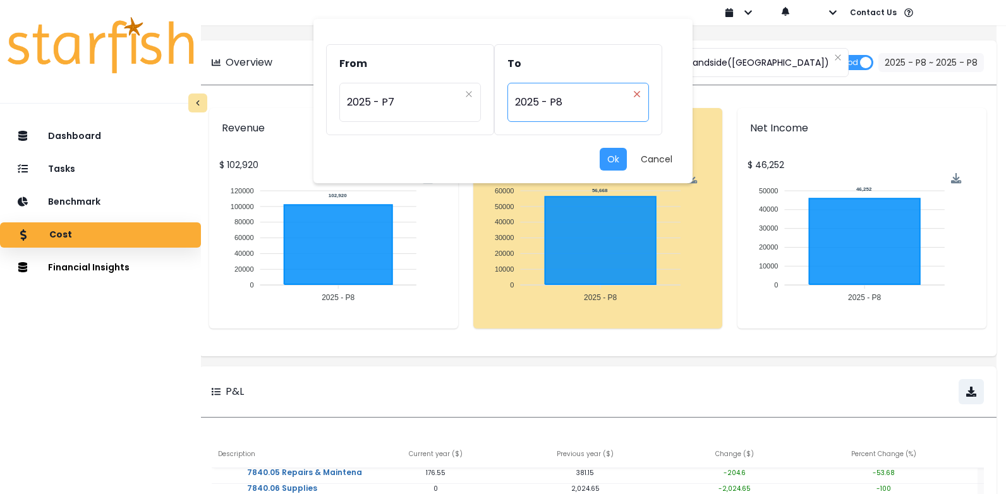
click at [633, 94] on icon "close" at bounding box center [637, 94] width 8 height 8
click at [607, 90] on div "Period" at bounding box center [571, 94] width 113 height 13
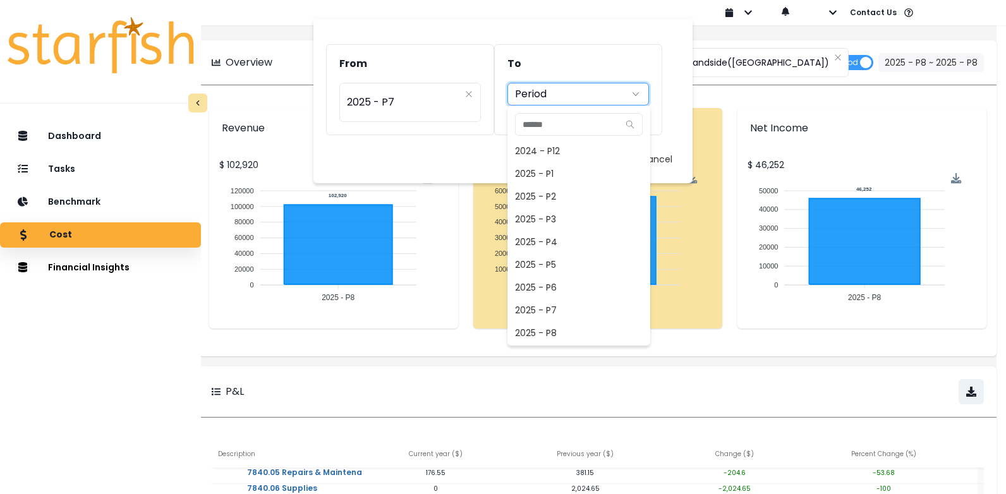
click at [572, 305] on span "2025 - P7" at bounding box center [579, 310] width 143 height 23
type input "*********"
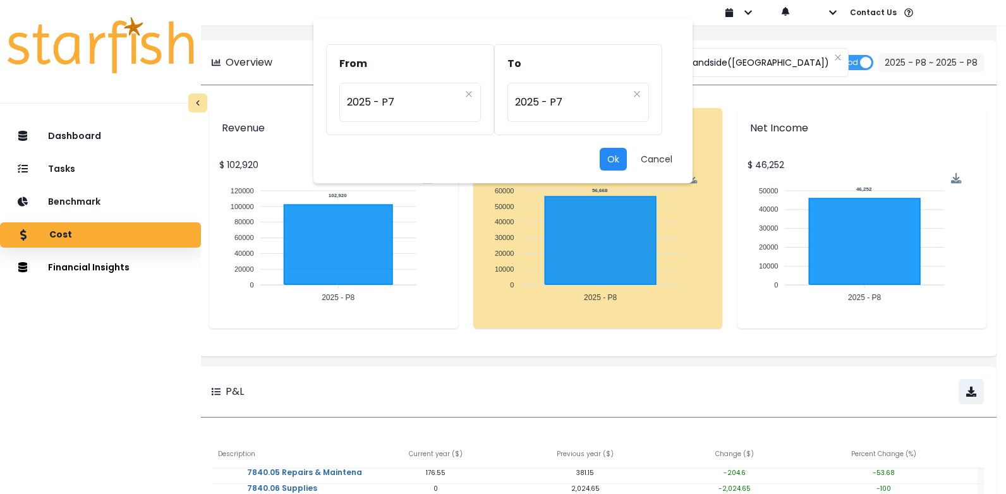
click at [607, 148] on button "Ok" at bounding box center [613, 159] width 27 height 23
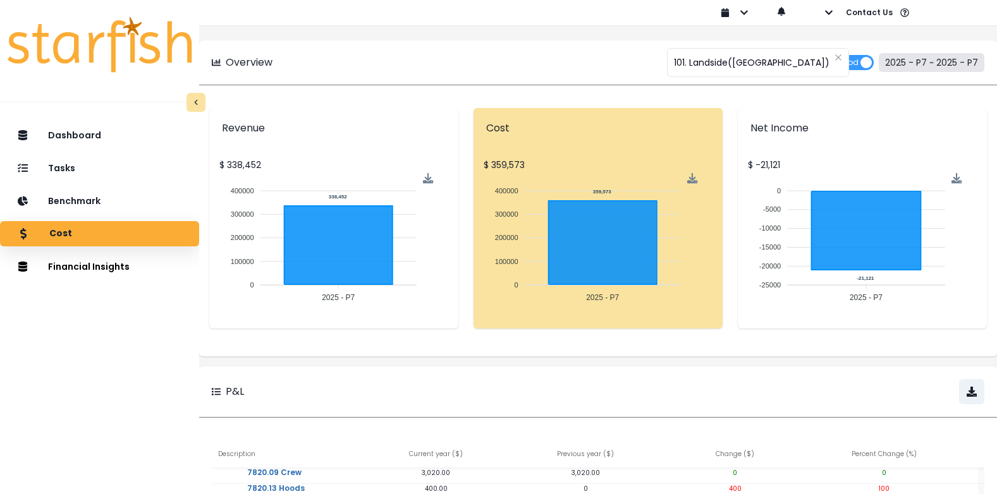
click at [898, 68] on button "2025 - P7 ~ 2025 - P7" at bounding box center [932, 62] width 106 height 19
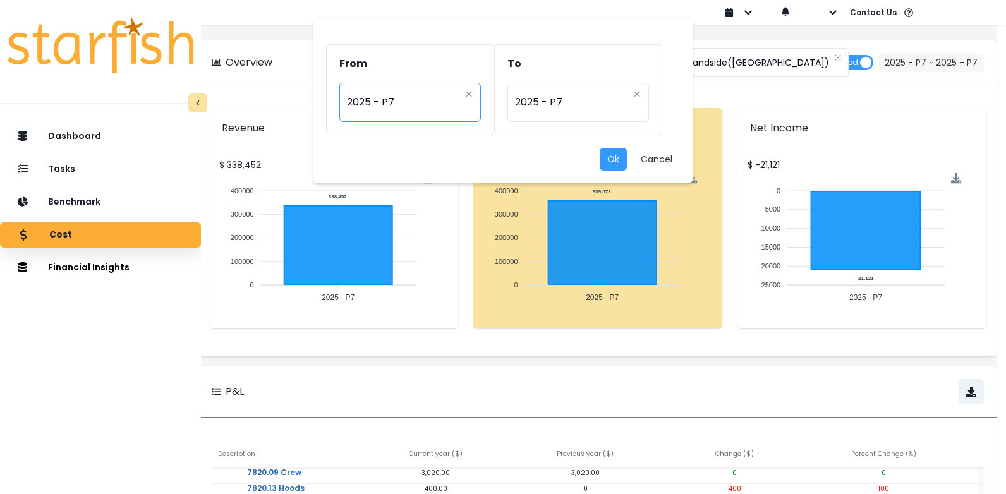
click at [475, 95] on div "********* 2025 - P7" at bounding box center [410, 102] width 142 height 39
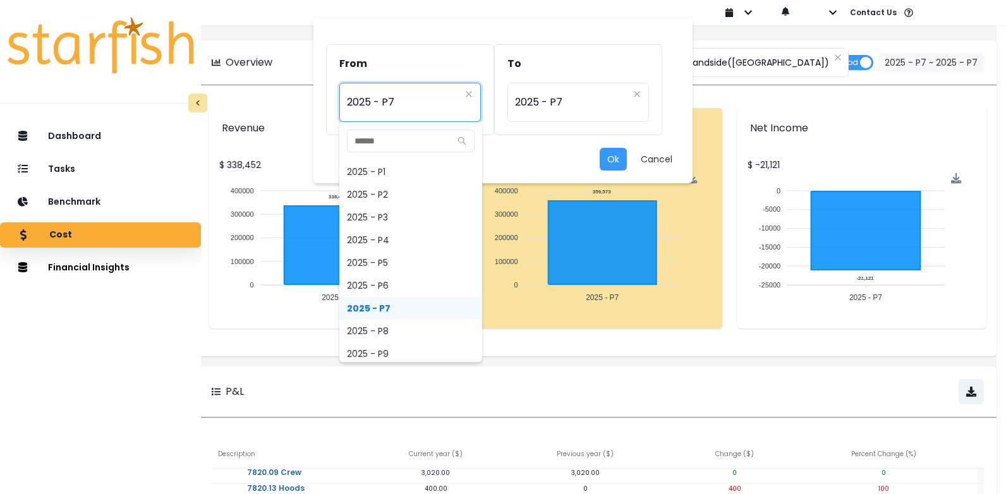
scroll to position [837, 0]
click at [416, 313] on span "2025 - P8" at bounding box center [410, 309] width 143 height 23
type input "*********"
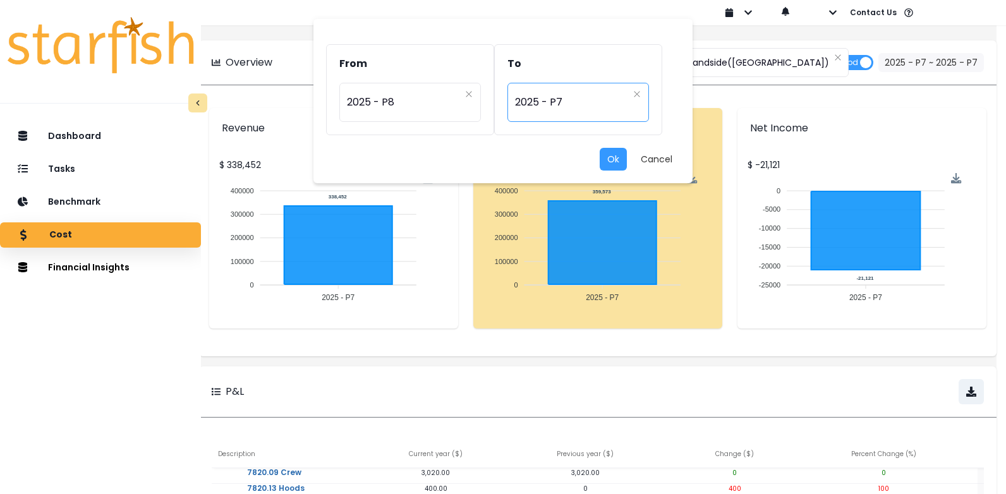
click at [633, 101] on div "********* 2025 - P7" at bounding box center [579, 102] width 142 height 39
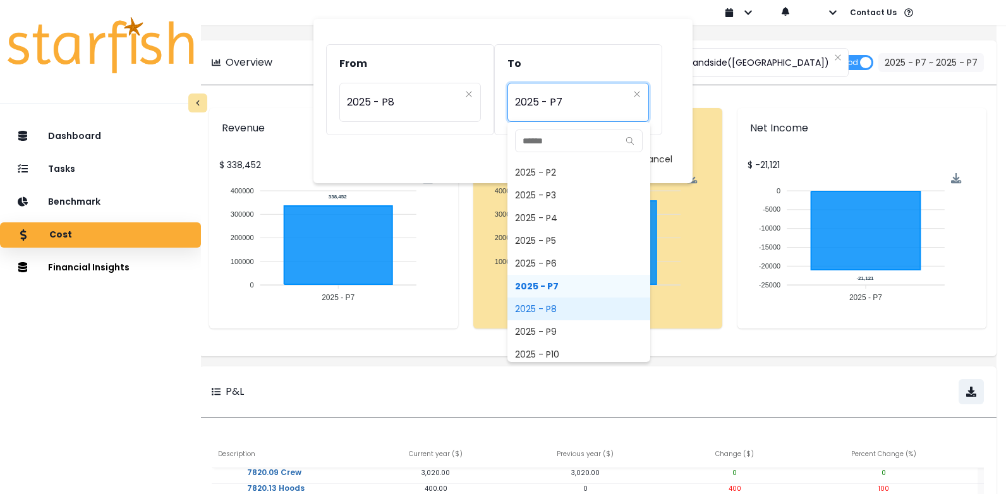
click at [571, 303] on span "2025 - P8" at bounding box center [579, 309] width 143 height 23
type input "*********"
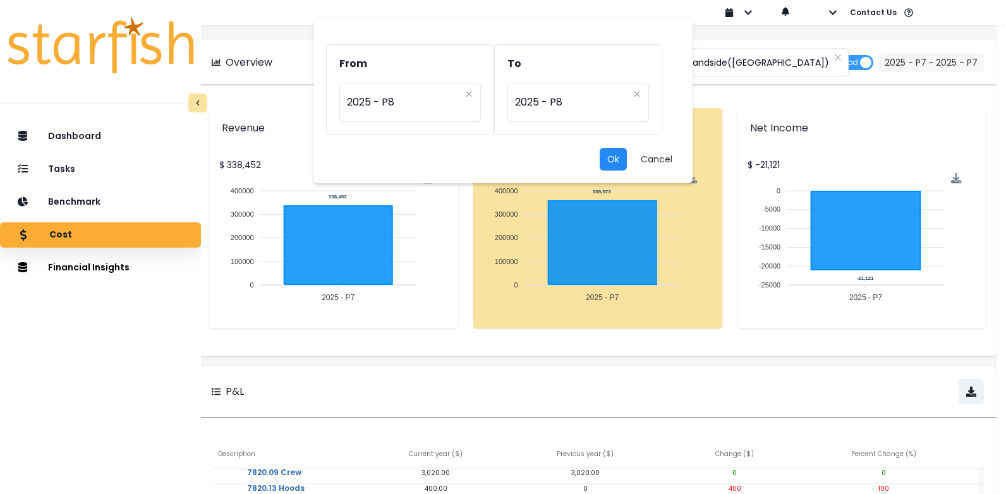
click at [618, 165] on button "Ok" at bounding box center [613, 159] width 27 height 23
